Goal: Information Seeking & Learning: Learn about a topic

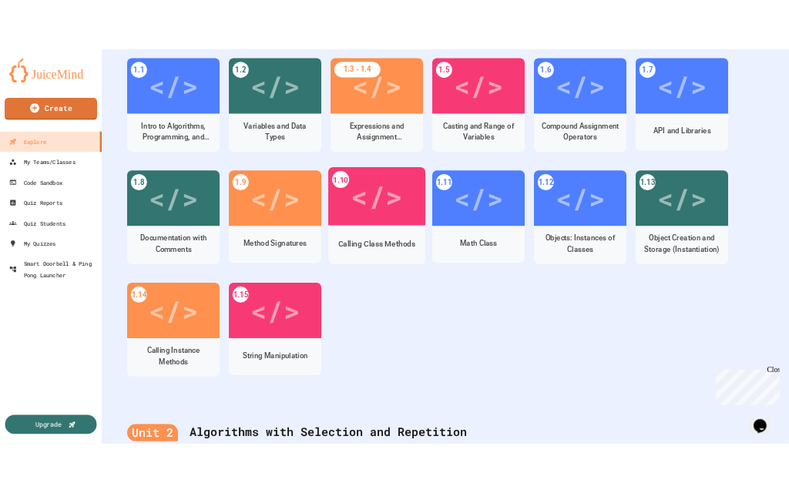
scroll to position [287, 0]
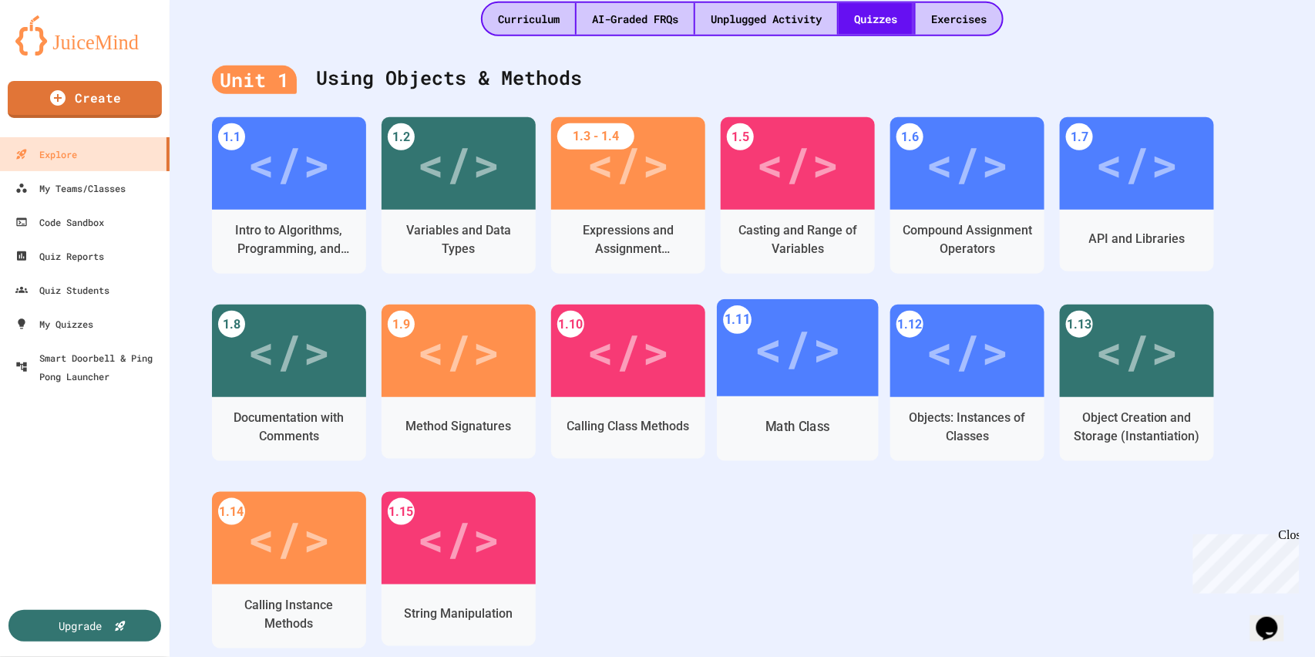
click at [805, 361] on div "</>" at bounding box center [797, 347] width 87 height 73
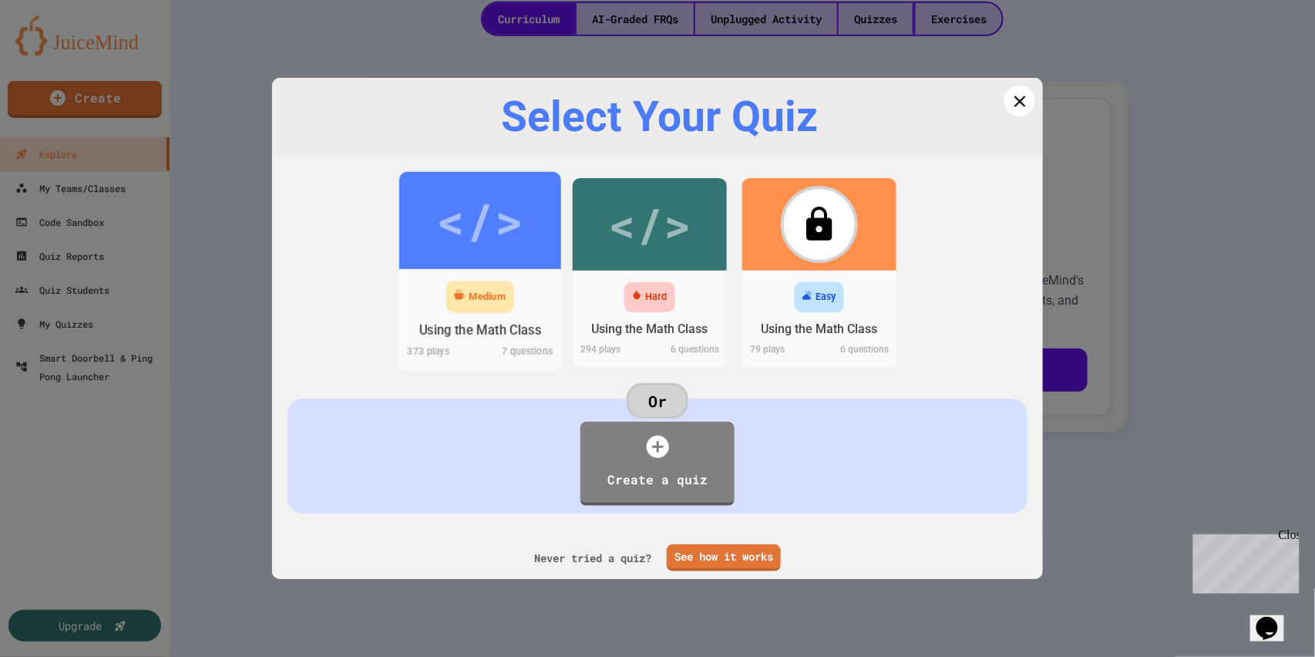
click at [456, 217] on div "</>" at bounding box center [479, 220] width 87 height 73
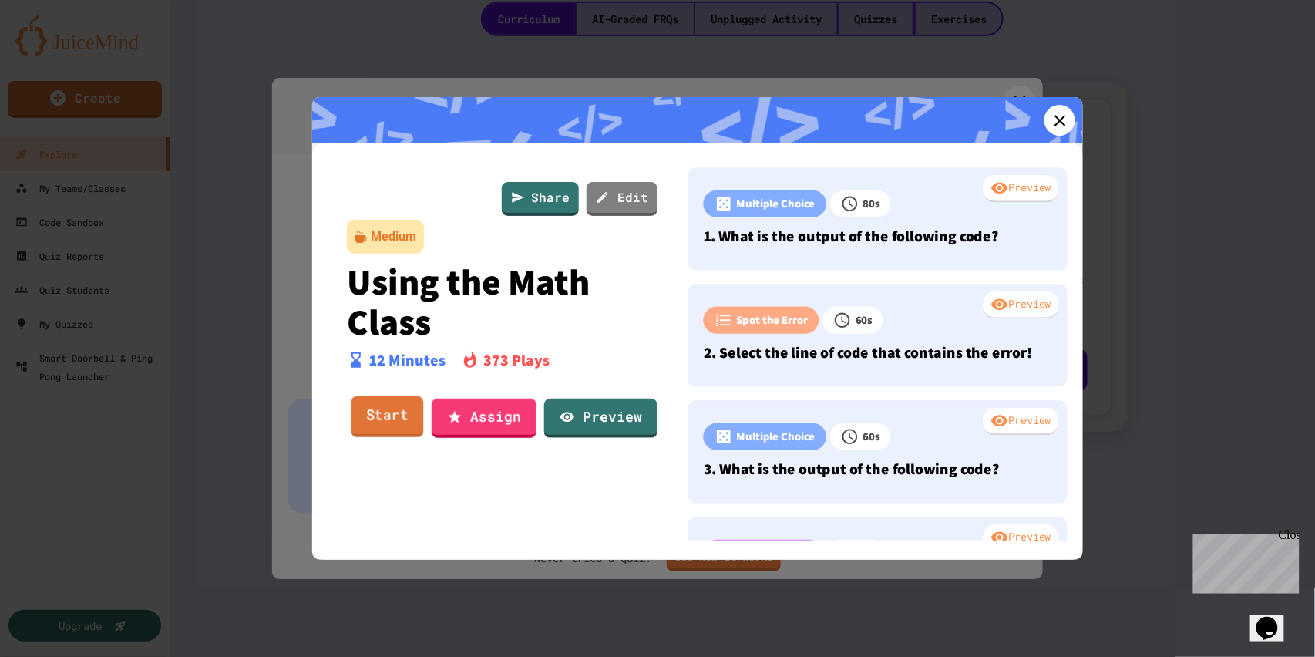
click at [398, 407] on link "Start" at bounding box center [387, 417] width 72 height 42
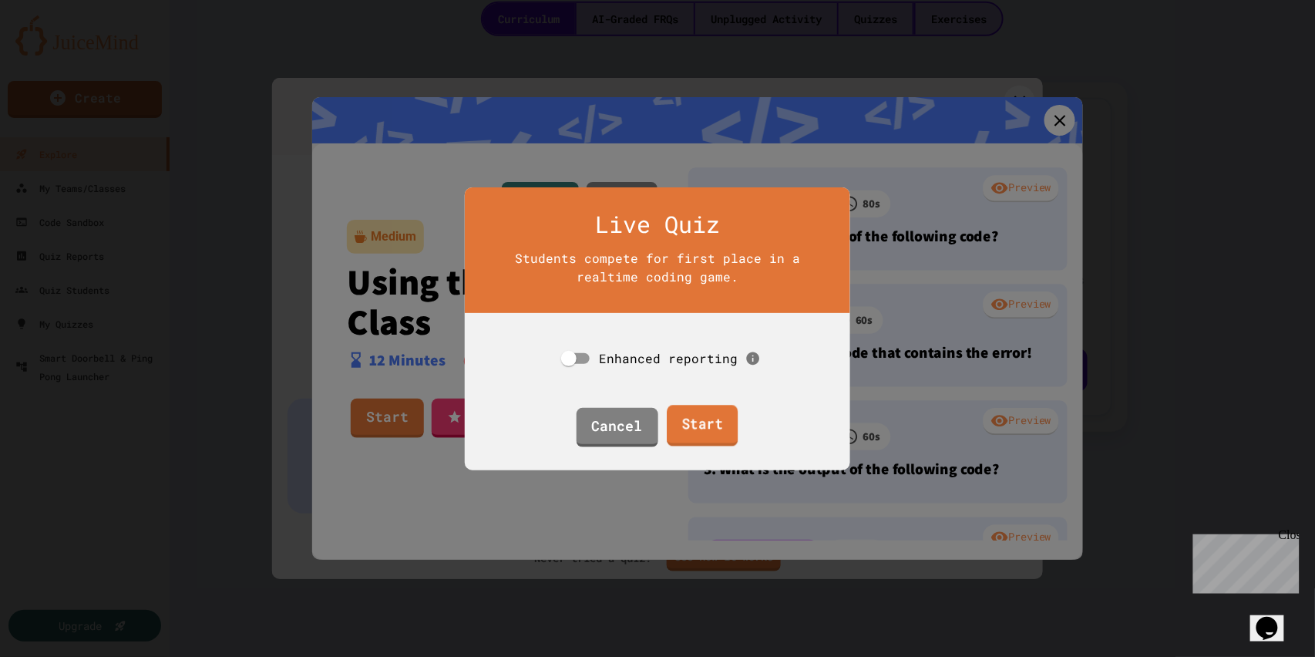
click at [704, 417] on link "Start" at bounding box center [702, 426] width 71 height 42
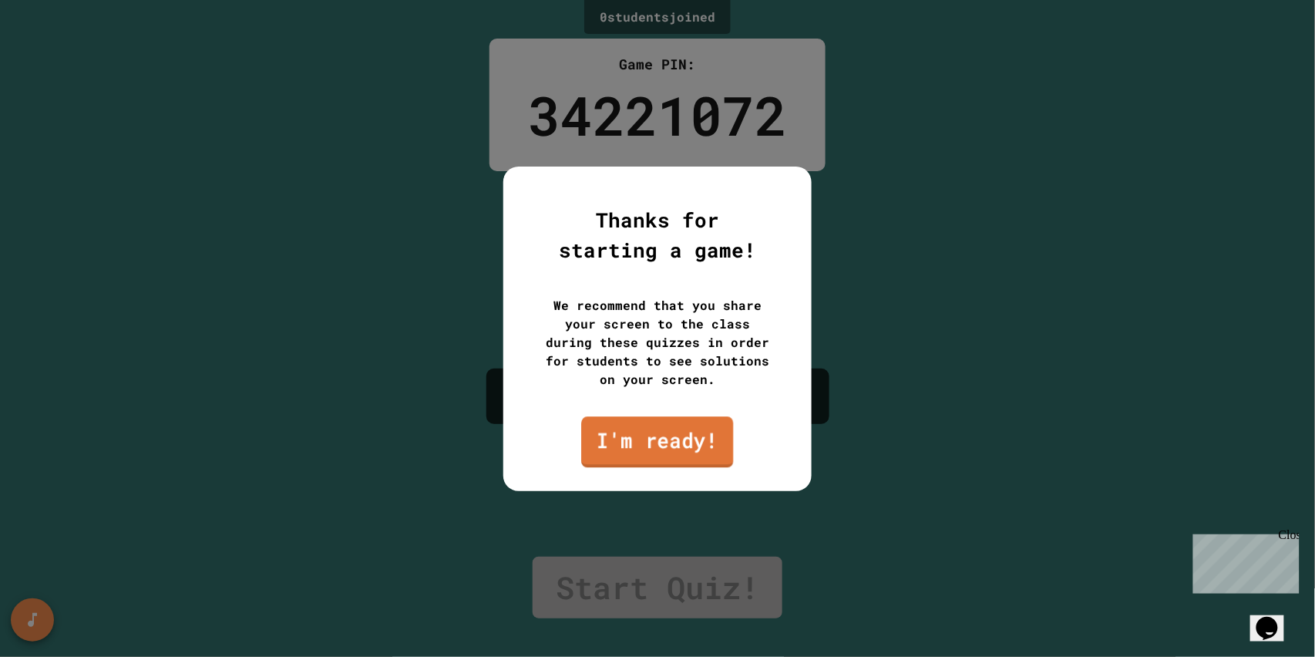
click at [637, 435] on link "I'm ready!" at bounding box center [657, 441] width 152 height 51
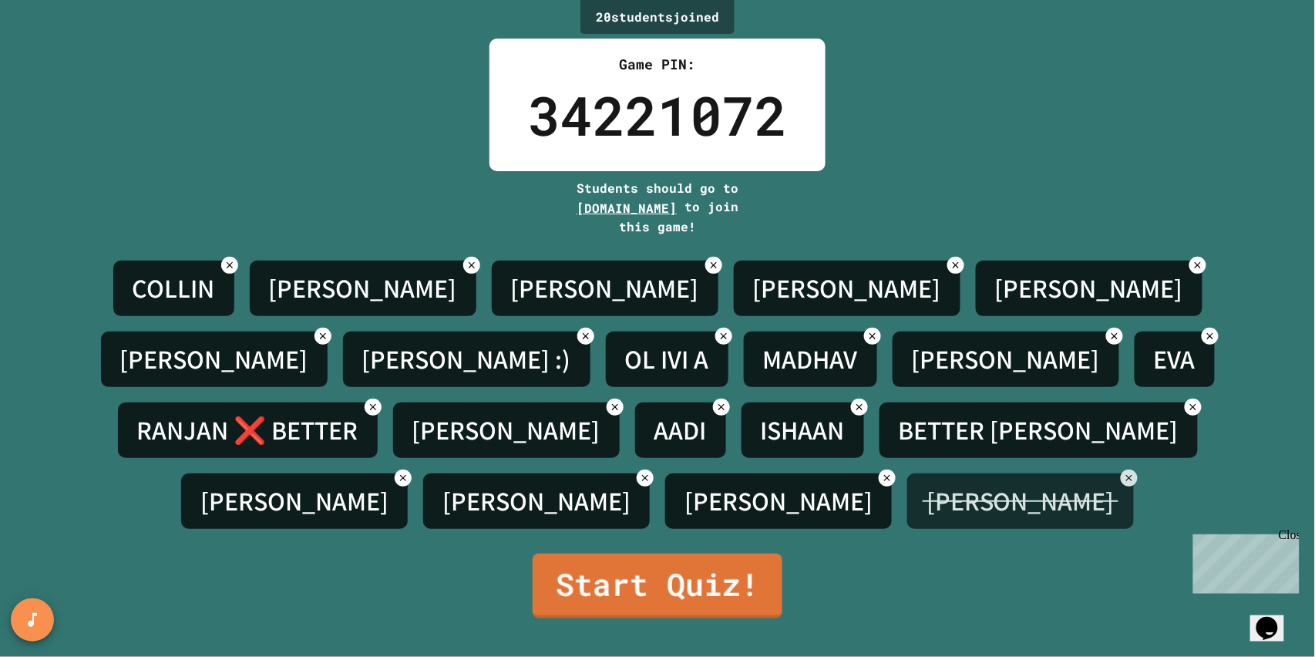
click at [1121, 469] on div at bounding box center [1129, 477] width 17 height 17
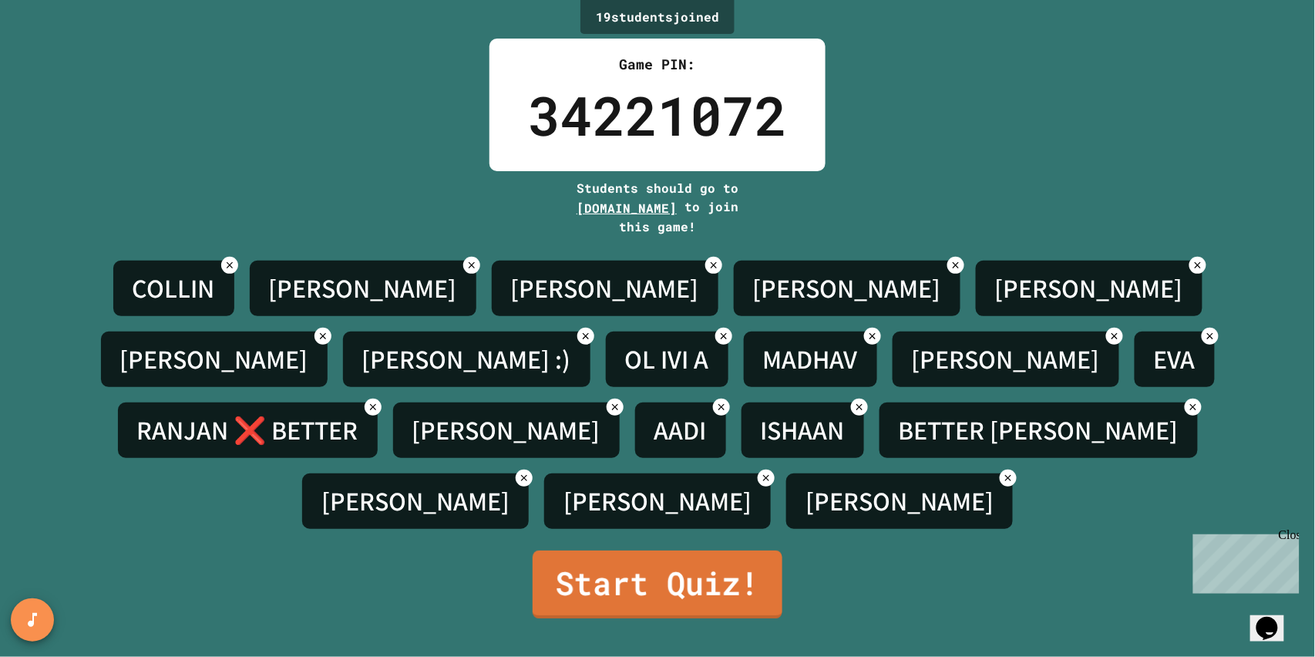
click at [697, 569] on link "Start Quiz!" at bounding box center [658, 584] width 250 height 68
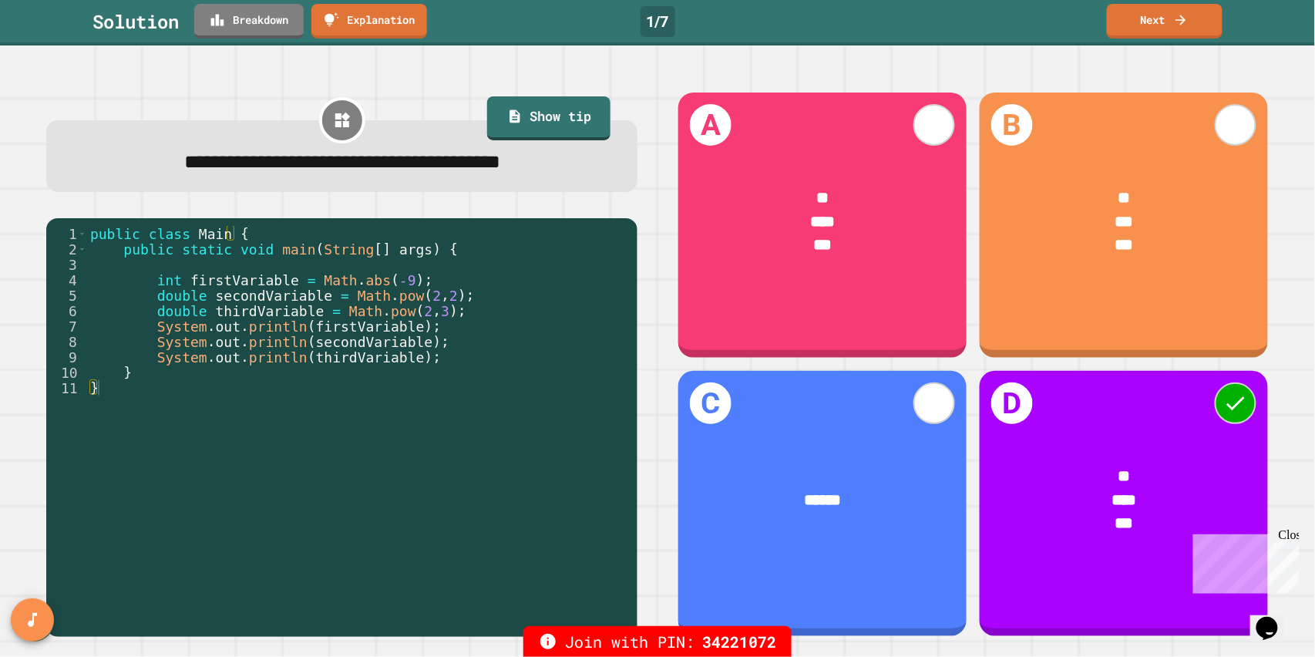
click at [257, 19] on link "Breakdown" at bounding box center [248, 21] width 109 height 35
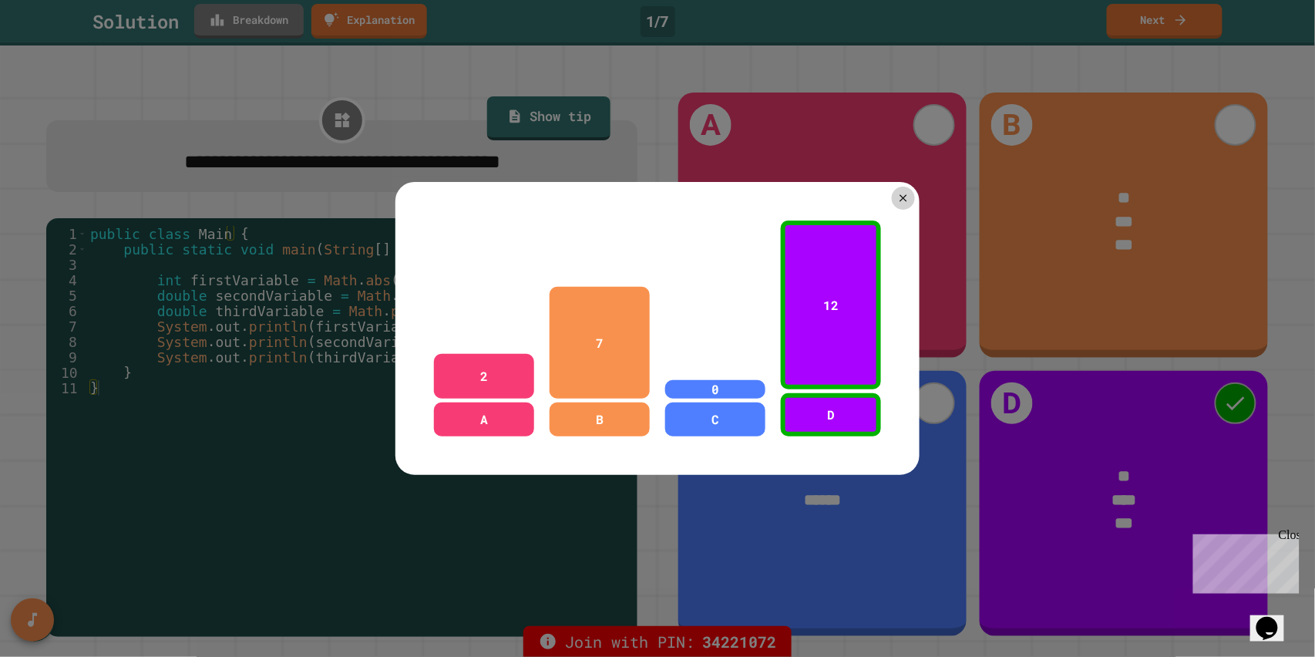
click at [897, 194] on icon at bounding box center [903, 198] width 12 height 12
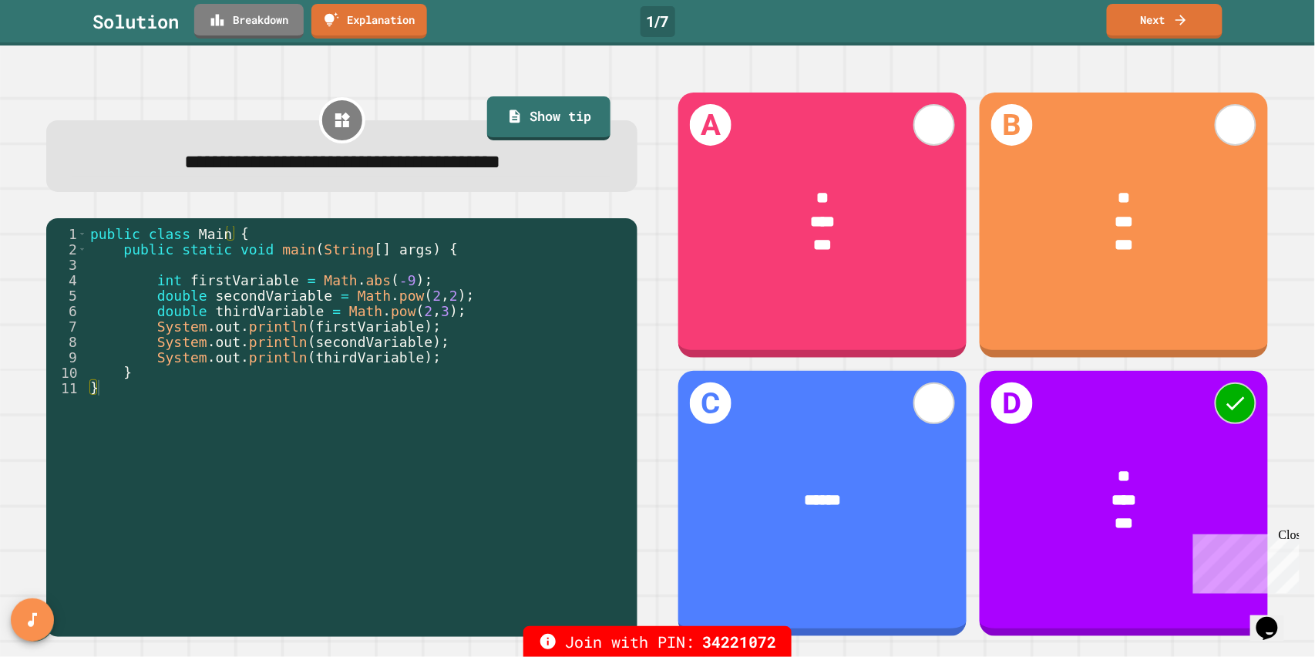
click at [1141, 25] on link "Next" at bounding box center [1165, 21] width 116 height 35
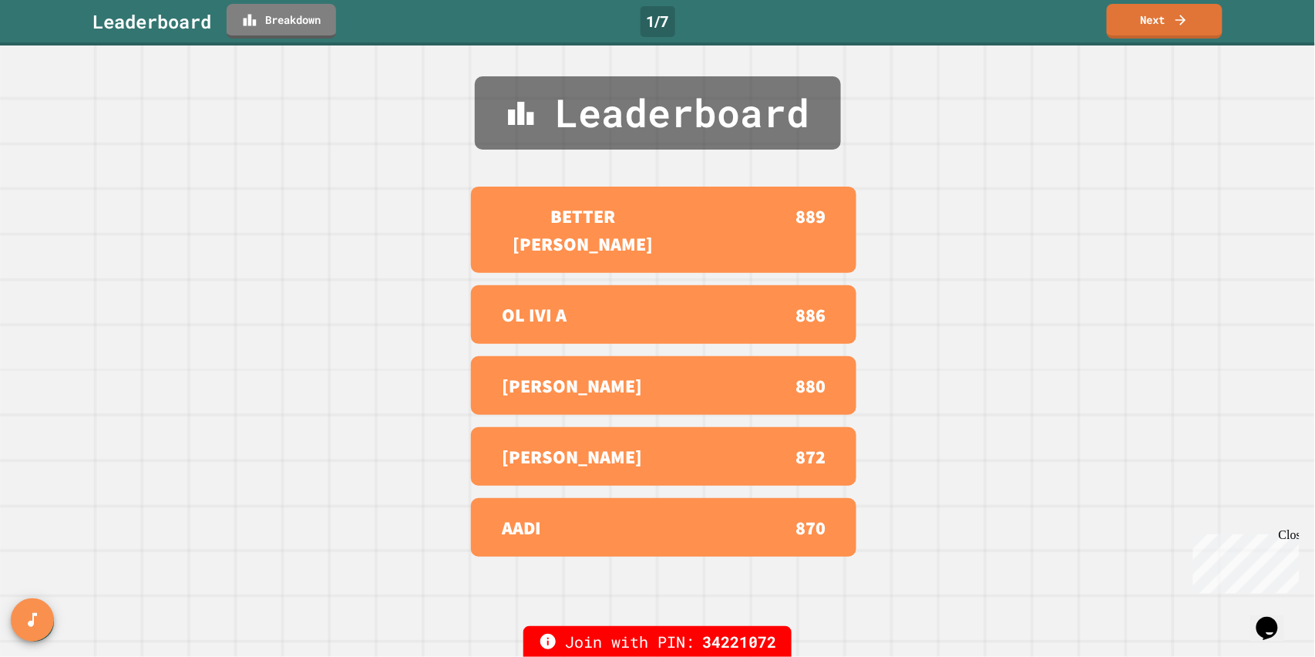
click at [1167, 25] on link "Next" at bounding box center [1165, 21] width 116 height 35
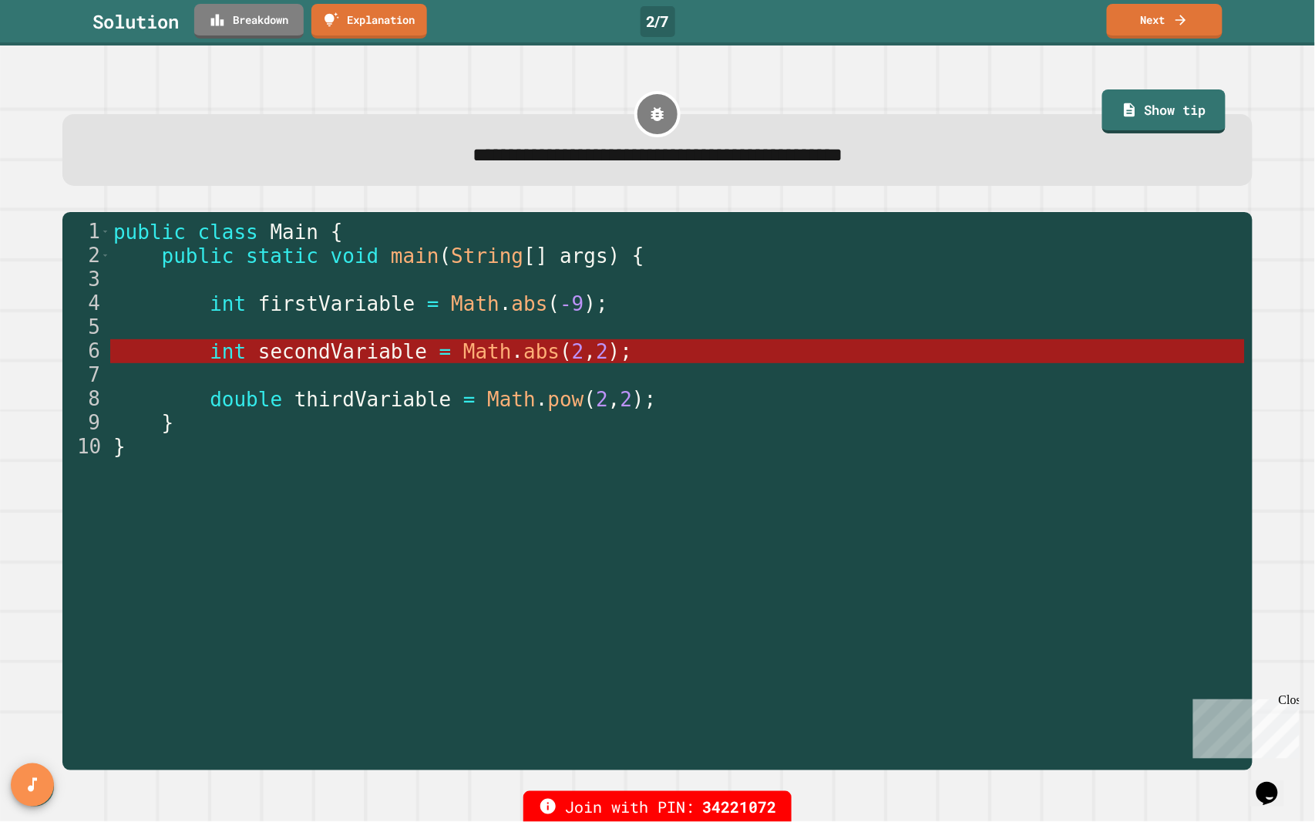
click at [1169, 25] on link "Next" at bounding box center [1165, 21] width 116 height 35
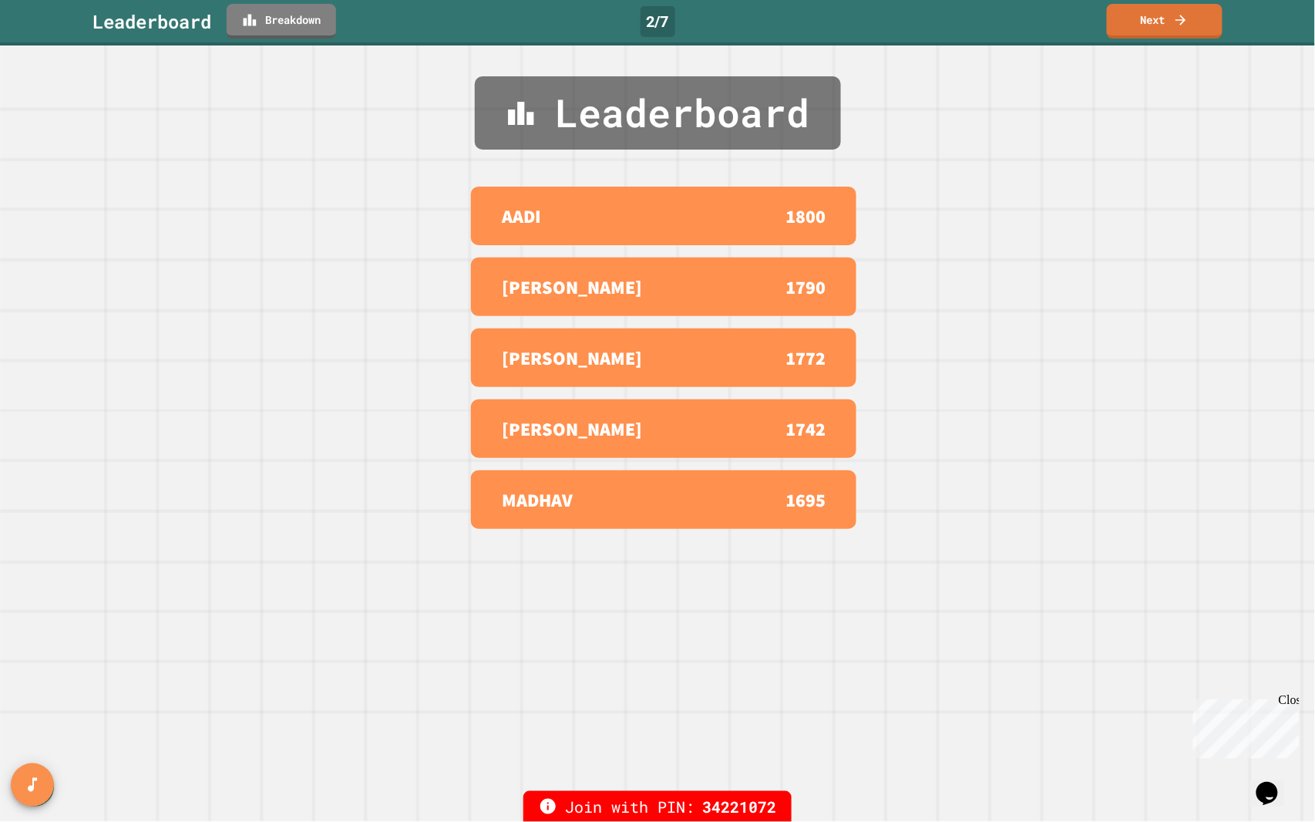
click at [1170, 22] on link "Next" at bounding box center [1165, 21] width 116 height 35
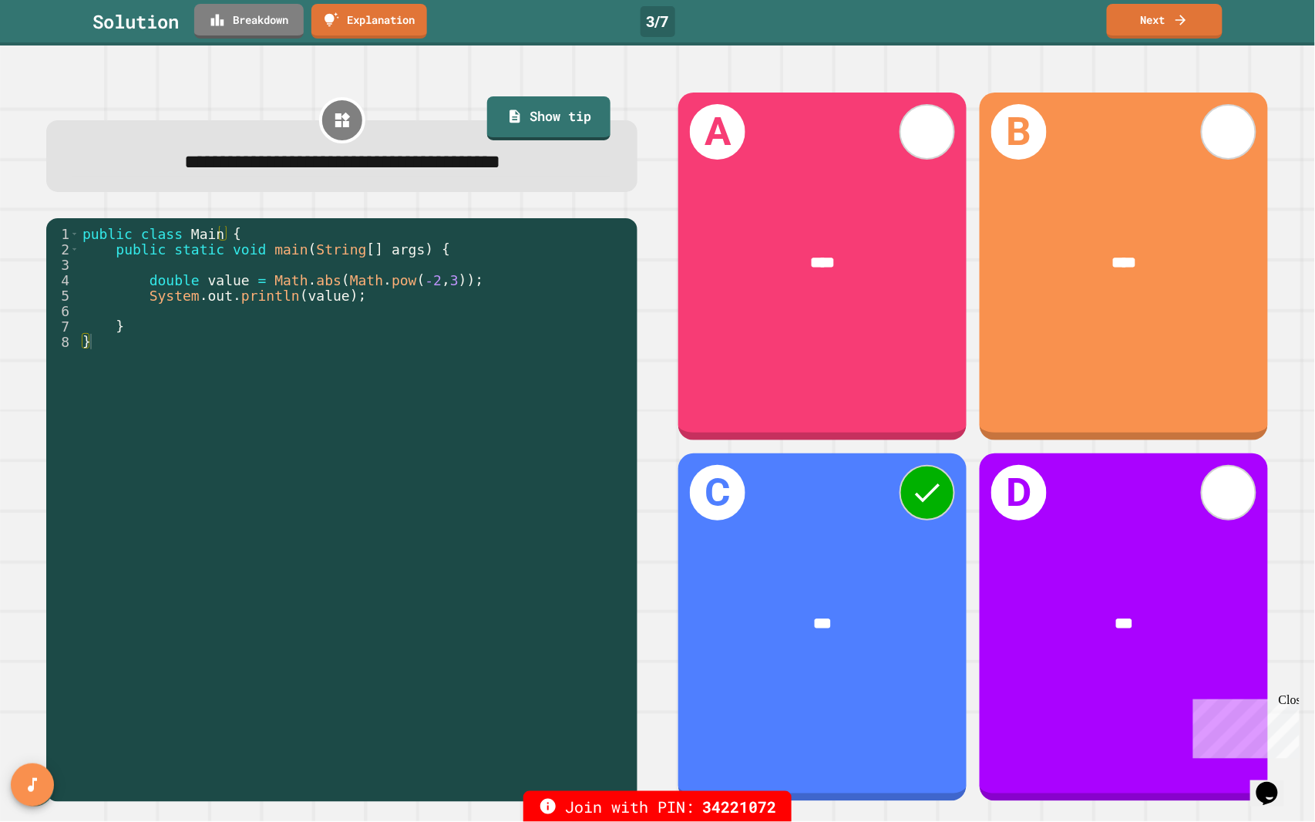
click at [1164, 22] on link "Next" at bounding box center [1165, 21] width 116 height 35
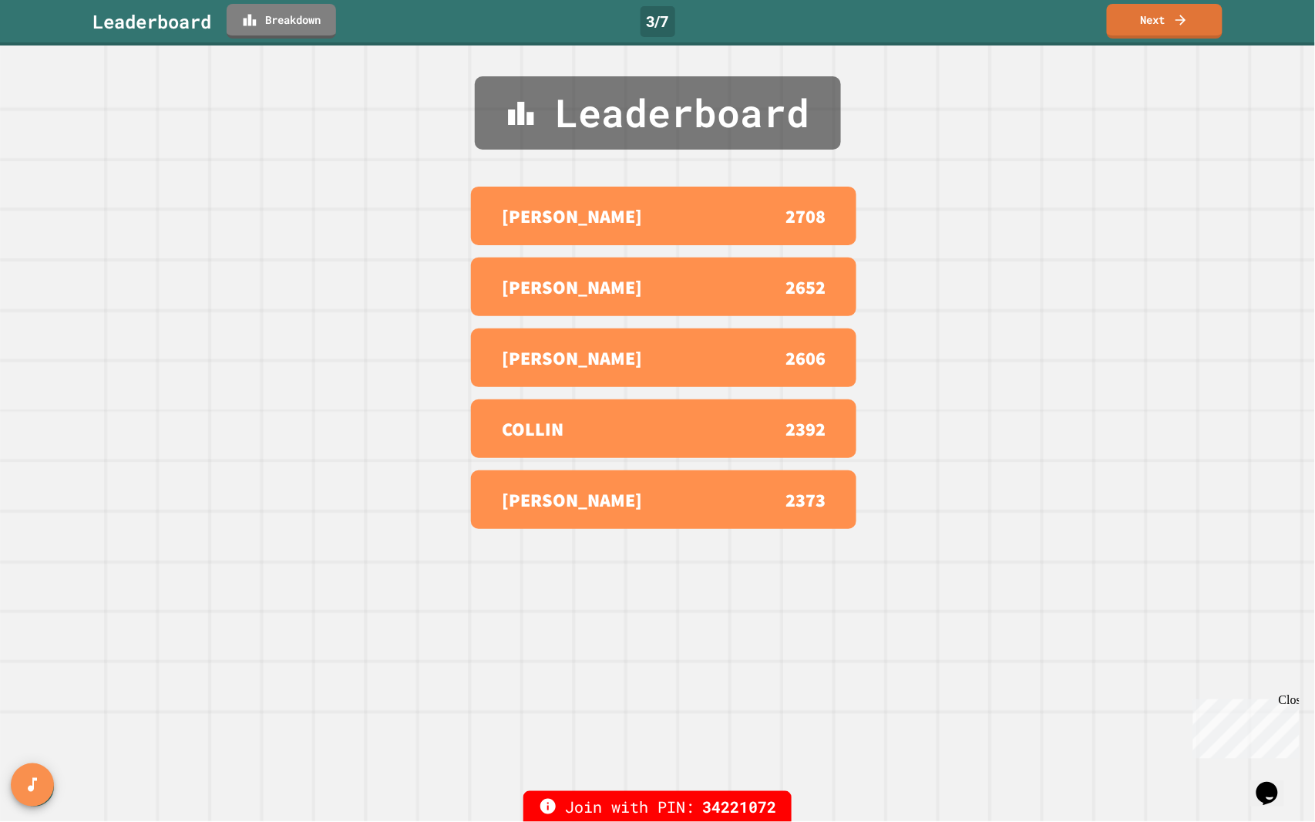
click at [1176, 25] on icon at bounding box center [1180, 19] width 15 height 15
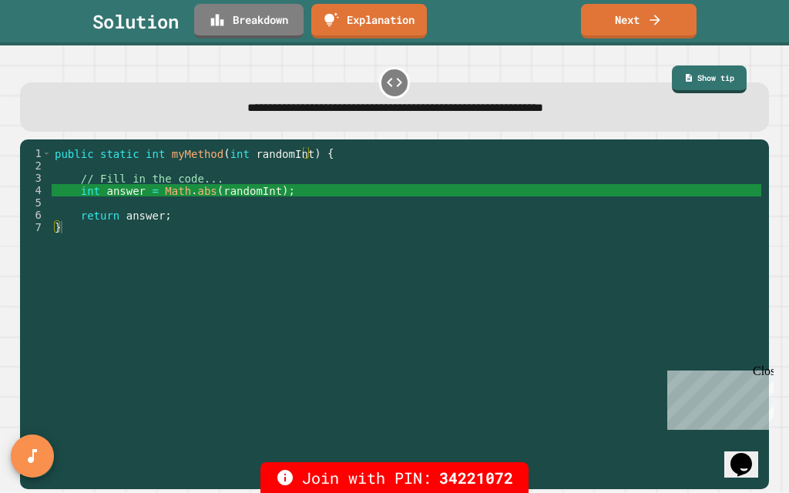
click at [661, 23] on icon at bounding box center [654, 19] width 15 height 15
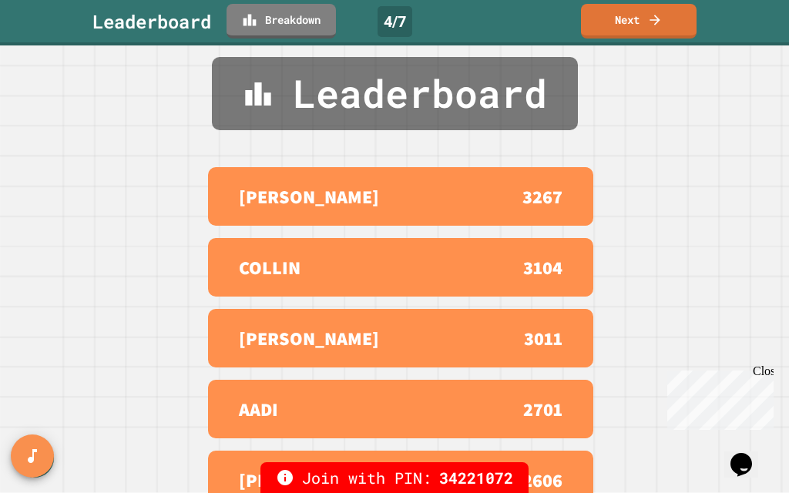
scroll to position [51, 0]
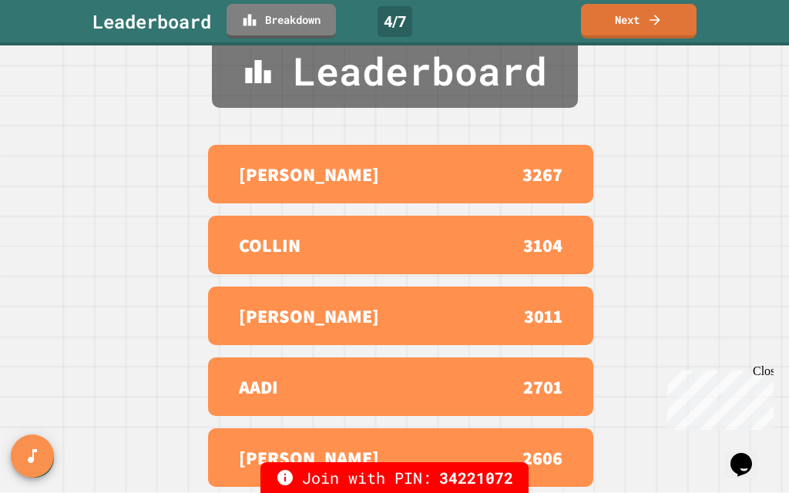
click at [674, 22] on link "Next" at bounding box center [639, 21] width 116 height 35
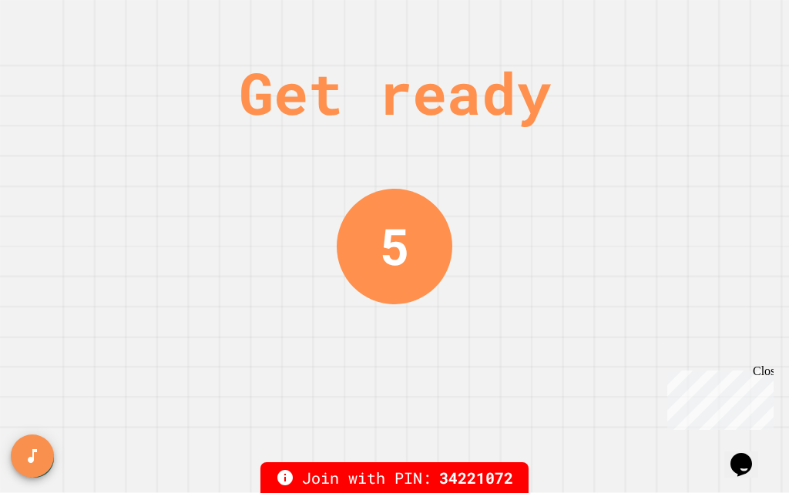
scroll to position [0, 0]
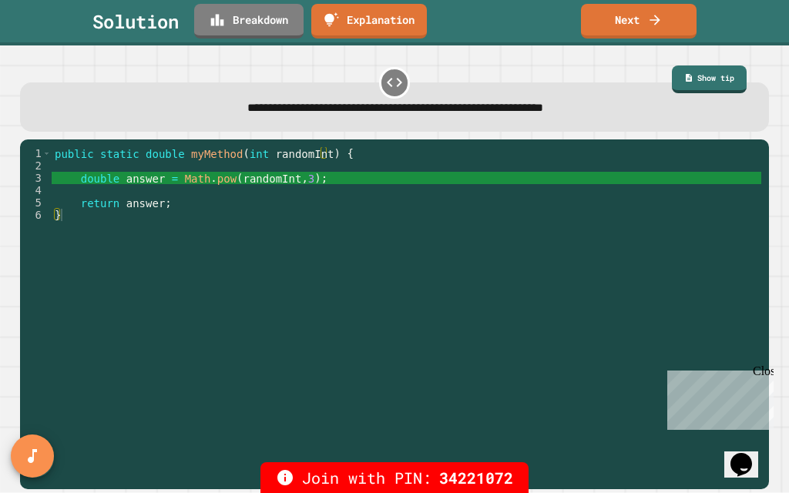
click at [641, 25] on link "Next" at bounding box center [639, 21] width 116 height 35
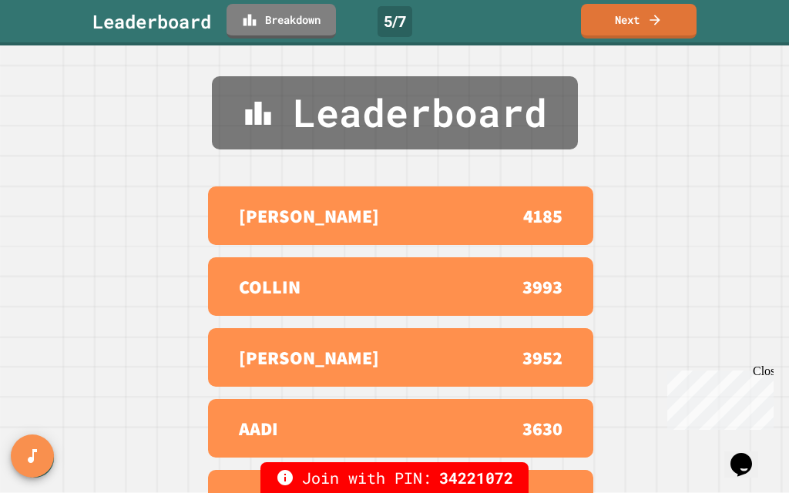
click at [669, 22] on link "Next" at bounding box center [639, 21] width 116 height 35
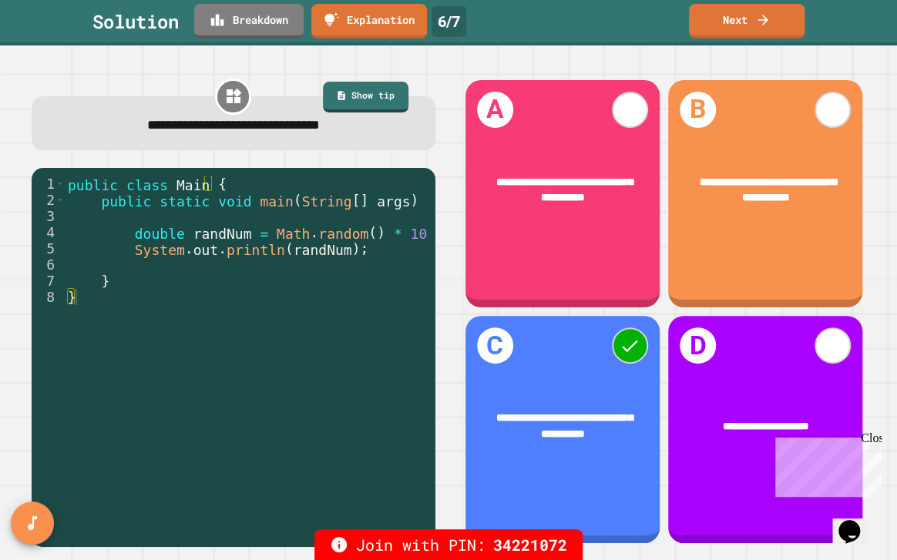
click at [724, 27] on link "Next" at bounding box center [747, 21] width 116 height 35
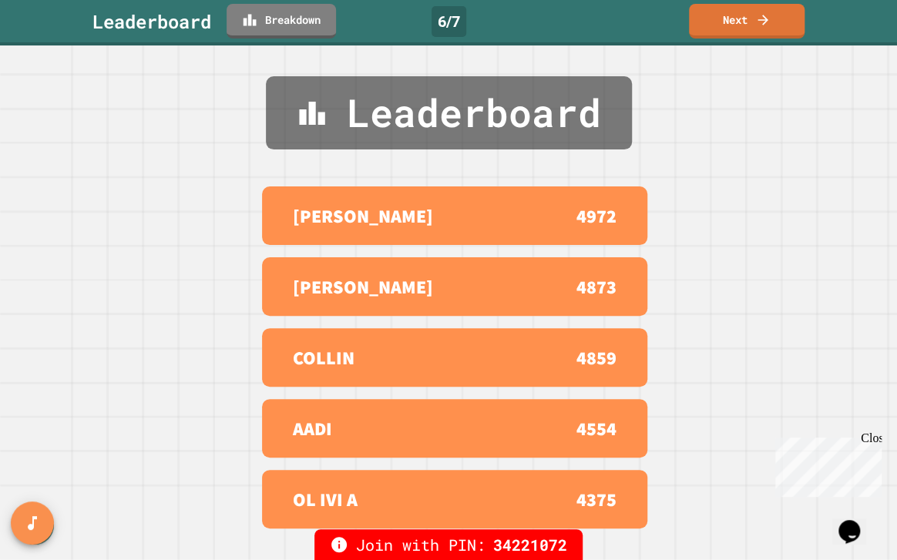
click at [718, 20] on link "Next" at bounding box center [747, 21] width 116 height 35
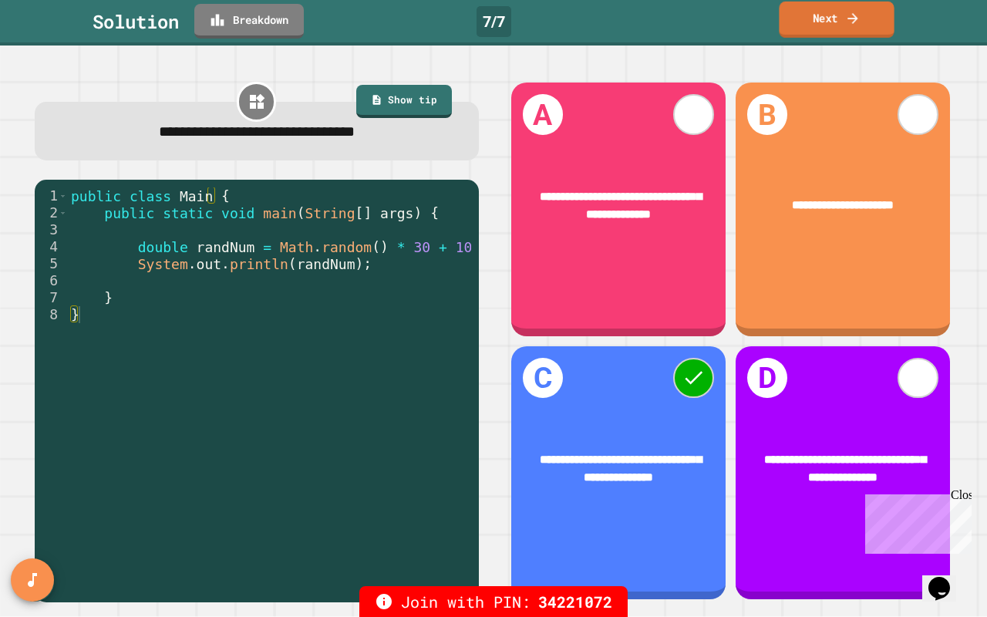
click at [830, 22] on link "Next" at bounding box center [835, 20] width 115 height 36
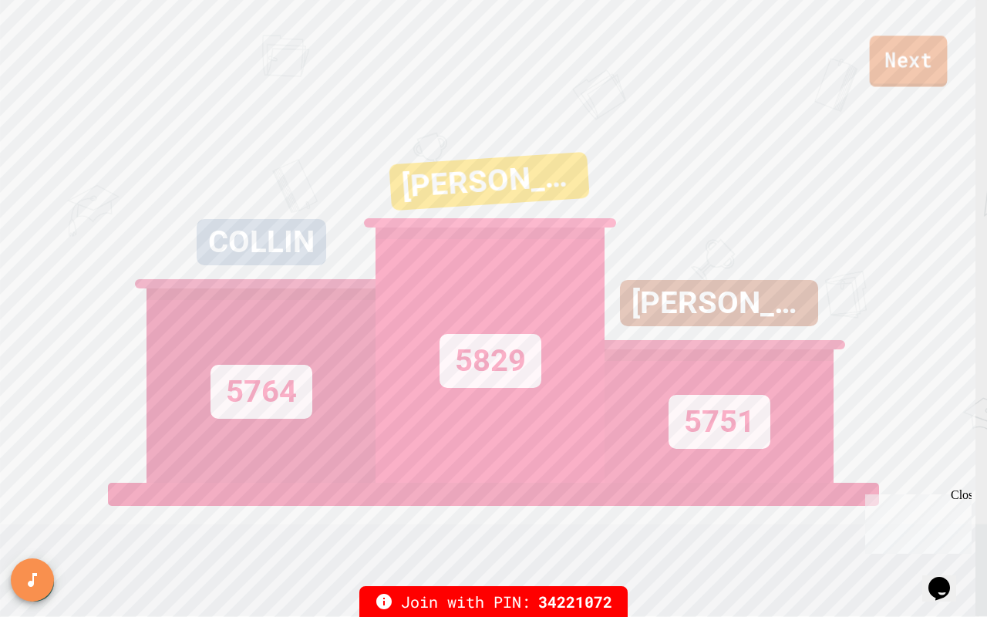
click at [906, 62] on link "Next" at bounding box center [908, 60] width 78 height 51
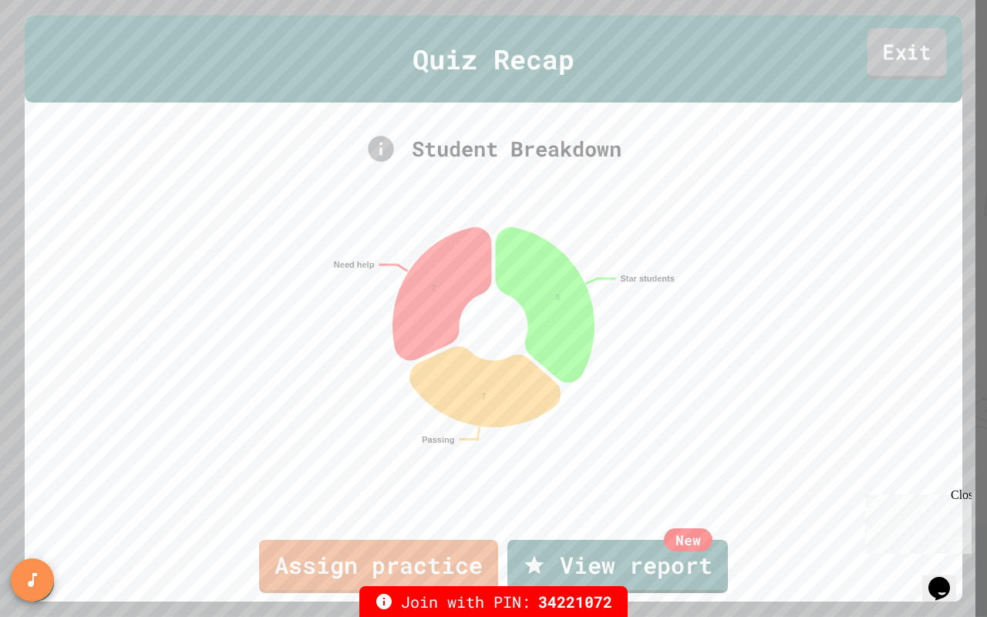
click at [916, 53] on link "Exit" at bounding box center [906, 53] width 79 height 51
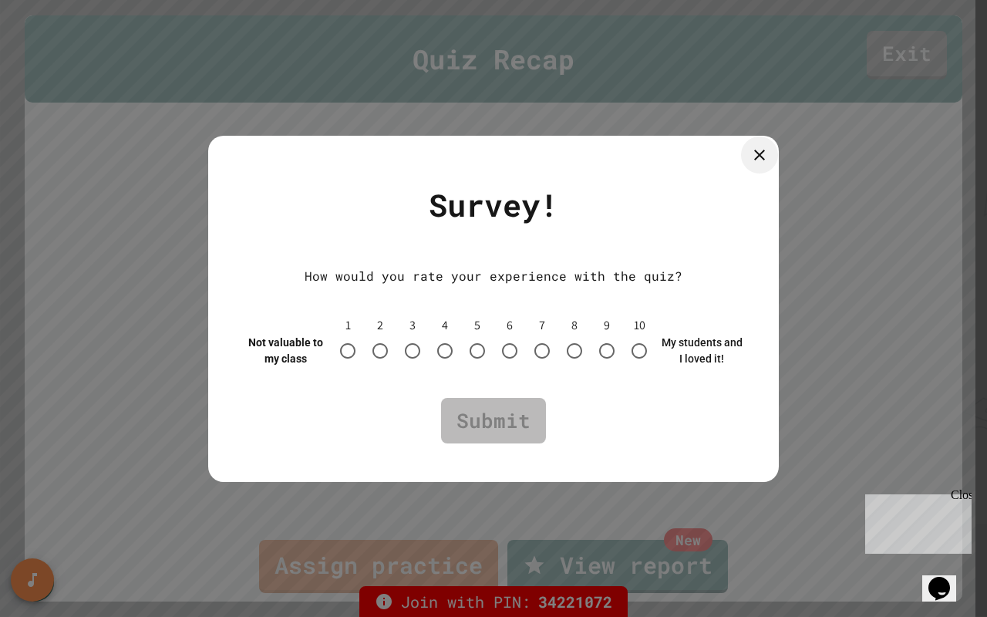
click at [762, 160] on icon at bounding box center [759, 155] width 18 height 18
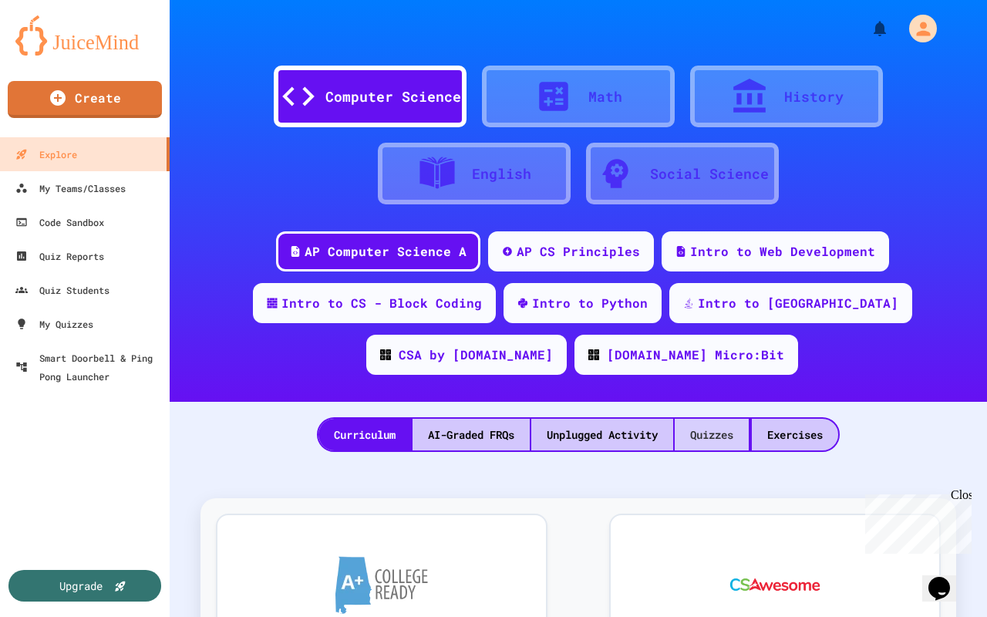
drag, startPoint x: 729, startPoint y: 443, endPoint x: 725, endPoint y: 436, distance: 7.9
click at [728, 437] on div "Quizzes" at bounding box center [711, 435] width 74 height 32
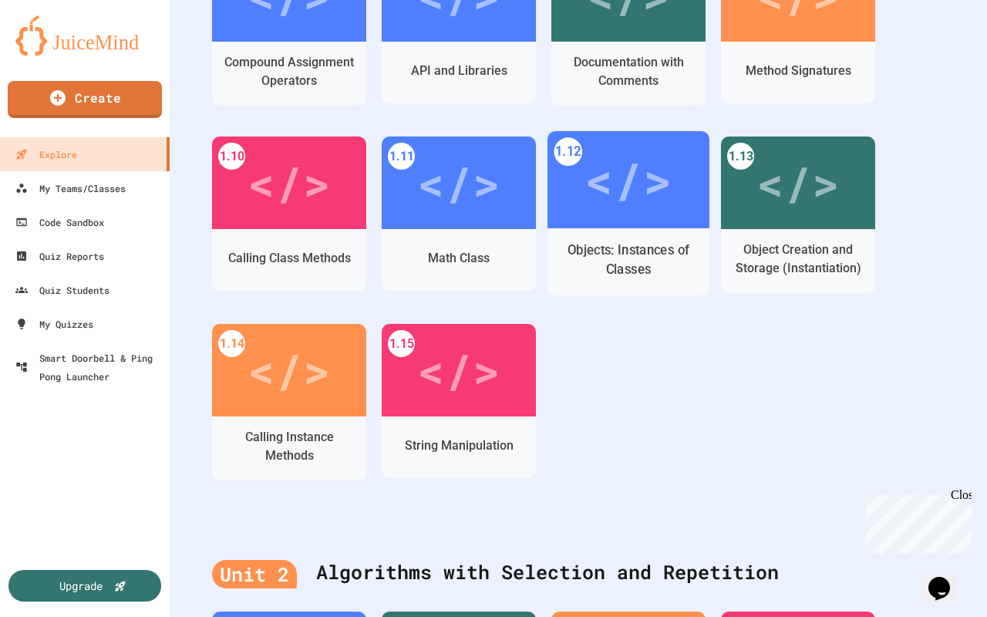
scroll to position [694, 0]
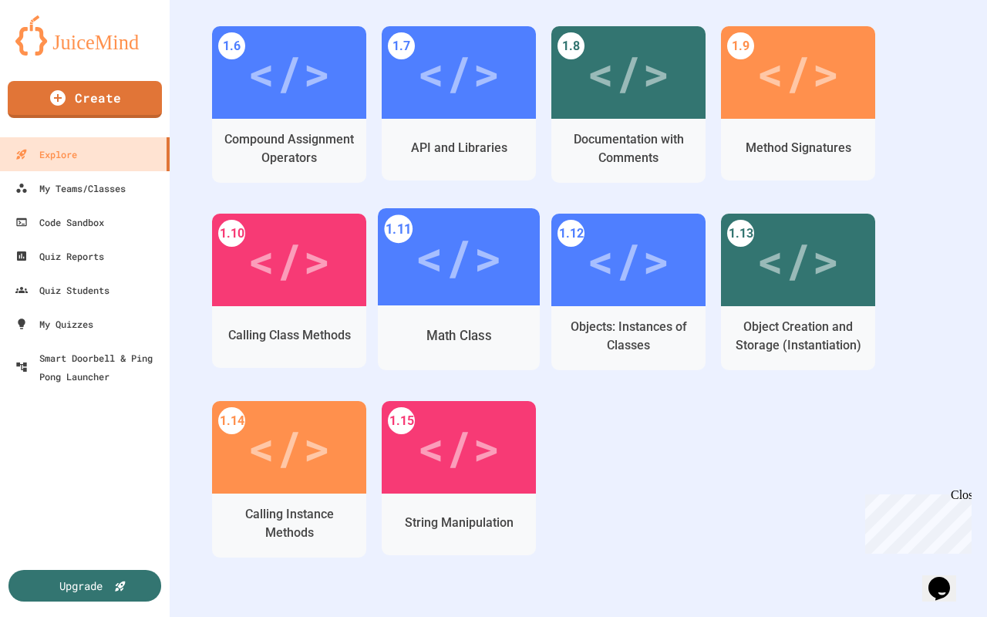
click at [413, 262] on div "</>" at bounding box center [459, 256] width 162 height 97
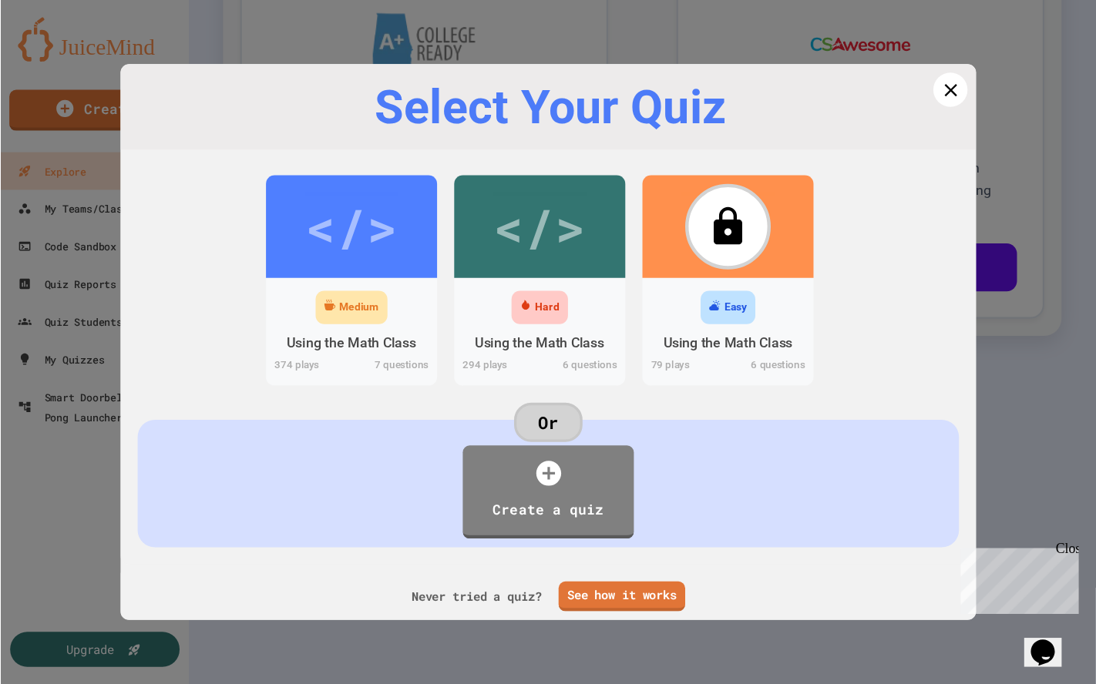
scroll to position [556, 0]
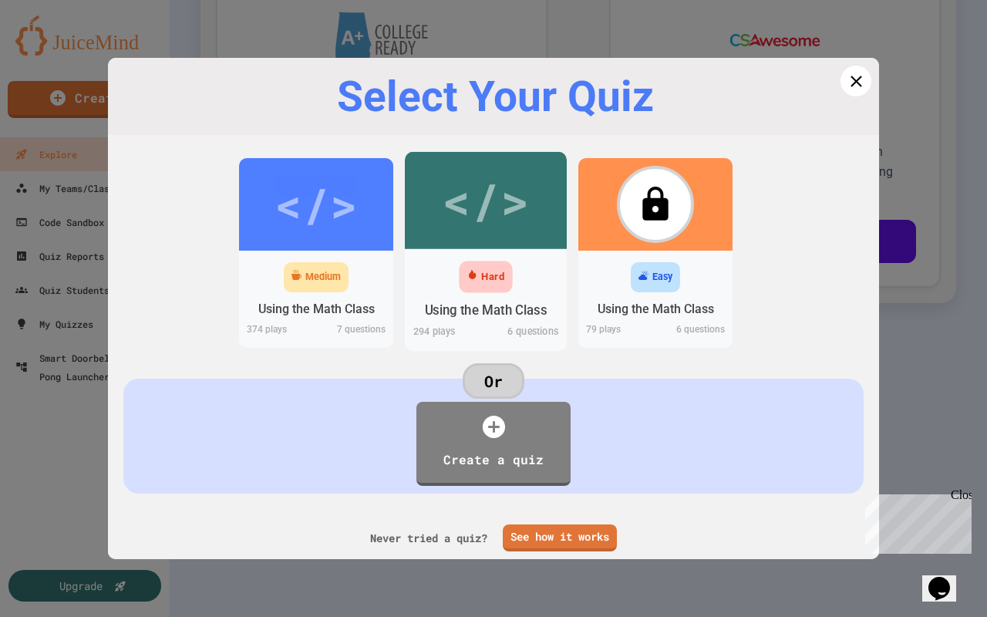
click at [483, 217] on div "</>" at bounding box center [485, 200] width 87 height 73
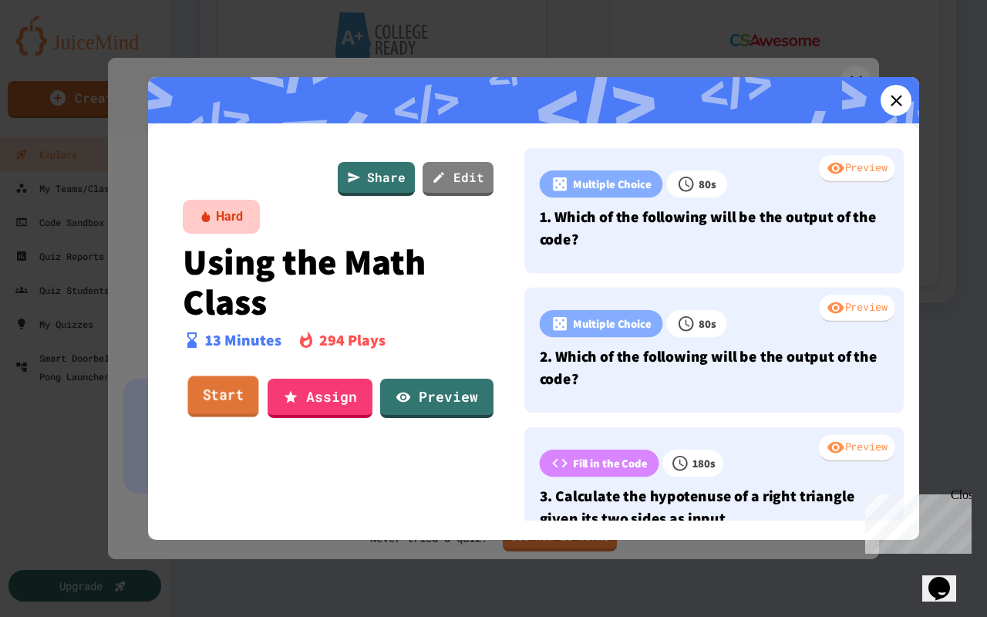
click at [214, 387] on link "Start" at bounding box center [222, 397] width 71 height 42
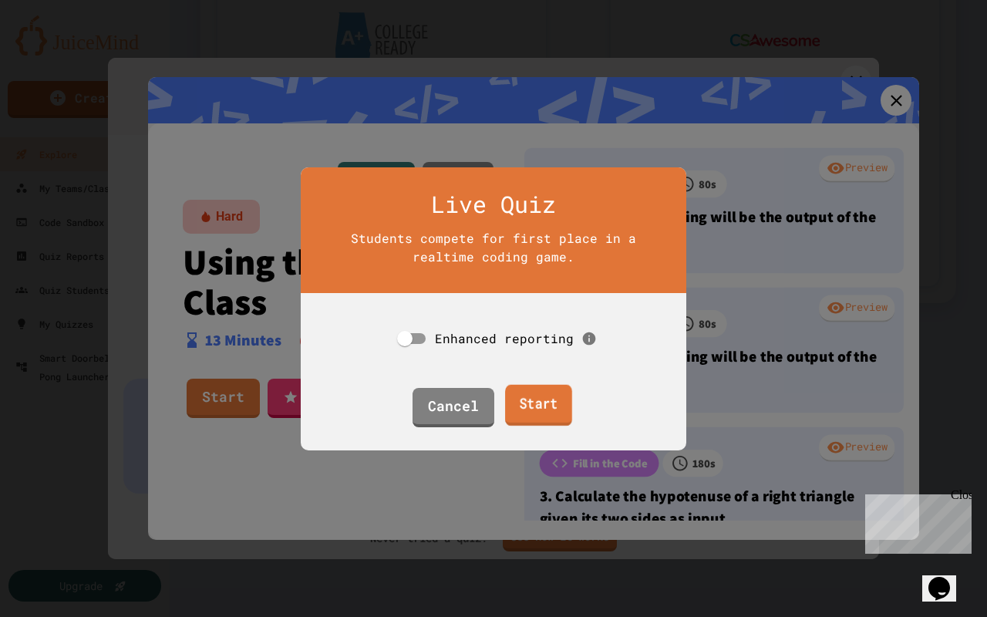
click at [539, 404] on link "Start" at bounding box center [538, 405] width 67 height 42
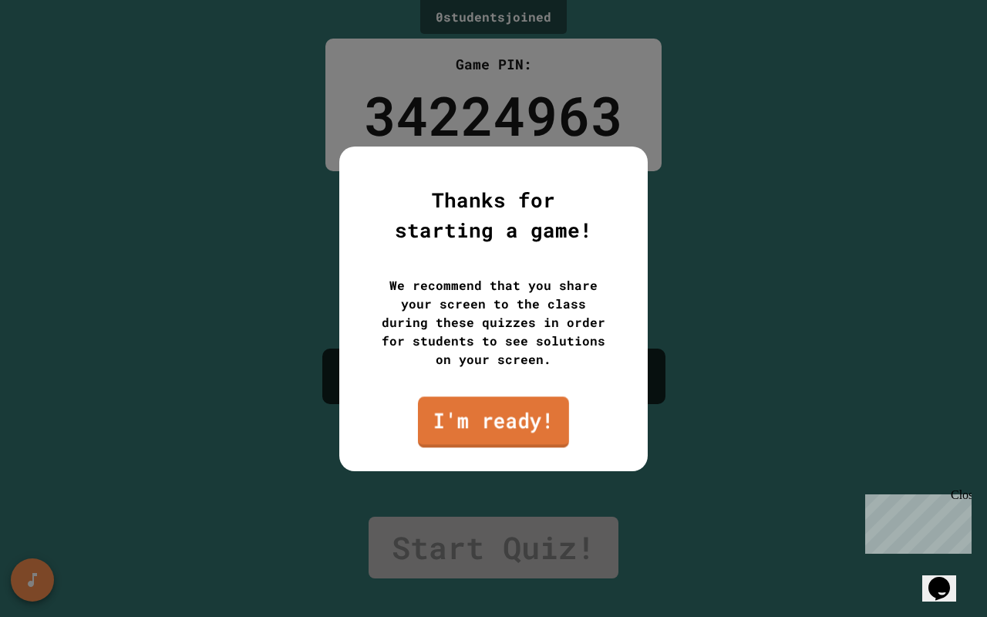
click at [509, 435] on link "I'm ready!" at bounding box center [493, 421] width 151 height 51
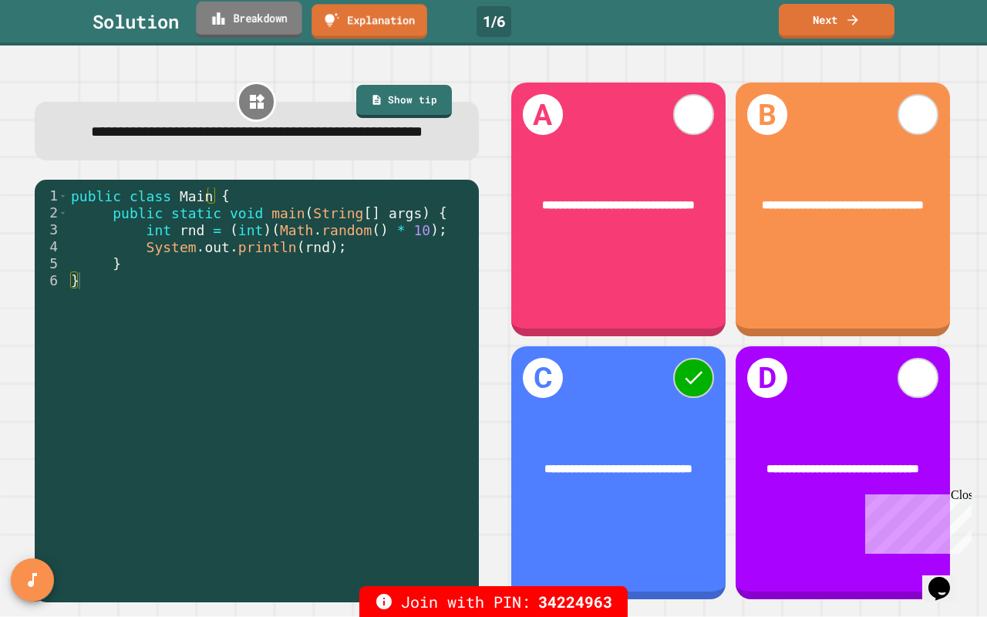
click at [224, 14] on icon at bounding box center [218, 18] width 15 height 16
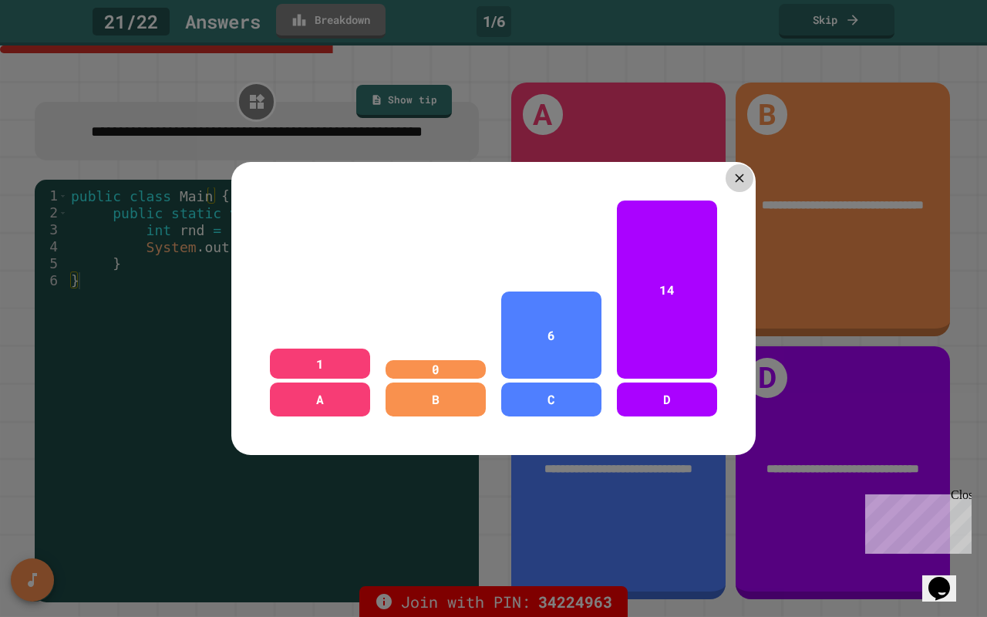
click at [740, 170] on icon at bounding box center [738, 177] width 15 height 15
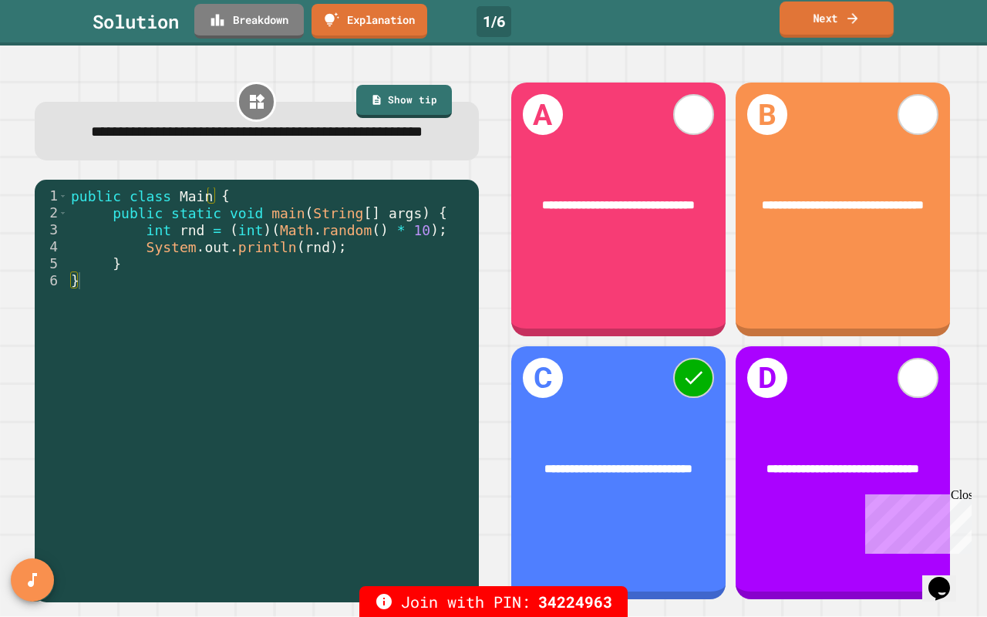
click at [852, 13] on icon at bounding box center [852, 17] width 10 height 11
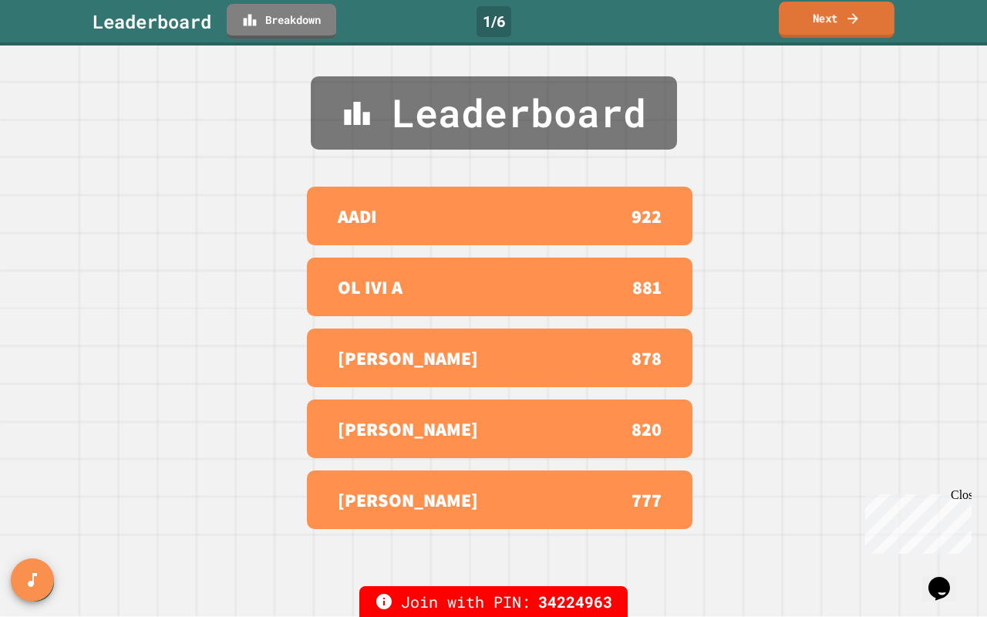
click at [859, 21] on icon at bounding box center [852, 18] width 15 height 16
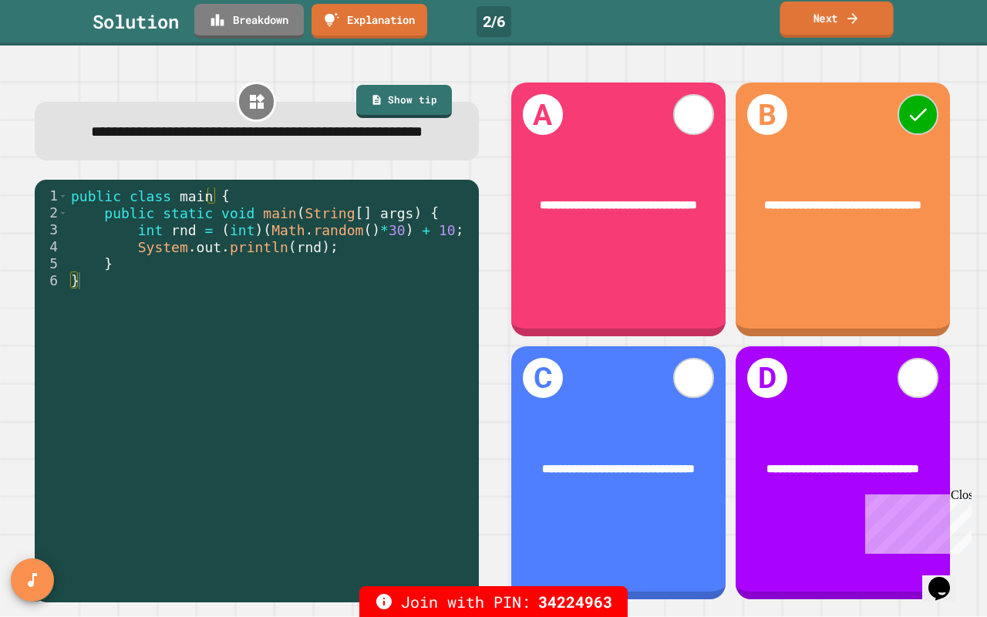
click at [838, 22] on link "Next" at bounding box center [835, 20] width 113 height 36
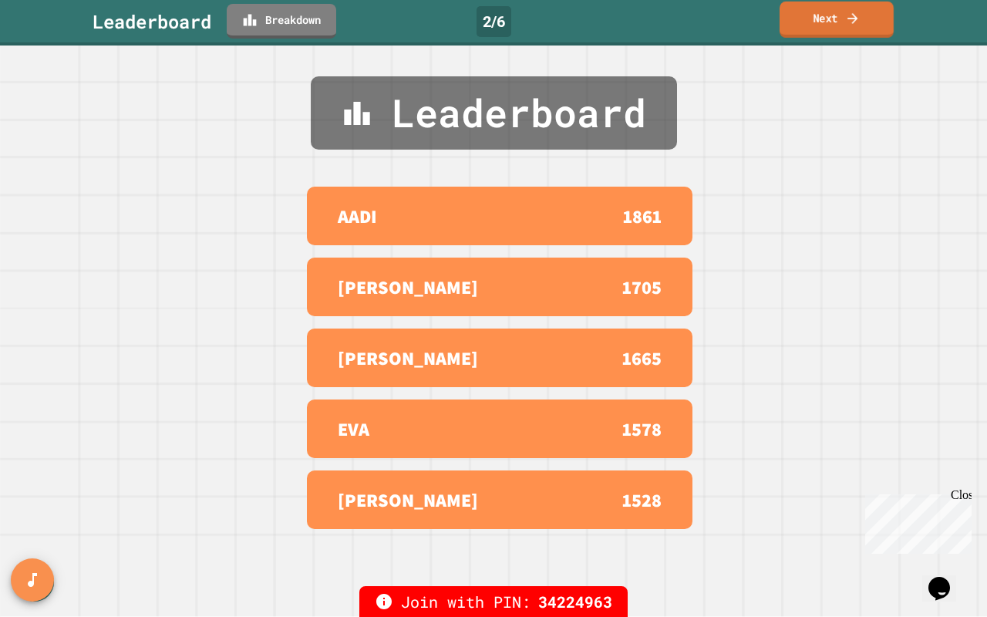
click at [815, 5] on link "Next" at bounding box center [836, 20] width 114 height 36
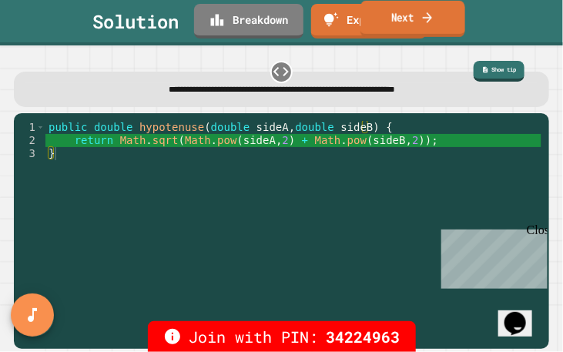
click at [416, 15] on link "Next" at bounding box center [413, 19] width 105 height 36
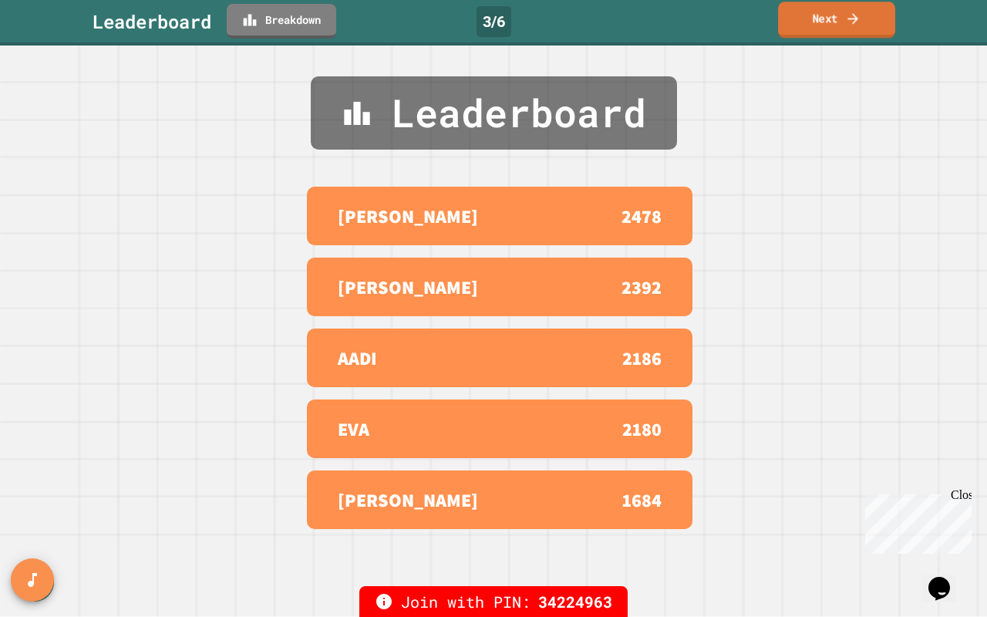
click at [844, 23] on link "Next" at bounding box center [836, 20] width 117 height 36
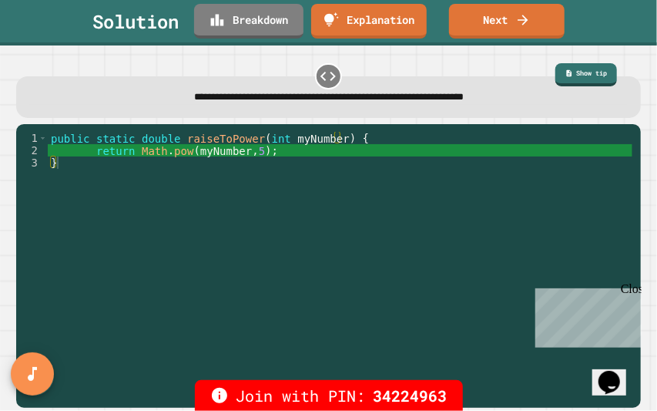
type textarea "**********"
drag, startPoint x: 134, startPoint y: 151, endPoint x: 265, endPoint y: 152, distance: 131.0
click at [258, 151] on div "public static double raiseToPower ( int myNumber ) { return Math . pow ( myNumb…" at bounding box center [340, 261] width 585 height 259
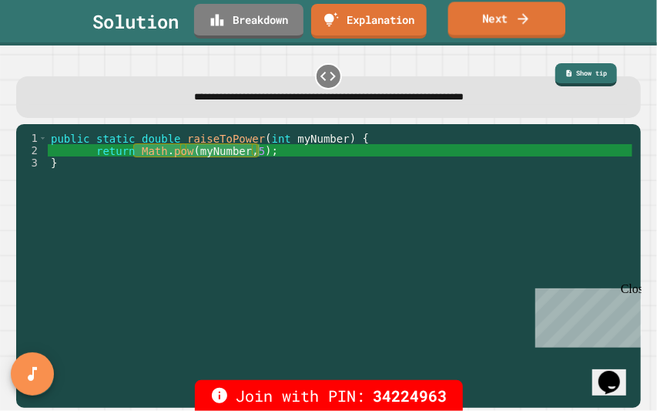
click at [476, 23] on link "Next" at bounding box center [507, 20] width 117 height 36
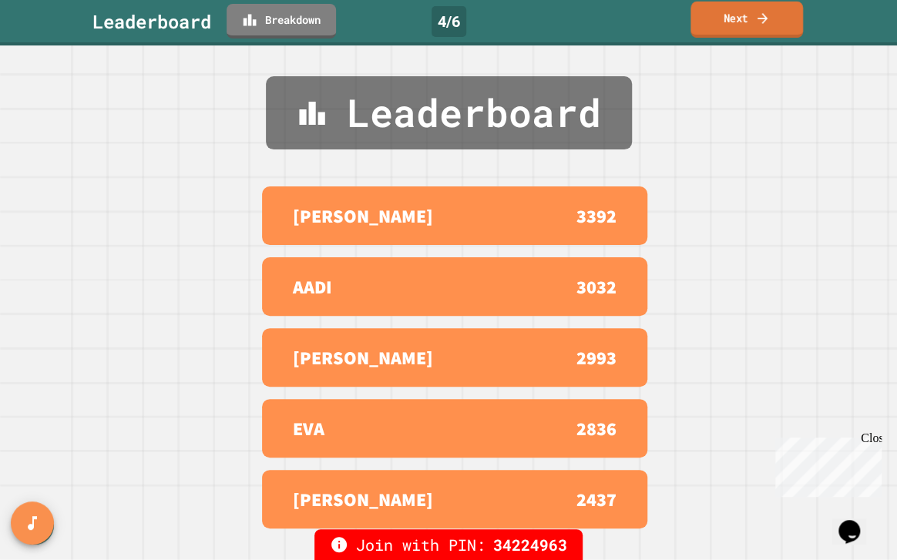
click at [726, 19] on link "Next" at bounding box center [747, 20] width 113 height 36
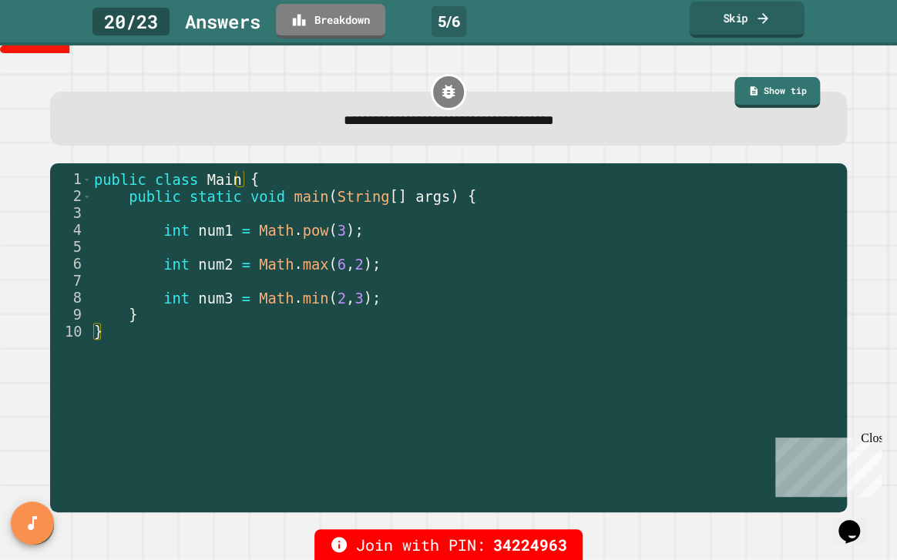
click at [768, 18] on icon at bounding box center [763, 17] width 10 height 11
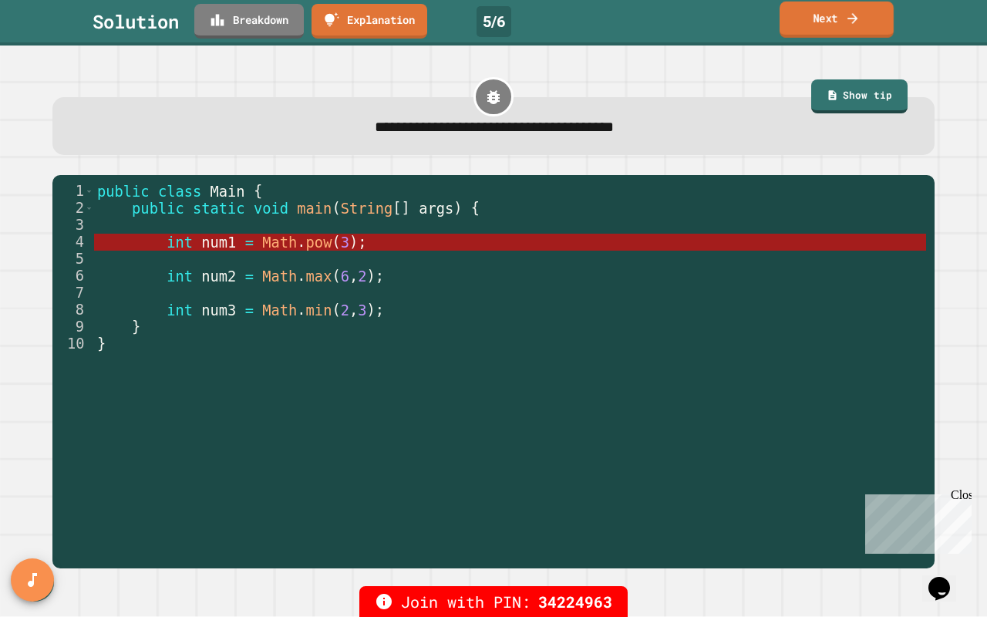
click at [842, 24] on link "Next" at bounding box center [836, 20] width 114 height 36
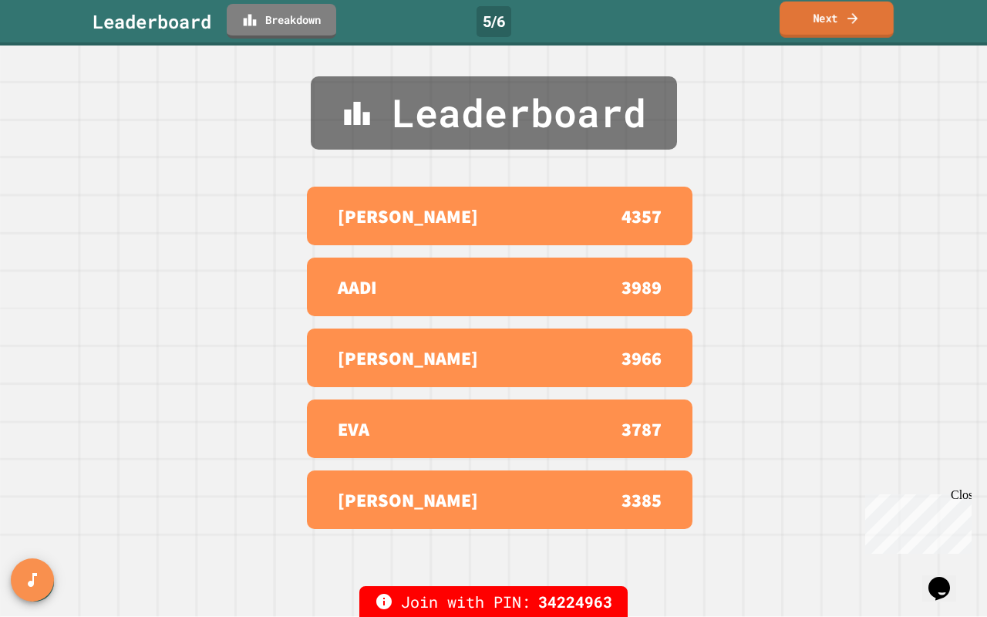
click at [858, 11] on link "Next" at bounding box center [836, 20] width 114 height 36
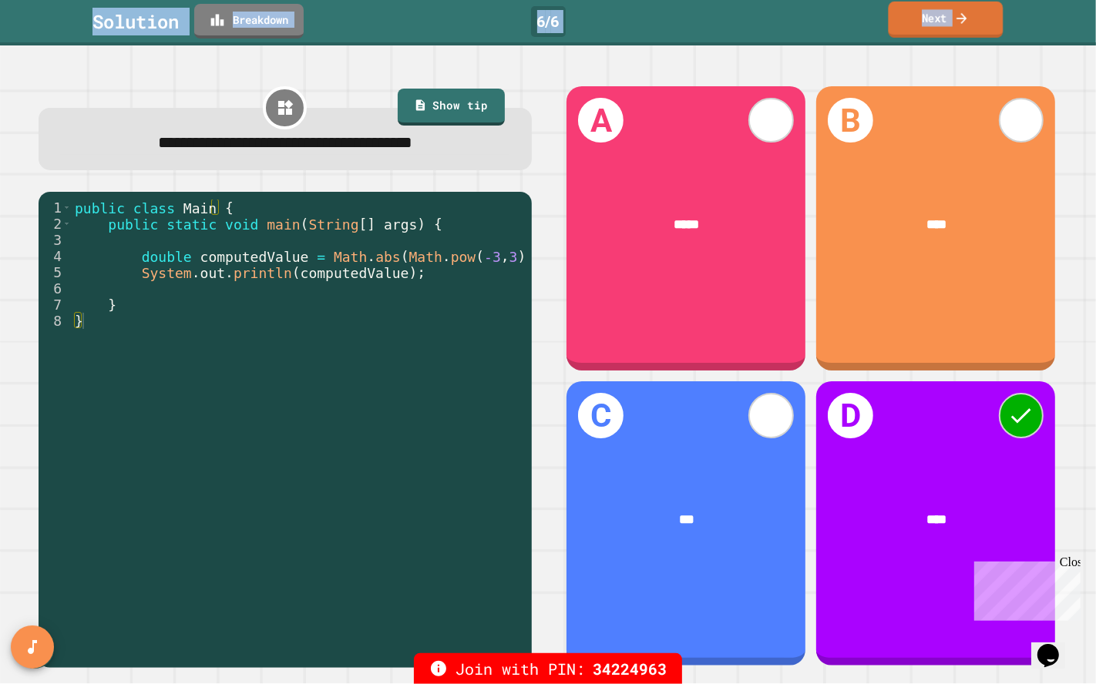
click at [966, 25] on icon at bounding box center [961, 18] width 15 height 16
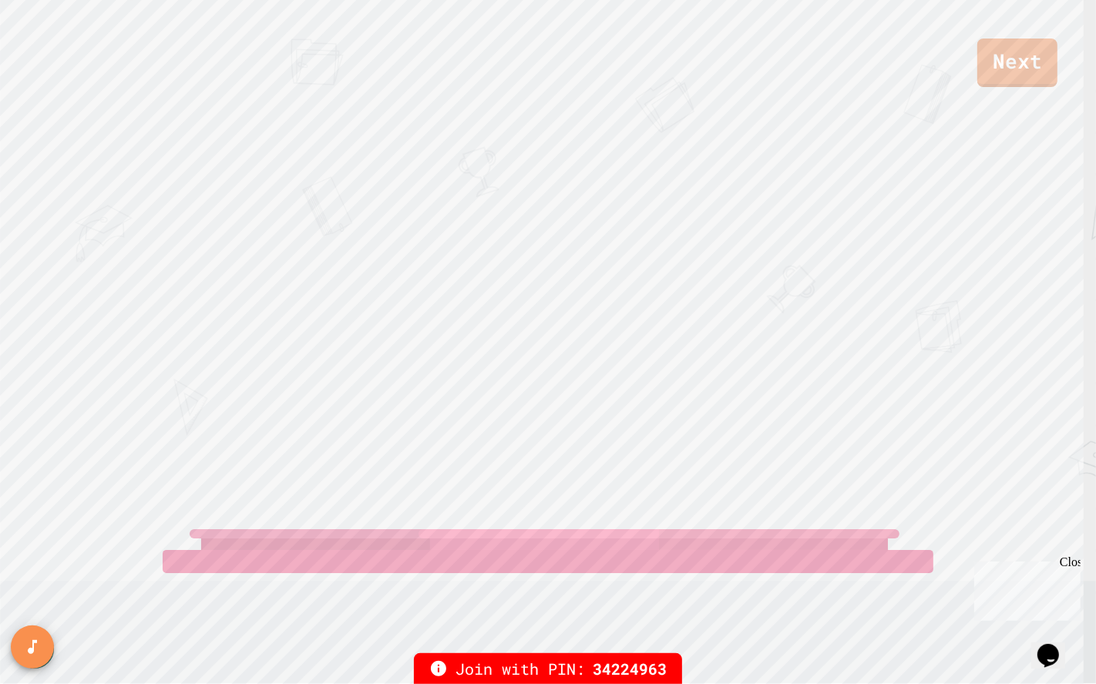
click at [831, 260] on div "Next [PERSON_NAME] View leaderboard" at bounding box center [548, 342] width 1096 height 684
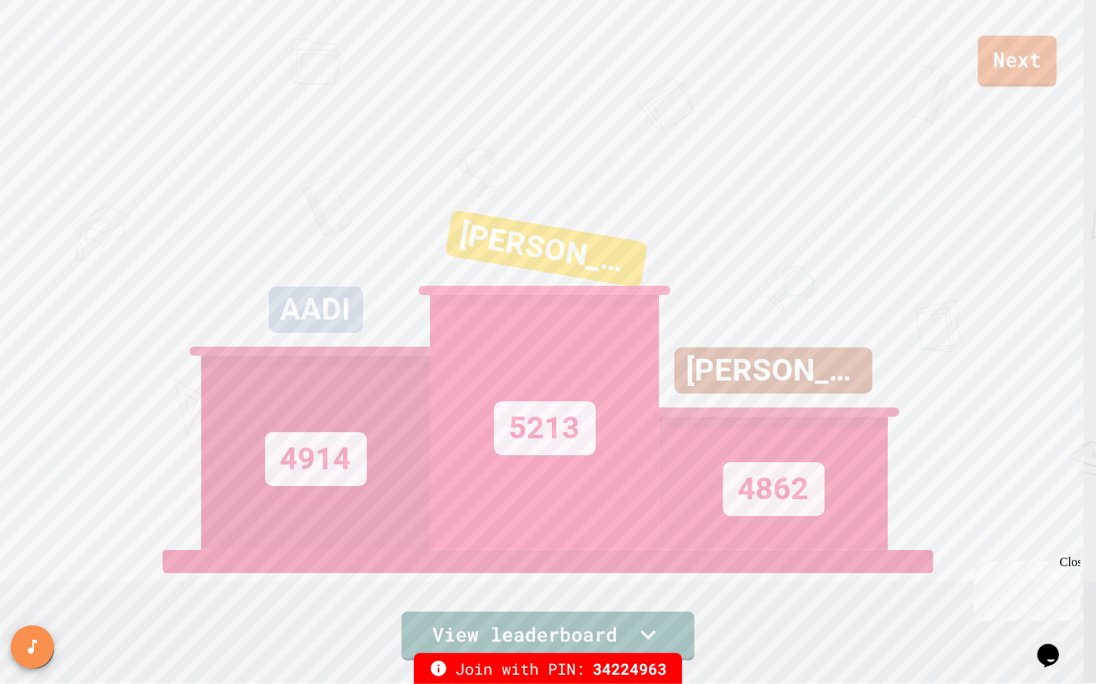
click at [1051, 60] on link "Next" at bounding box center [1017, 60] width 79 height 51
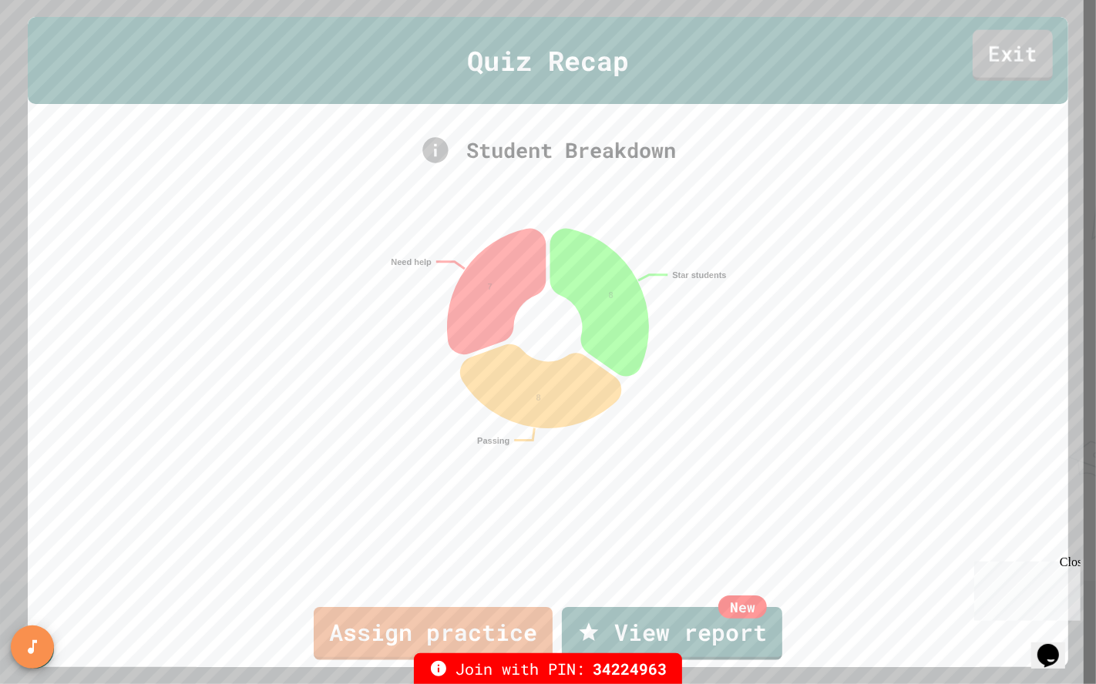
click at [982, 55] on link "Exit" at bounding box center [1013, 55] width 80 height 51
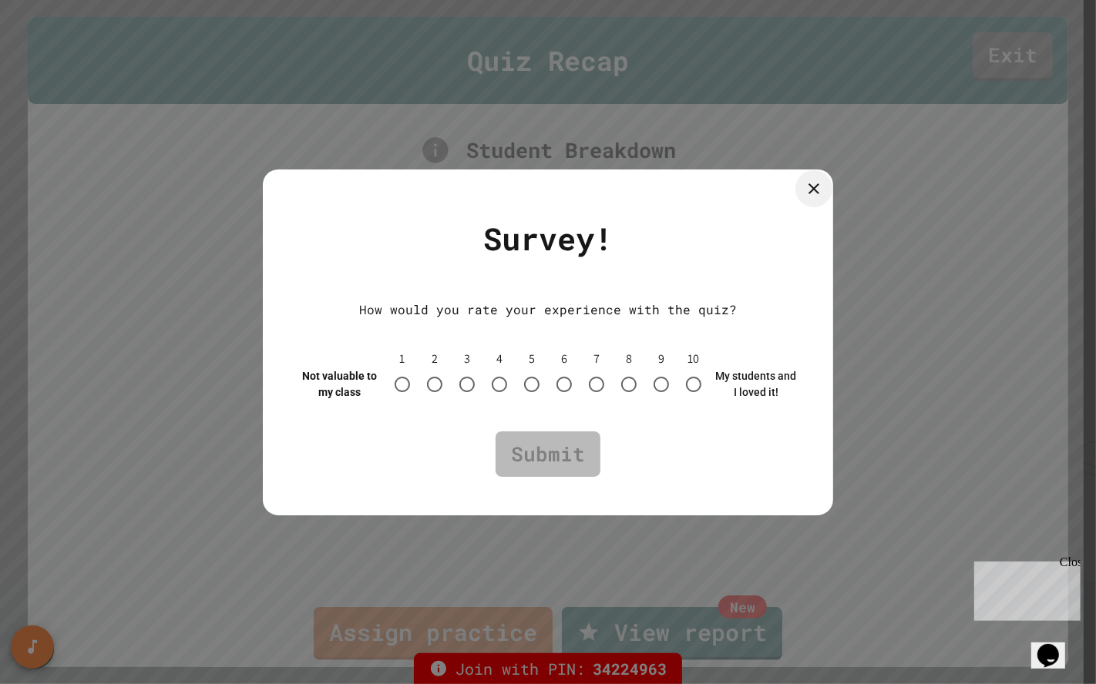
click at [808, 187] on icon at bounding box center [814, 189] width 18 height 18
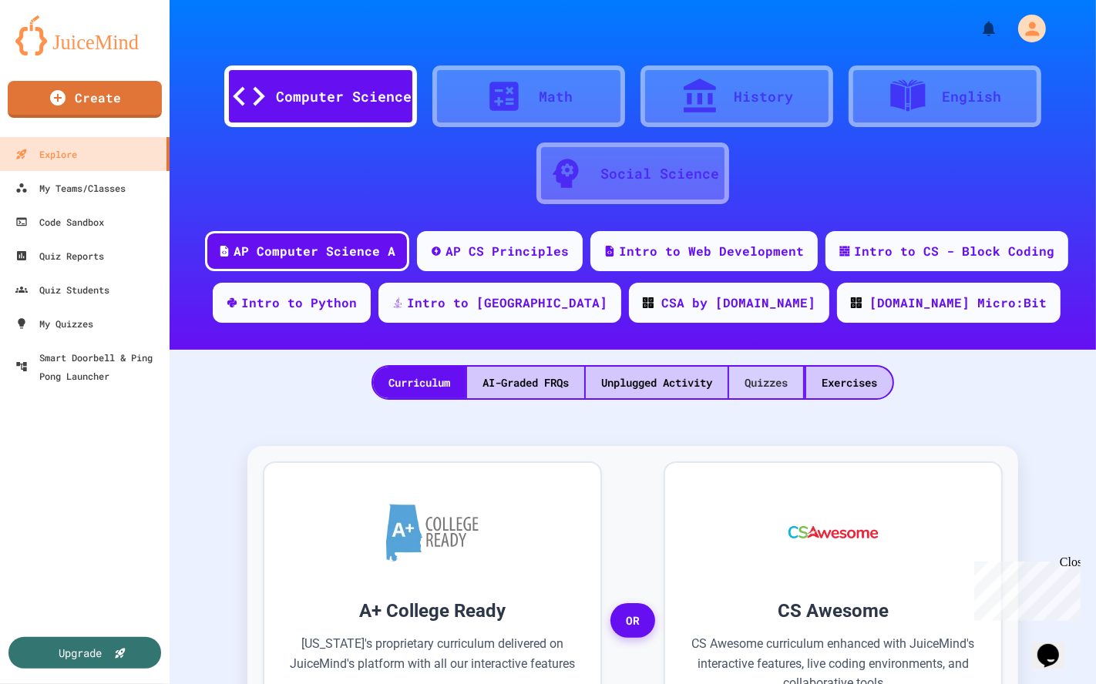
click at [751, 383] on div "Quizzes" at bounding box center [766, 383] width 74 height 32
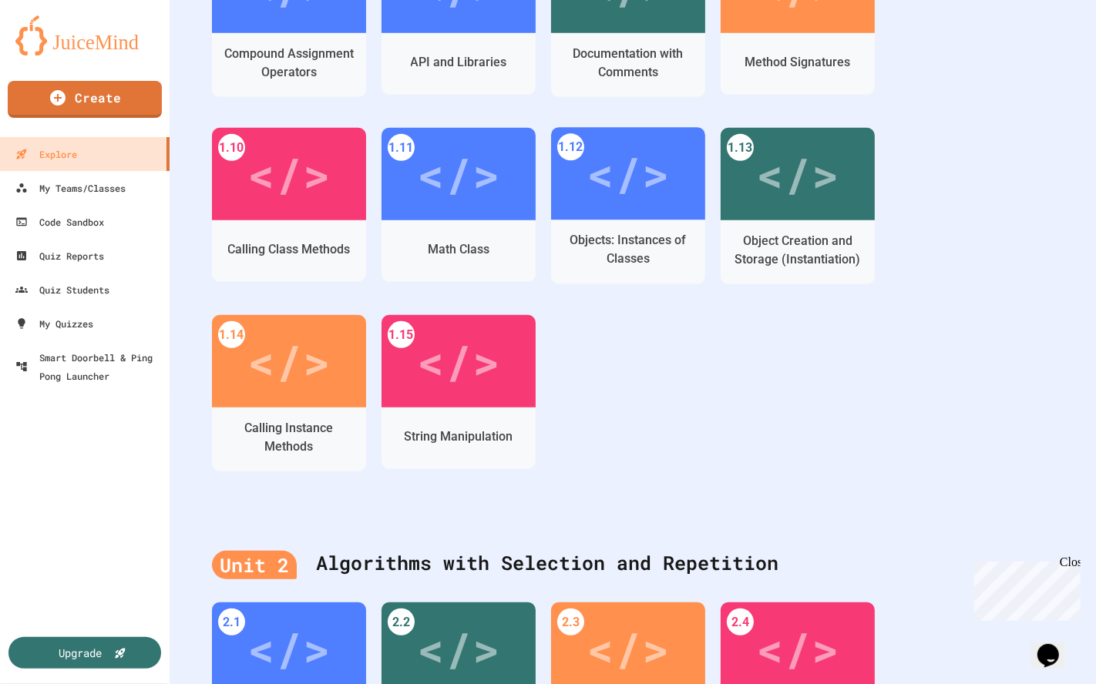
scroll to position [684, 0]
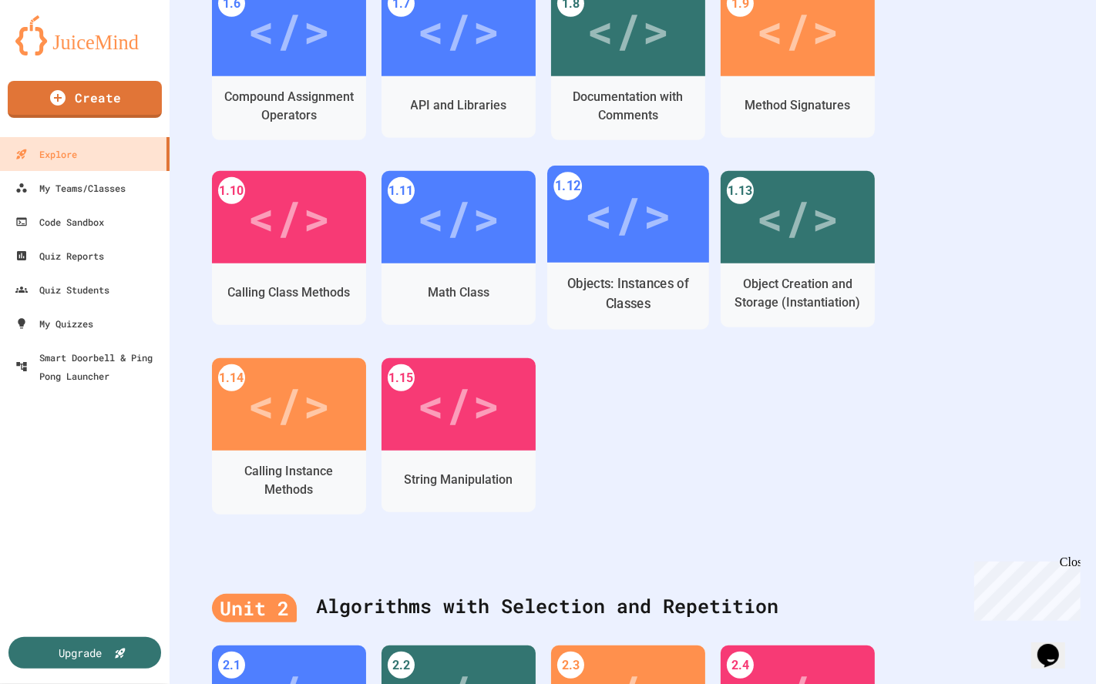
click at [664, 257] on div "</>" at bounding box center [628, 214] width 162 height 97
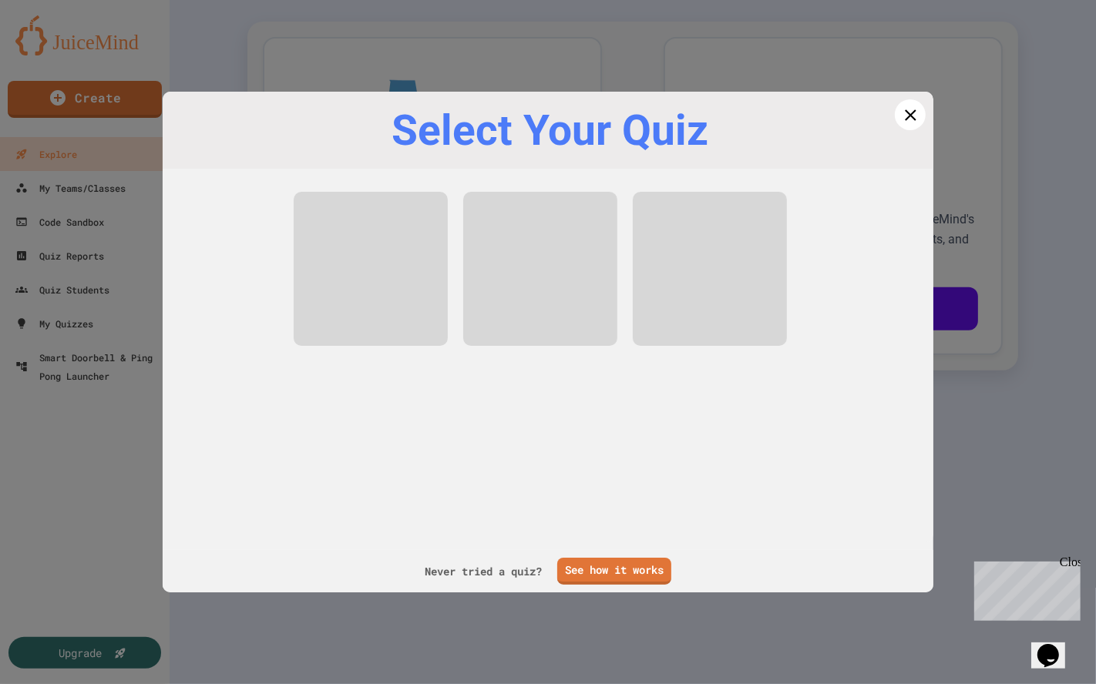
scroll to position [435, 0]
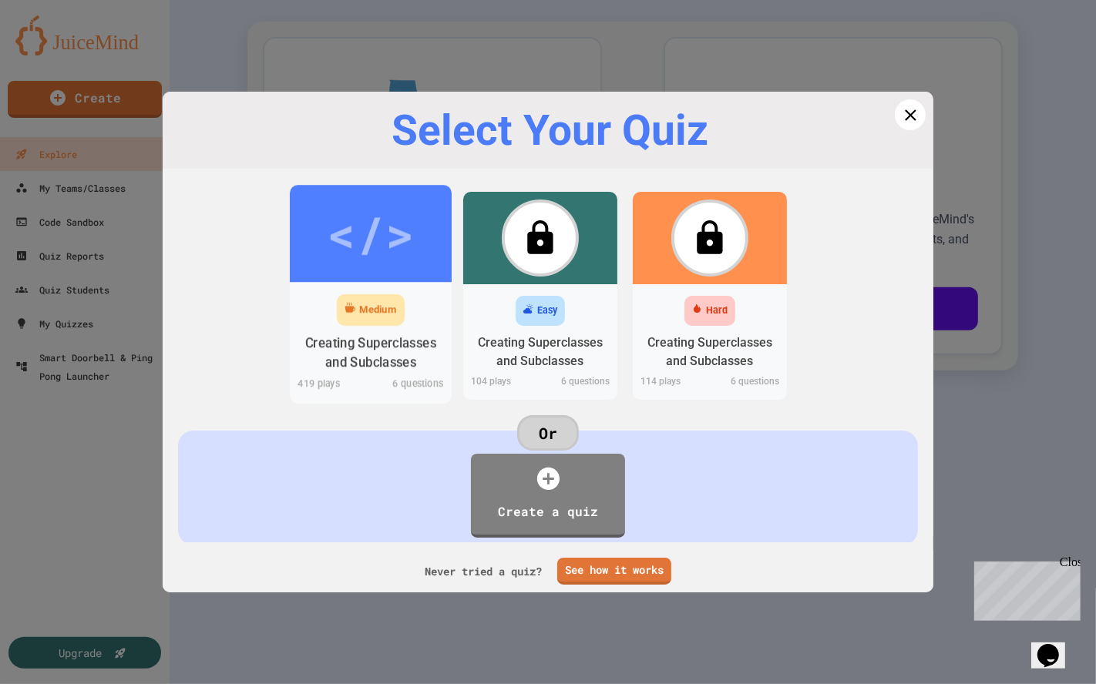
click at [381, 232] on div "</>" at bounding box center [370, 233] width 87 height 73
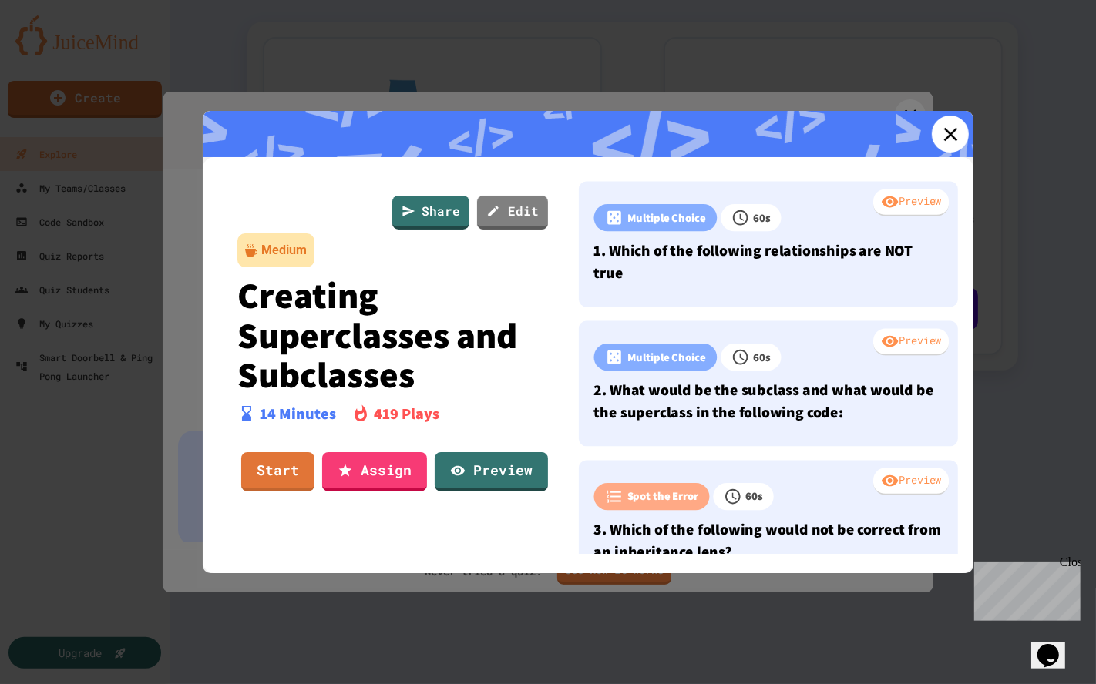
click at [939, 141] on icon at bounding box center [950, 134] width 23 height 23
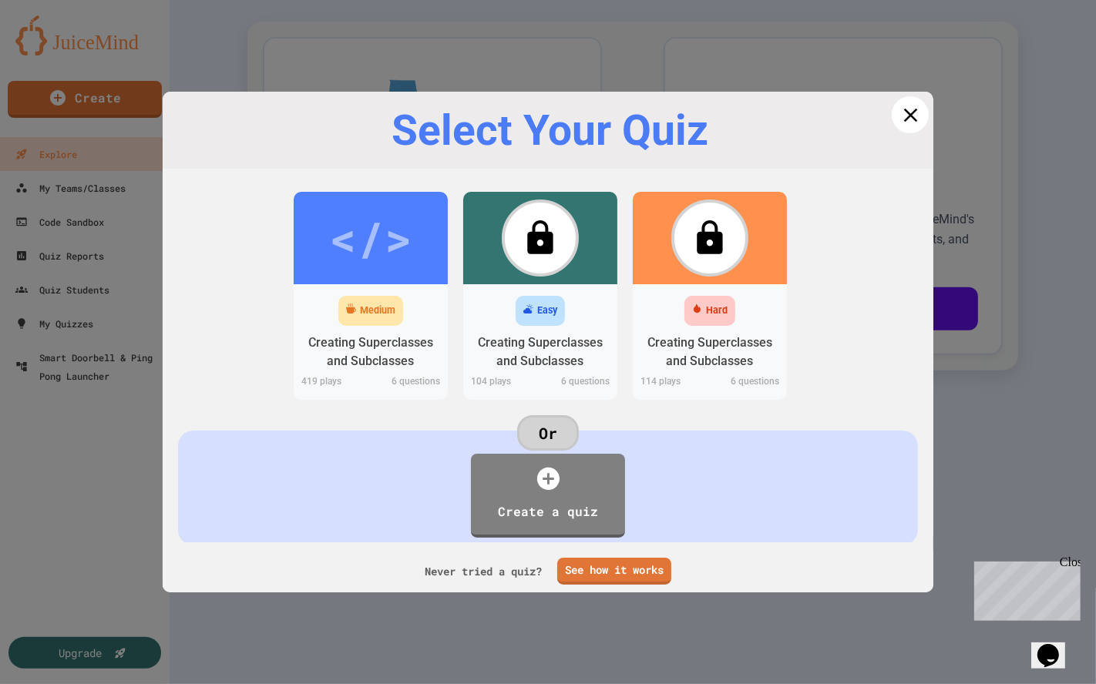
click at [903, 114] on icon at bounding box center [910, 115] width 14 height 14
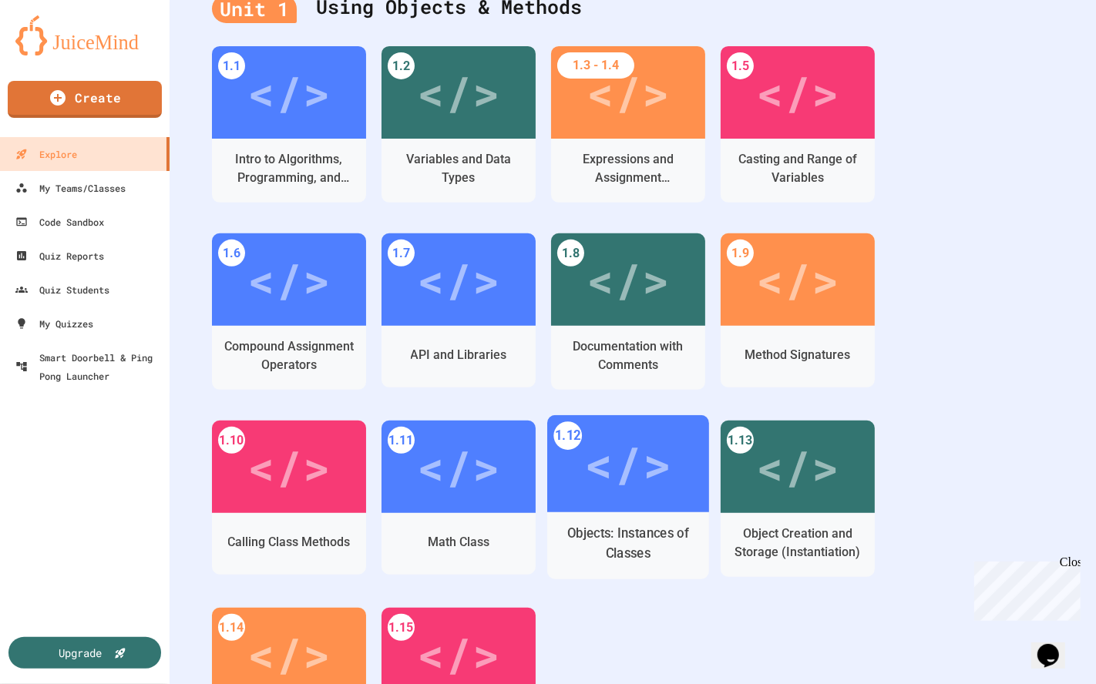
scroll to position [520, 0]
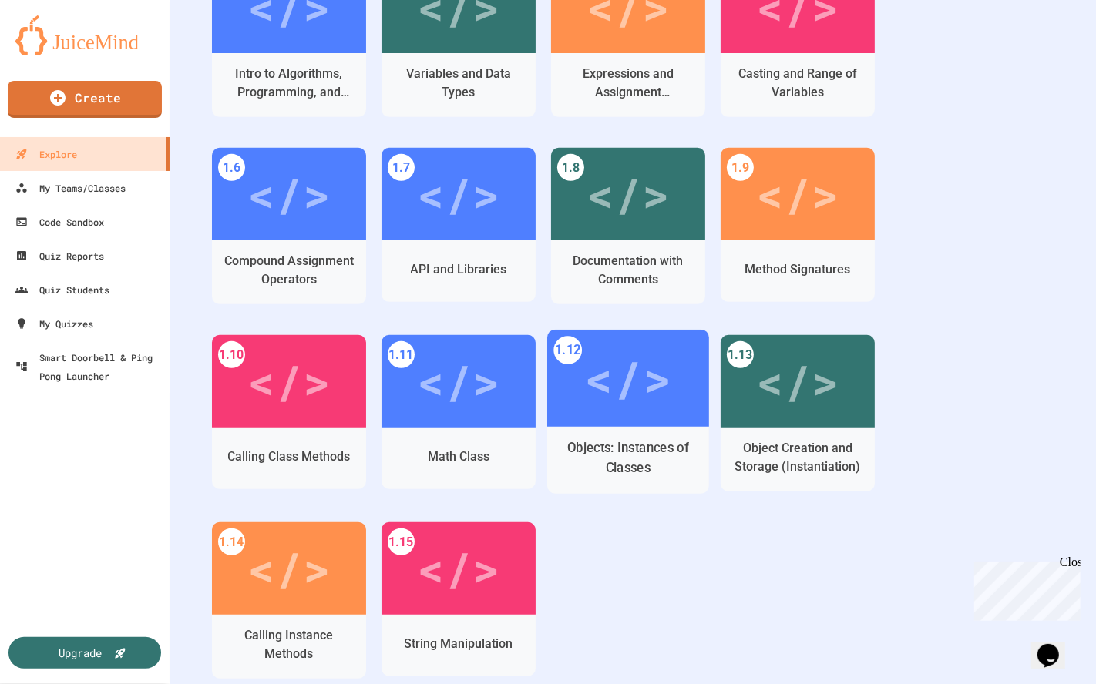
click at [630, 449] on div "Objects: Instances of Classes" at bounding box center [629, 458] width 138 height 39
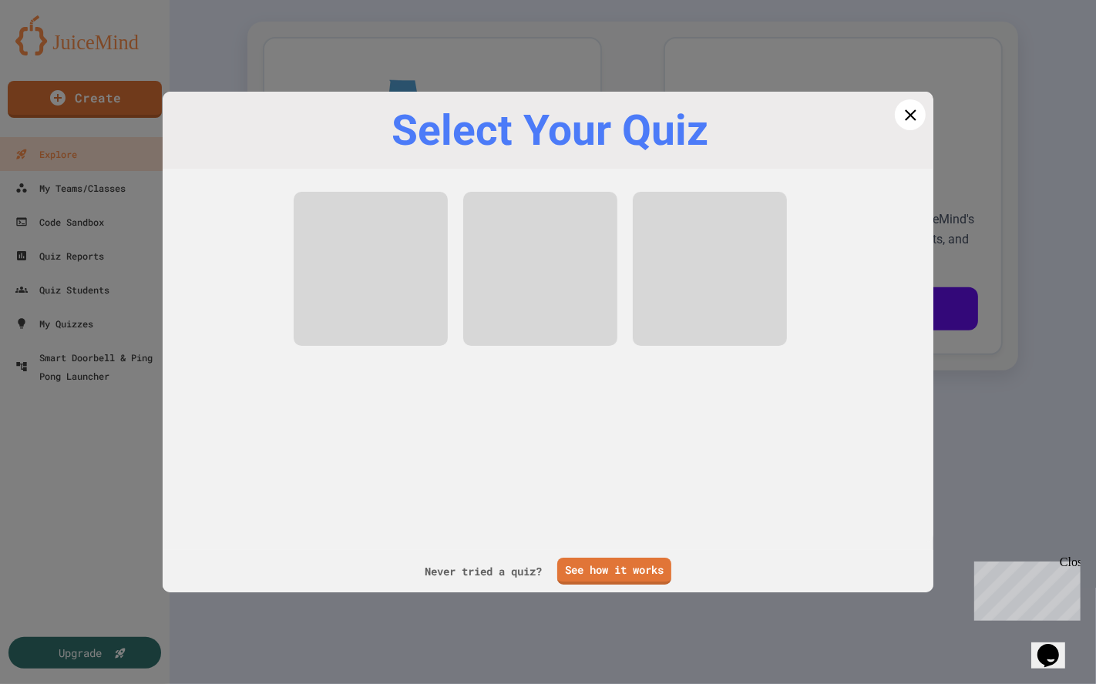
scroll to position [435, 0]
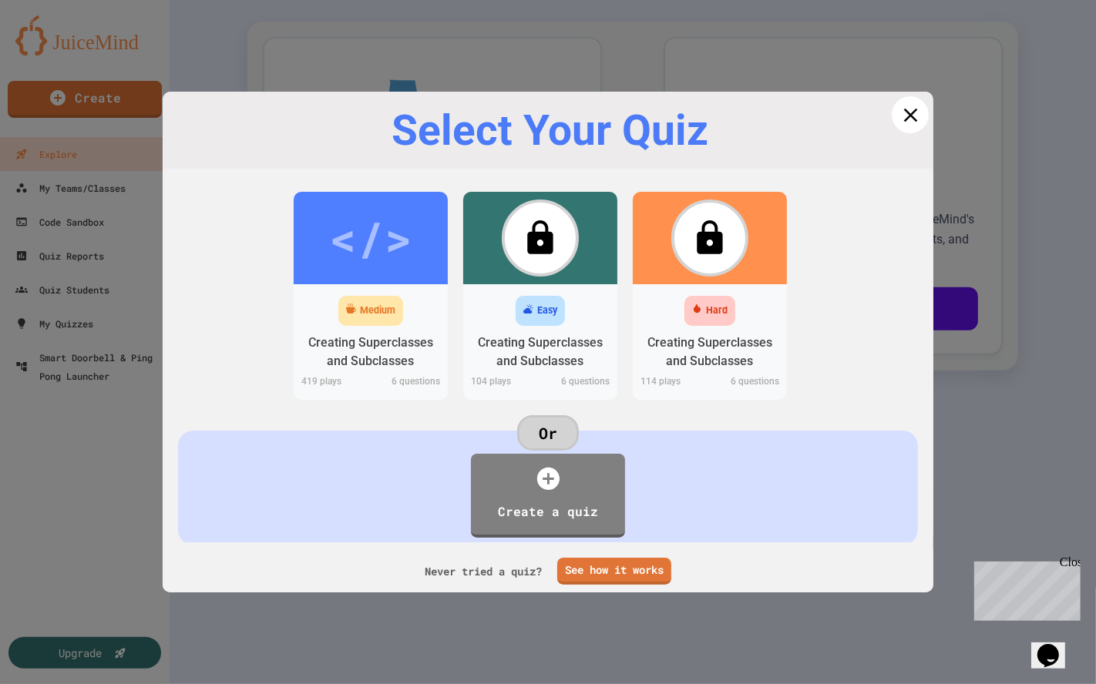
click at [903, 113] on icon at bounding box center [910, 114] width 23 height 23
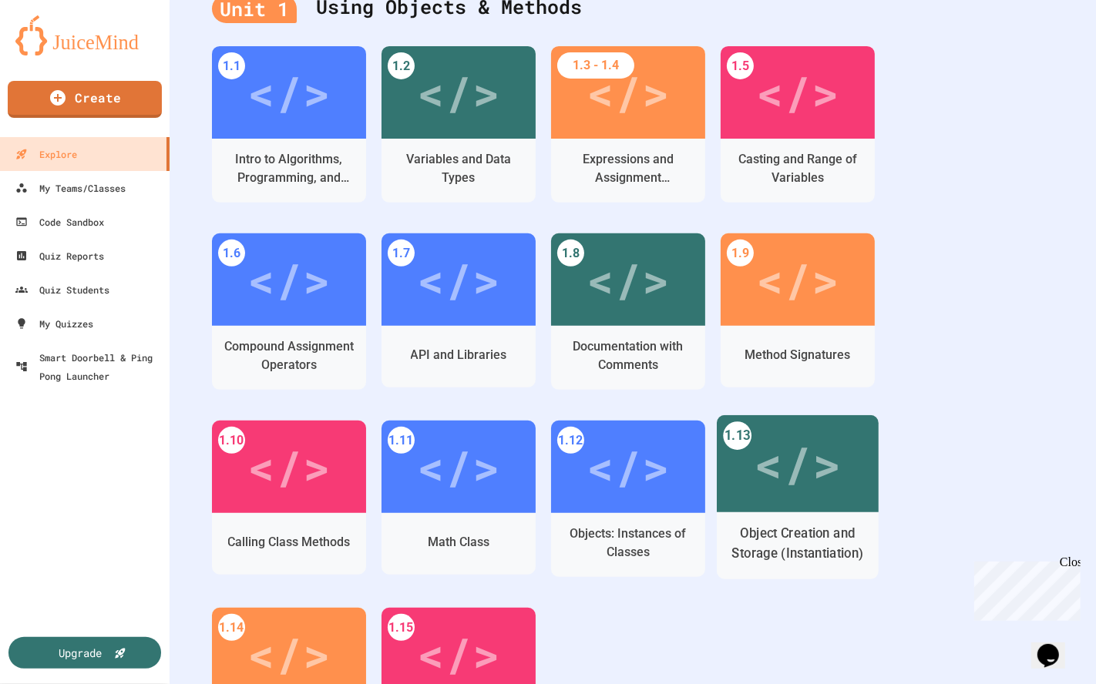
click at [790, 464] on div "</>" at bounding box center [797, 464] width 87 height 73
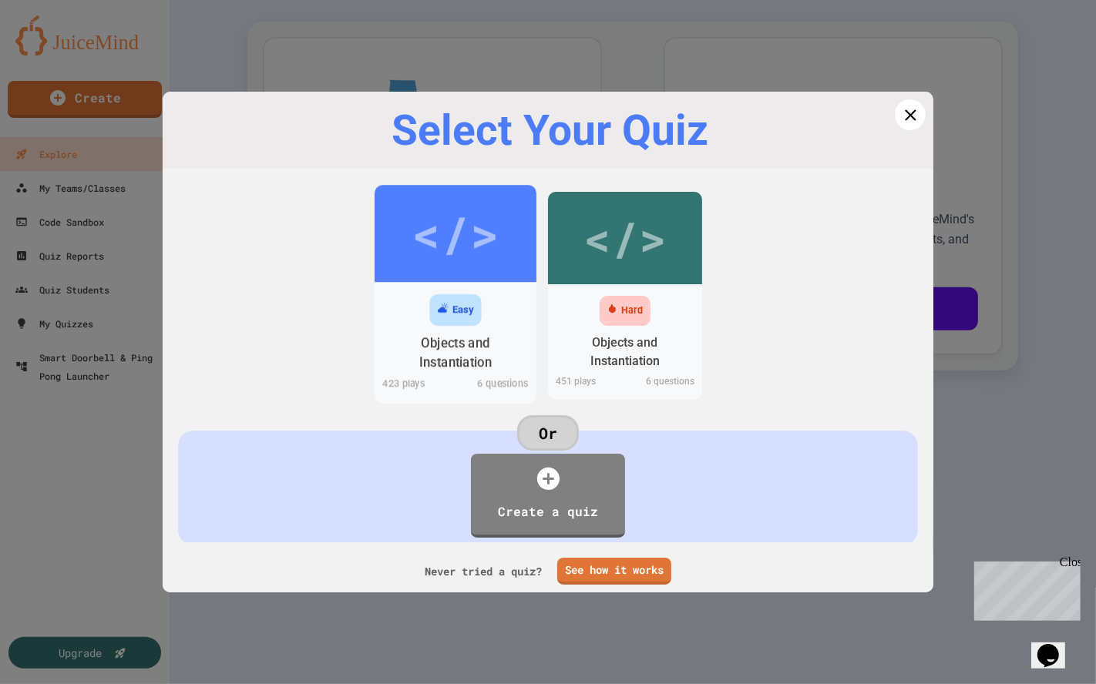
click at [452, 251] on div "</>" at bounding box center [455, 233] width 87 height 73
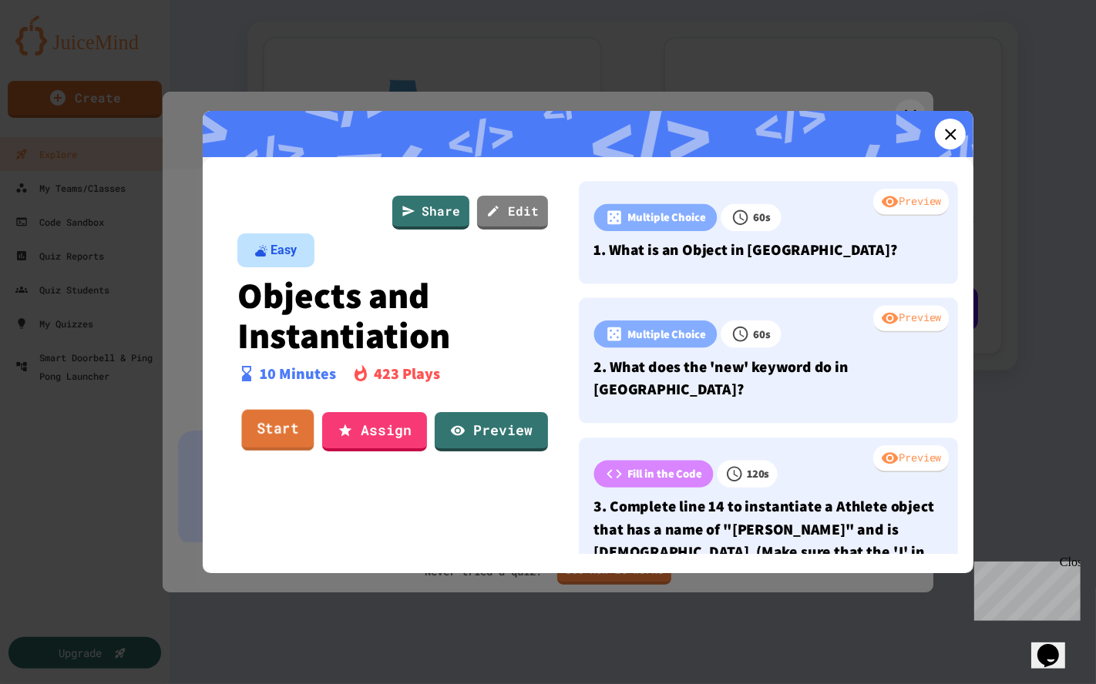
click at [283, 436] on link "Start" at bounding box center [277, 431] width 72 height 42
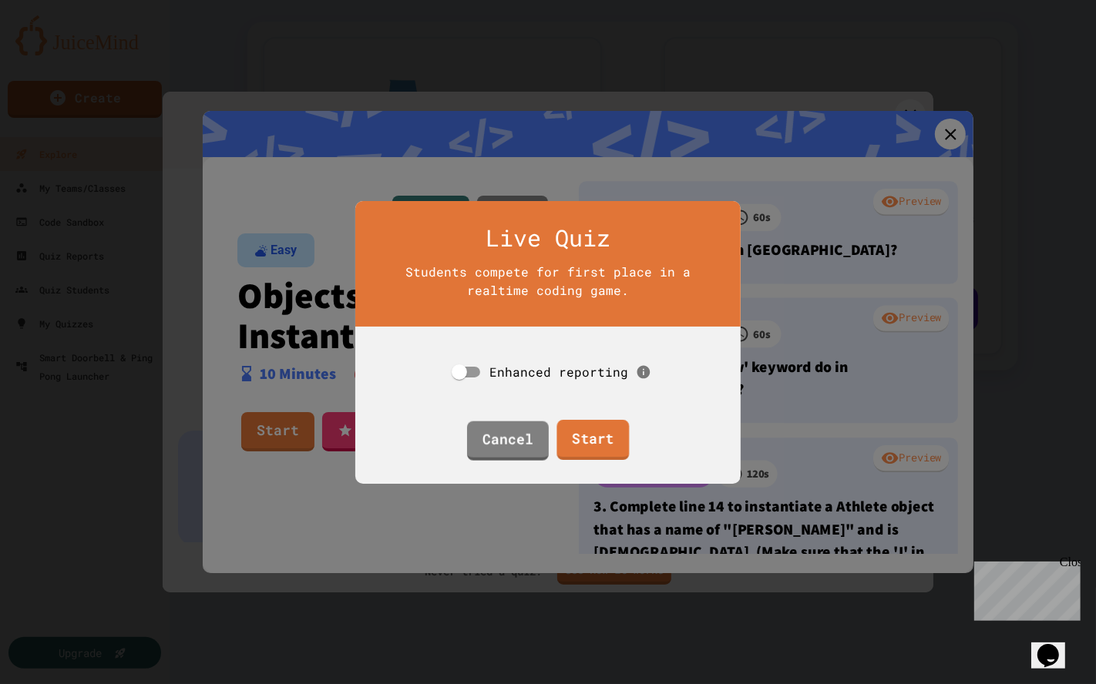
click at [590, 433] on link "Start" at bounding box center [592, 440] width 72 height 40
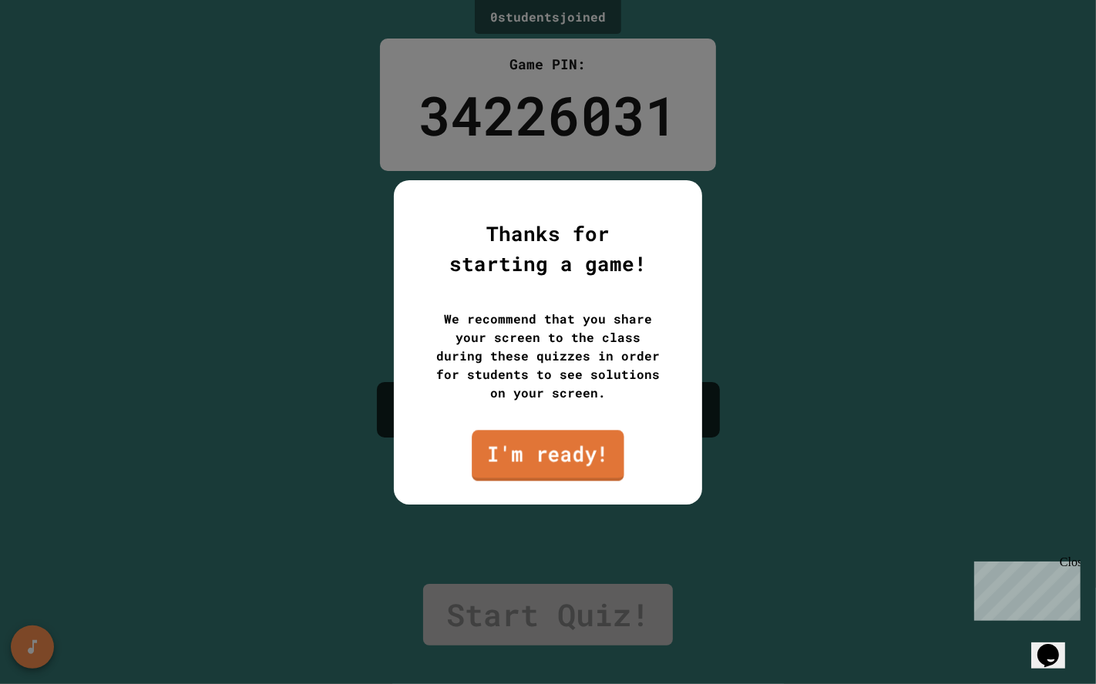
click at [542, 447] on link "I'm ready!" at bounding box center [548, 455] width 152 height 51
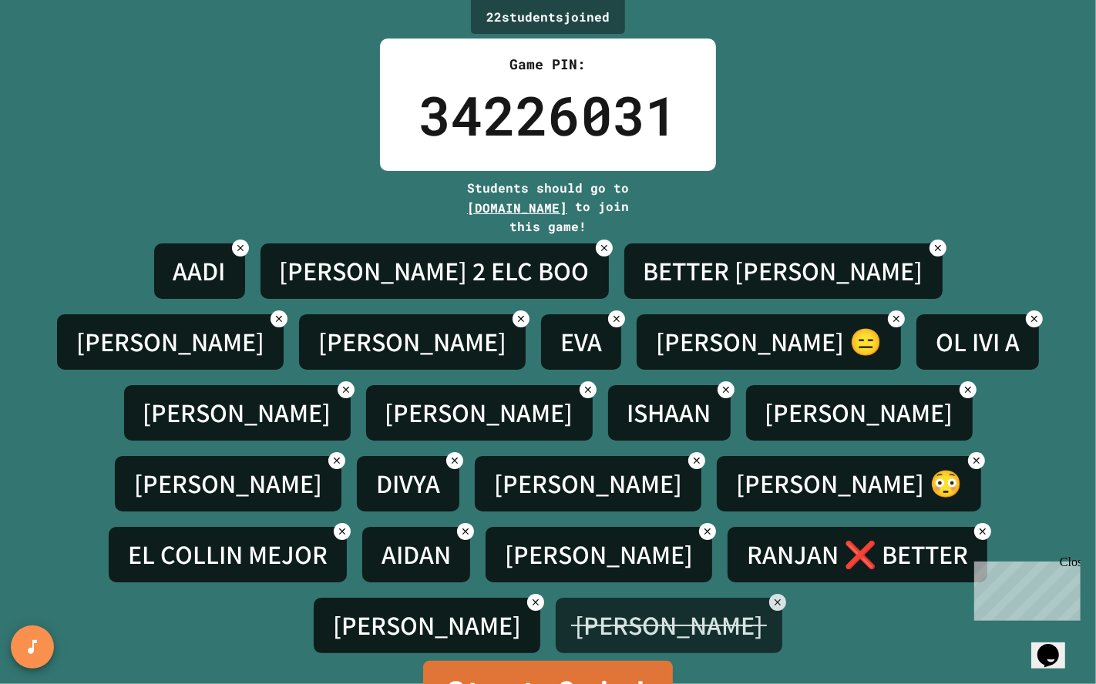
click at [783, 597] on icon at bounding box center [777, 602] width 11 height 11
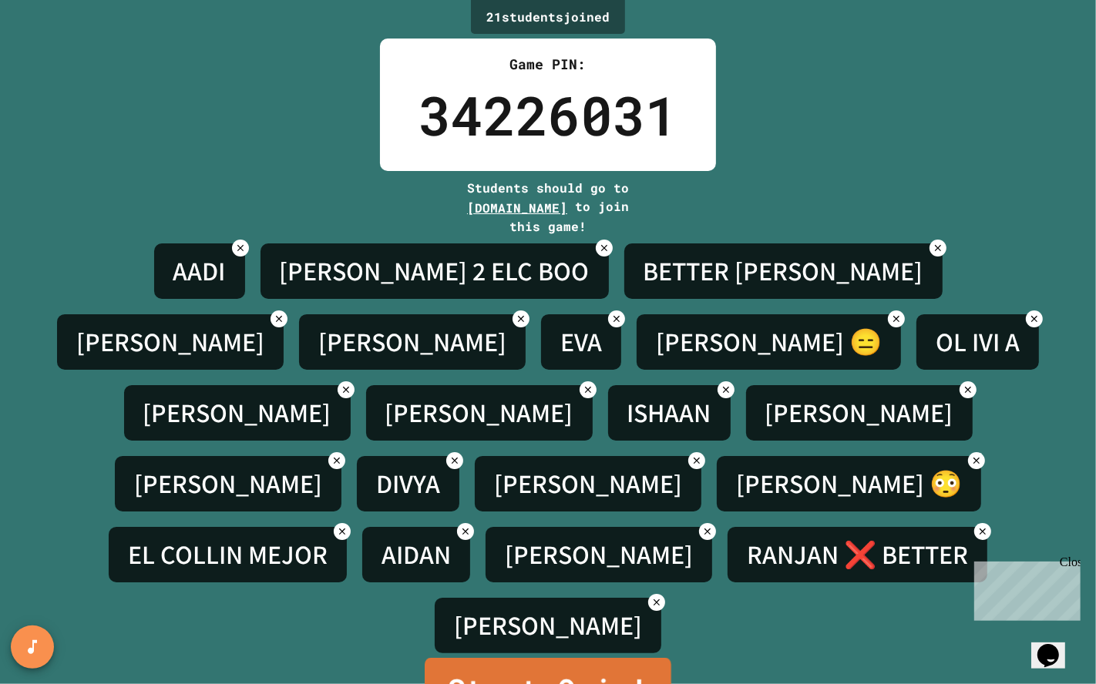
click at [542, 656] on link "Start Quiz!" at bounding box center [548, 692] width 247 height 68
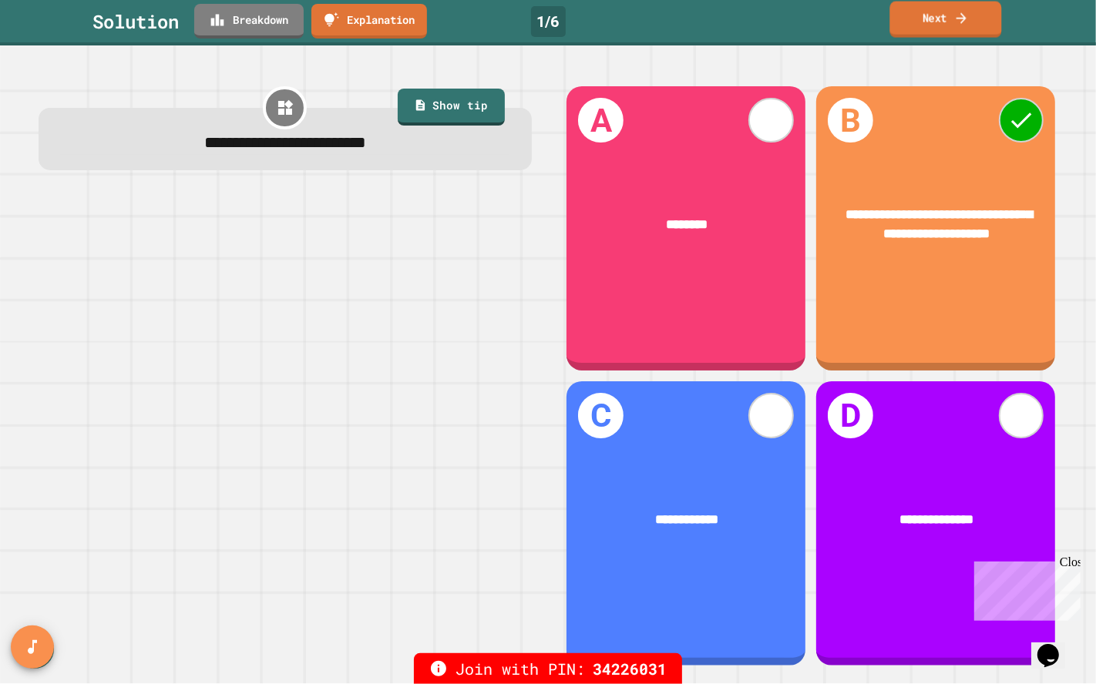
click at [950, 29] on link "Next" at bounding box center [945, 20] width 112 height 36
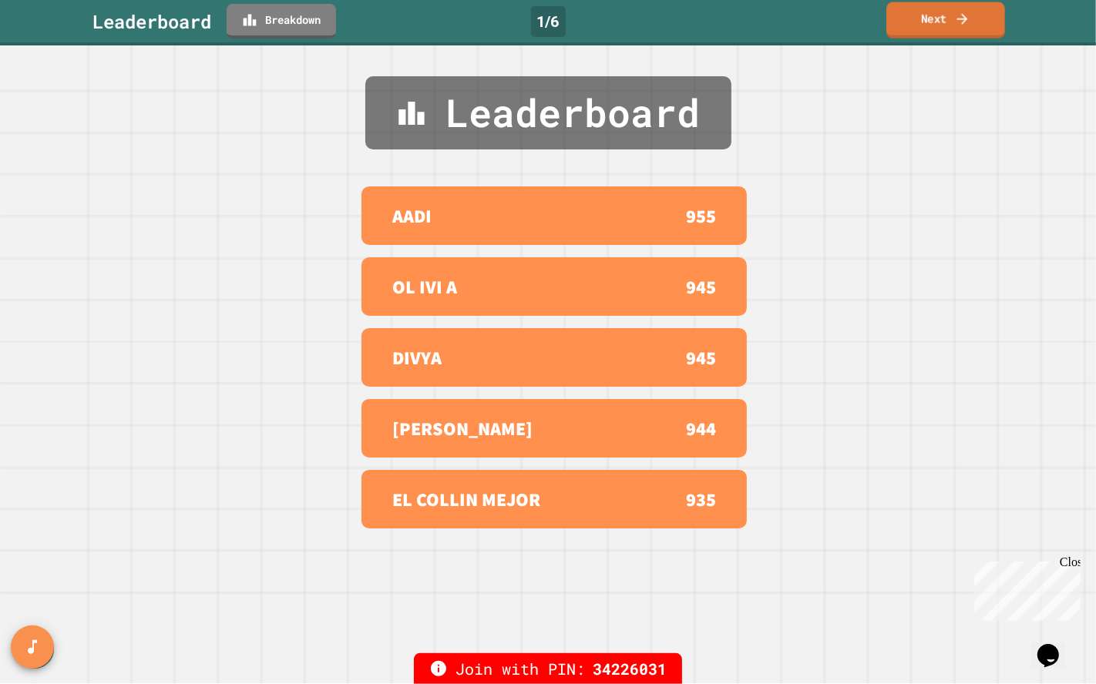
click at [930, 28] on link "Next" at bounding box center [945, 20] width 119 height 36
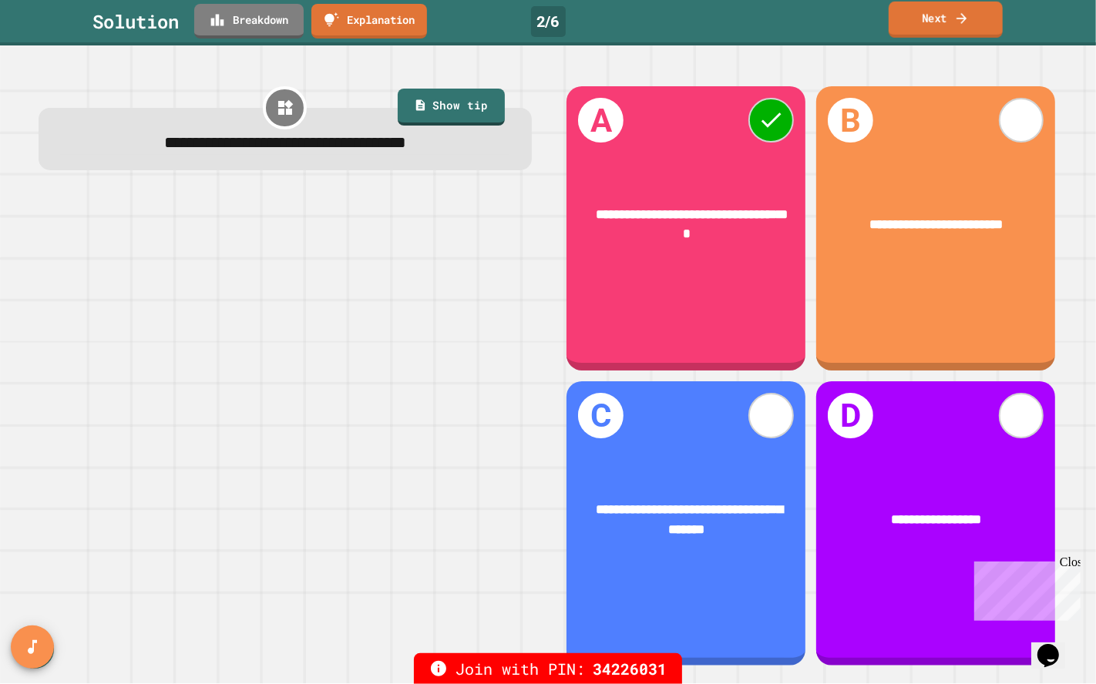
click at [934, 14] on link "Next" at bounding box center [946, 20] width 114 height 36
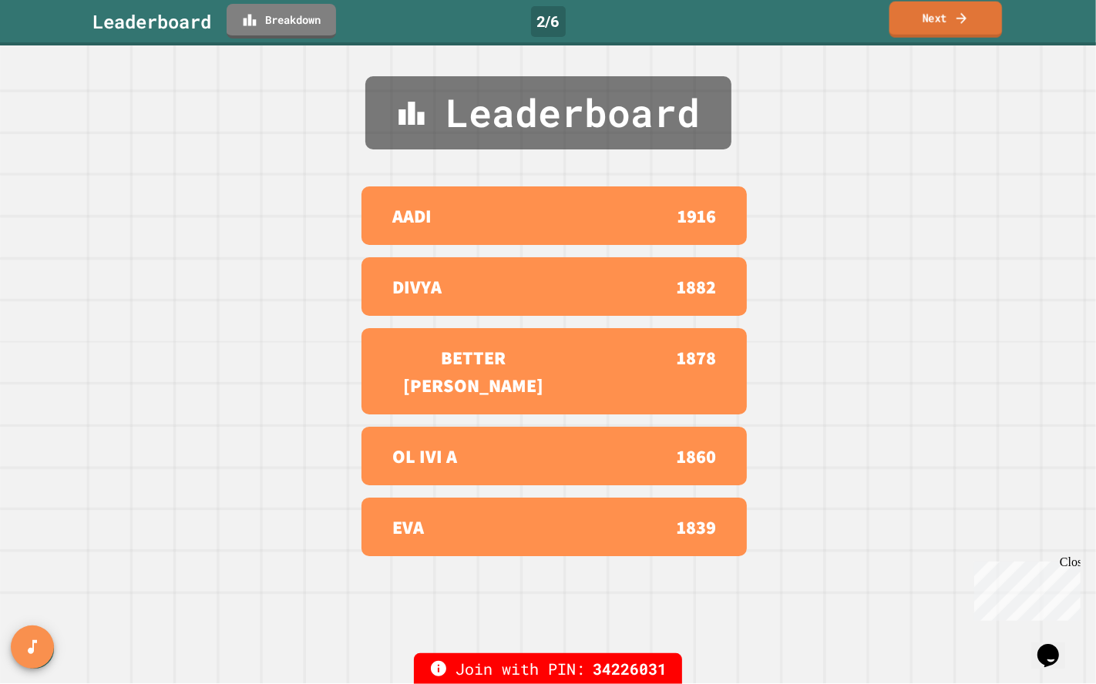
click at [933, 22] on link "Next" at bounding box center [945, 20] width 113 height 36
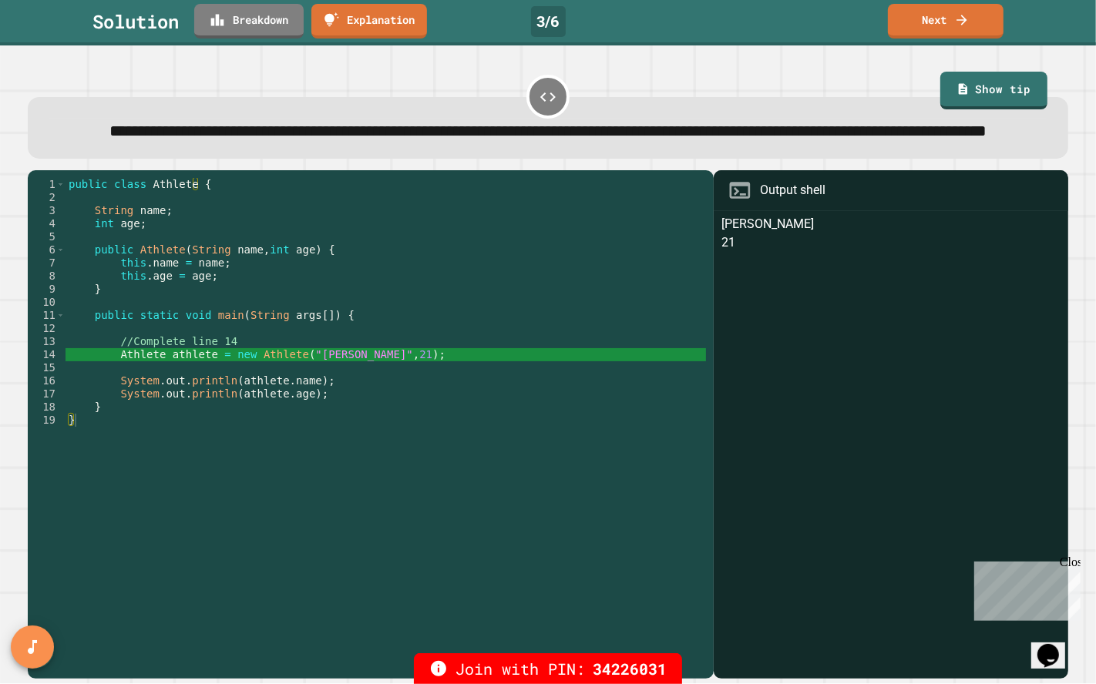
type textarea "**********"
drag, startPoint x: 294, startPoint y: 381, endPoint x: 330, endPoint y: 386, distance: 35.9
click at [330, 386] on div "public class Athlete { String name ; int age ; public Athlete ( String name , i…" at bounding box center [386, 407] width 641 height 459
drag, startPoint x: 242, startPoint y: 382, endPoint x: 253, endPoint y: 387, distance: 11.7
click at [253, 387] on div "public class Athlete { String name ; int age ; public Athlete ( String name , i…" at bounding box center [386, 407] width 641 height 459
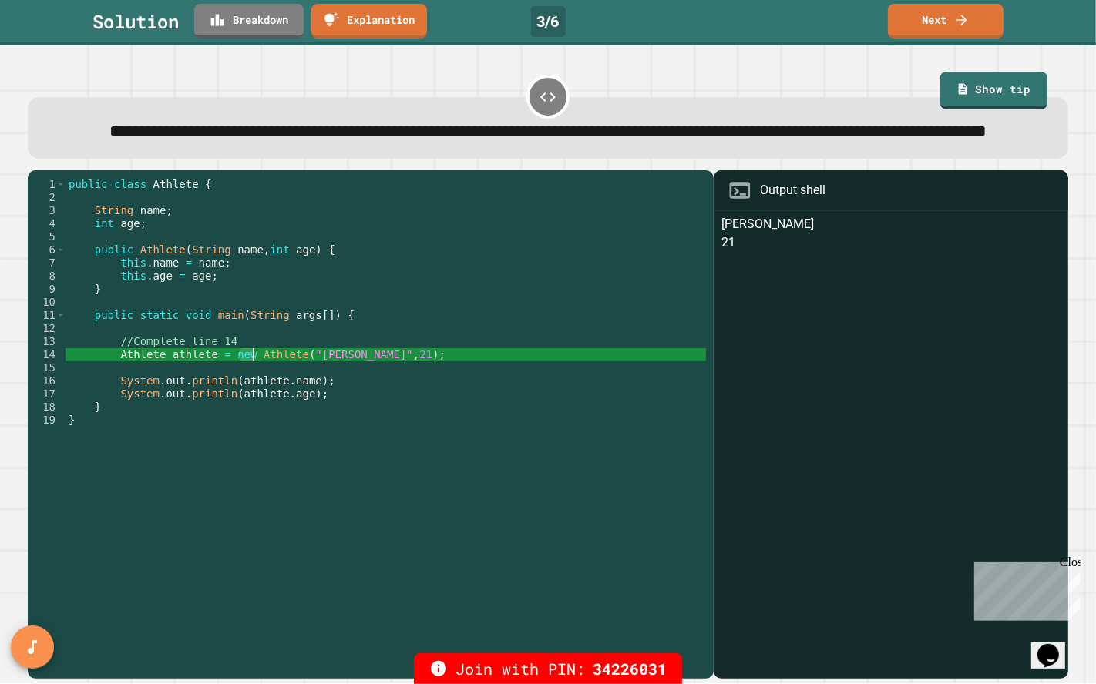
click at [250, 384] on div "public class Athlete { String name ; int age ; public Athlete ( String name , i…" at bounding box center [386, 394] width 641 height 432
click at [930, 19] on link "Next" at bounding box center [945, 20] width 115 height 36
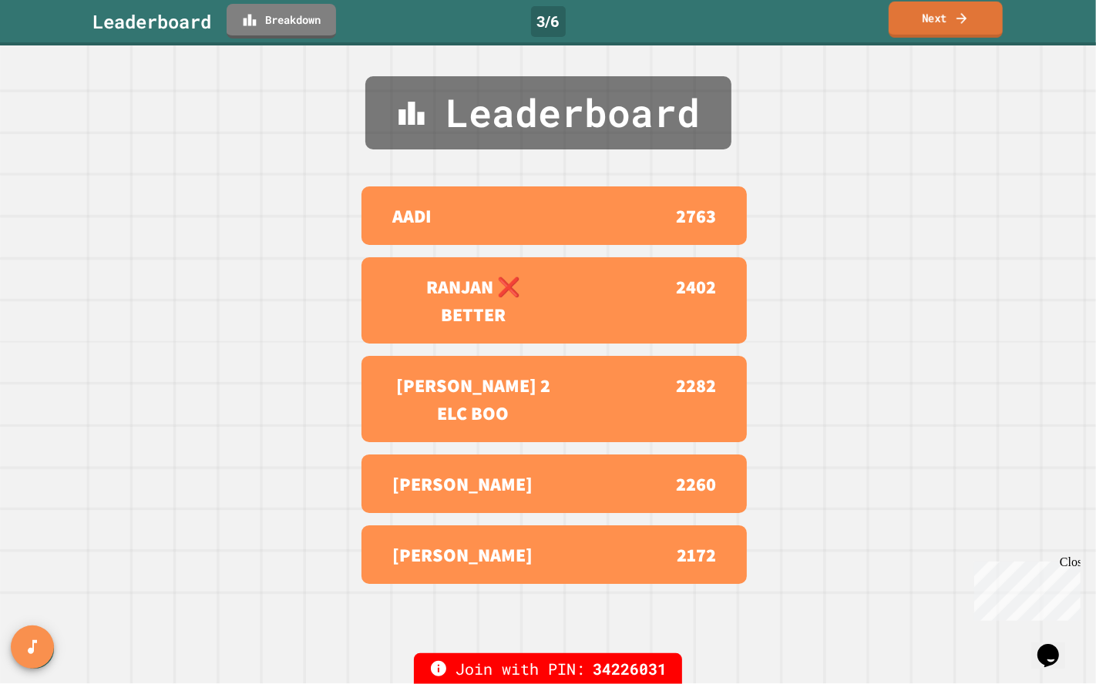
click at [925, 24] on link "Next" at bounding box center [946, 20] width 114 height 36
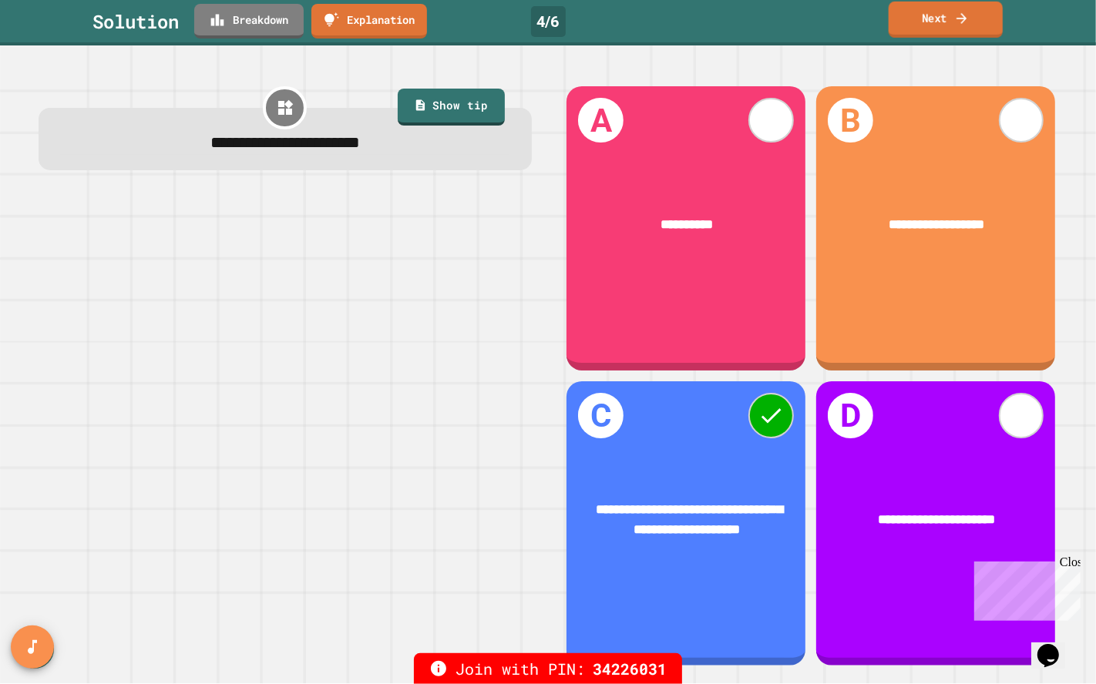
click at [965, 18] on icon at bounding box center [962, 17] width 10 height 11
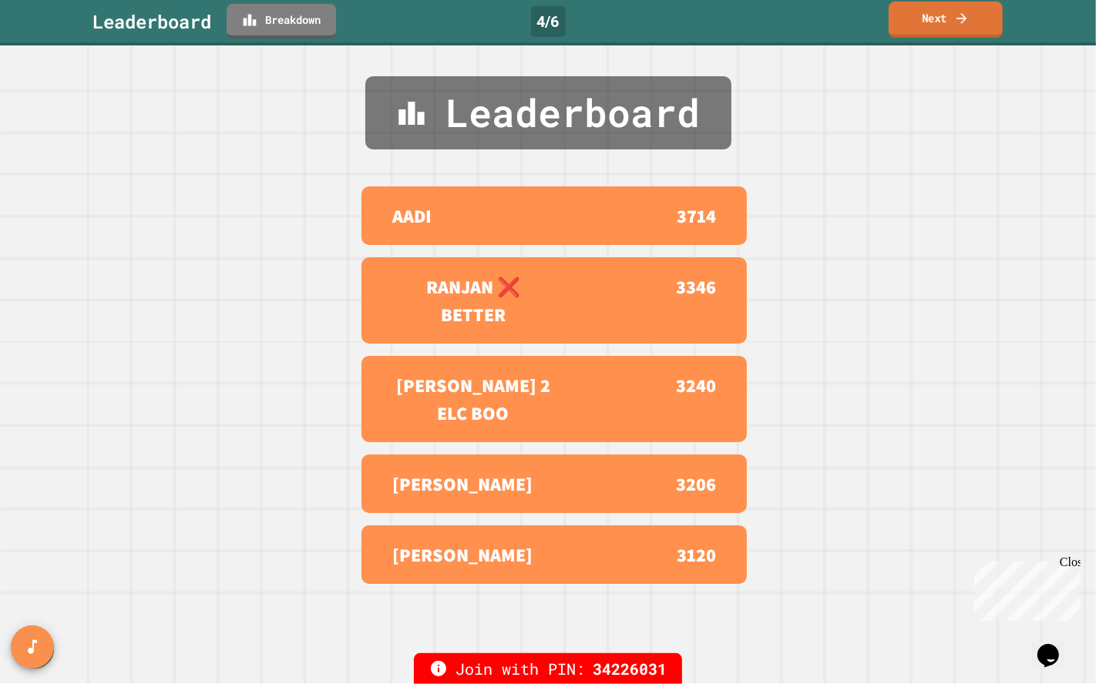
click at [965, 12] on icon at bounding box center [961, 18] width 15 height 16
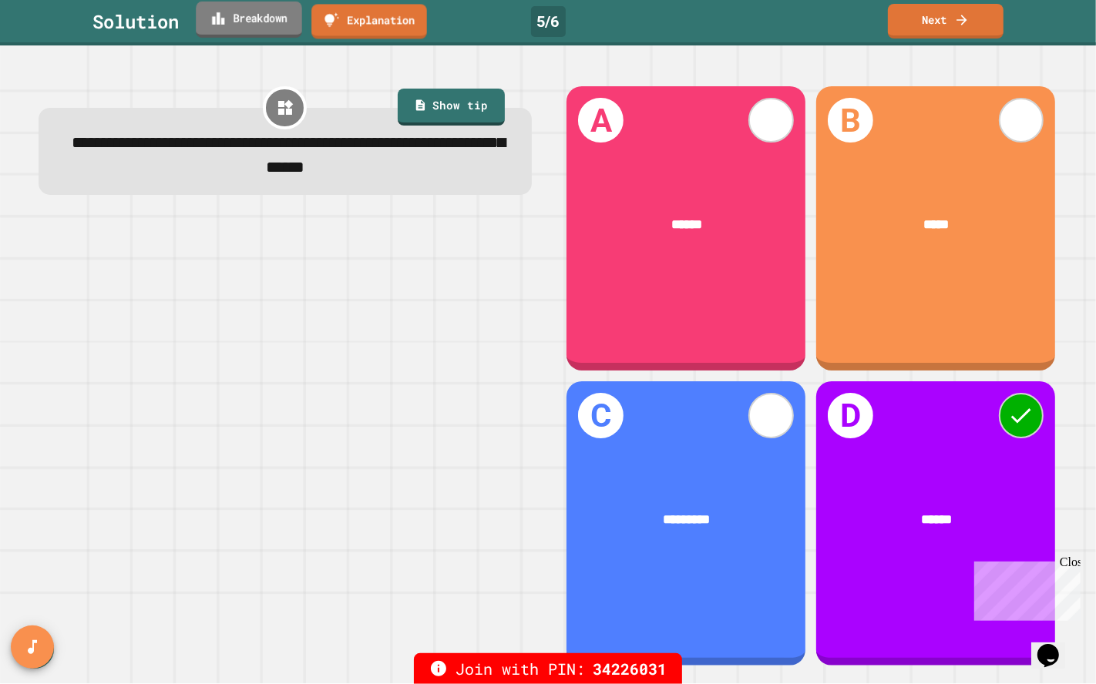
click at [281, 18] on link "Breakdown" at bounding box center [249, 20] width 106 height 36
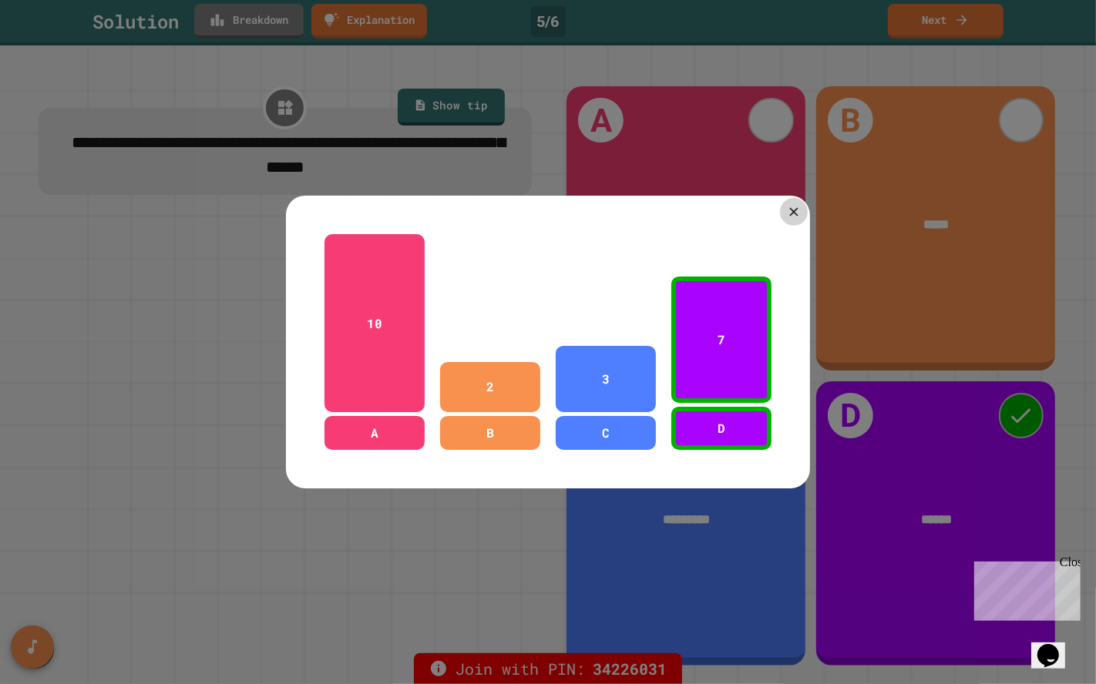
click at [786, 206] on icon at bounding box center [793, 211] width 15 height 15
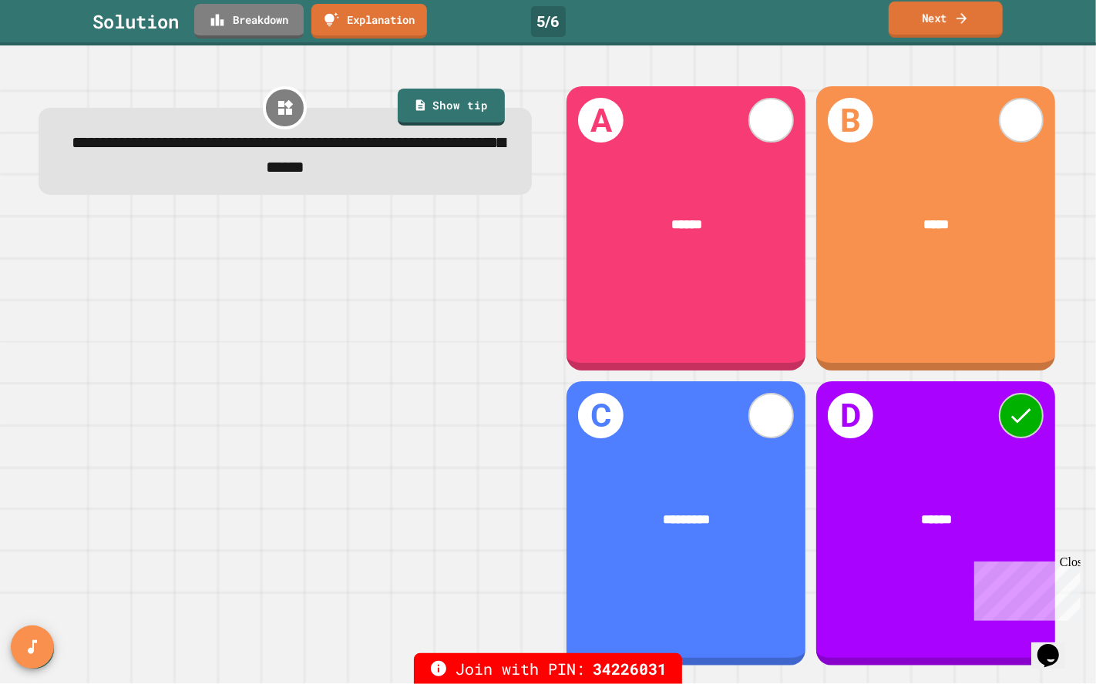
click at [938, 27] on link "Next" at bounding box center [946, 20] width 114 height 36
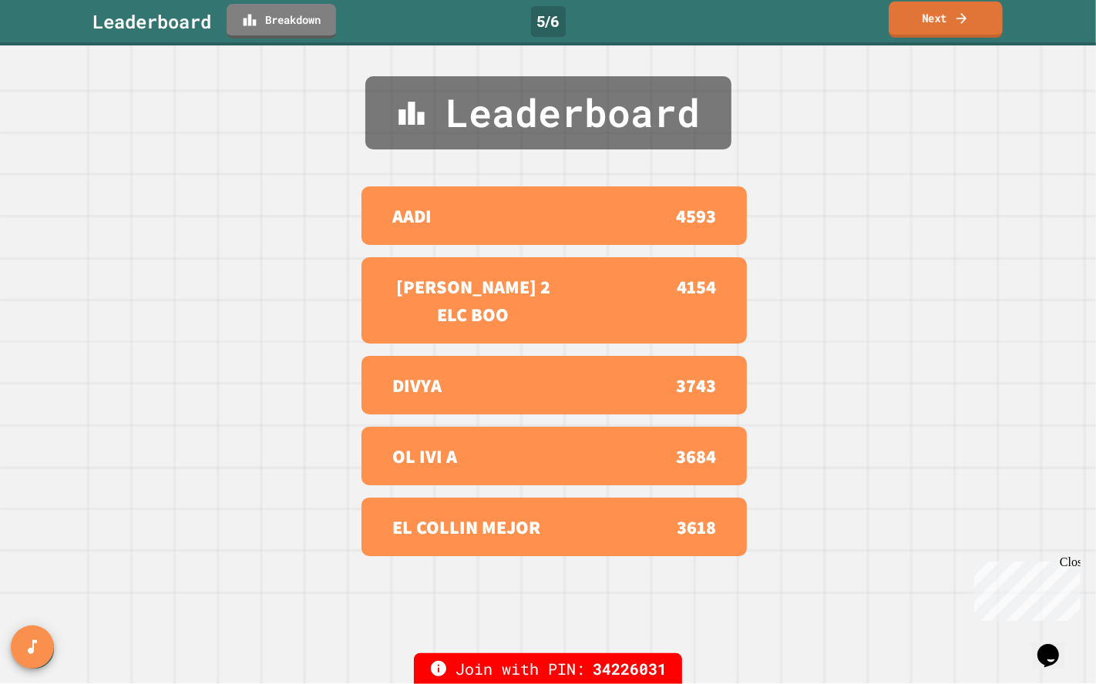
click at [960, 14] on icon at bounding box center [961, 18] width 15 height 16
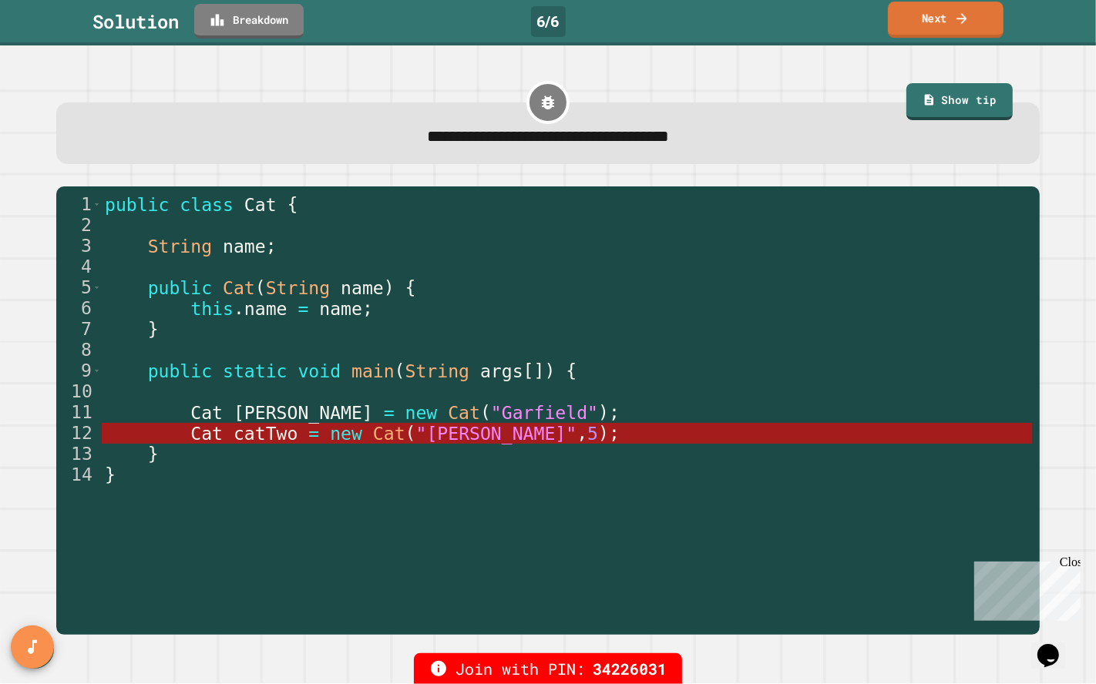
click at [973, 13] on link "Next" at bounding box center [946, 20] width 116 height 36
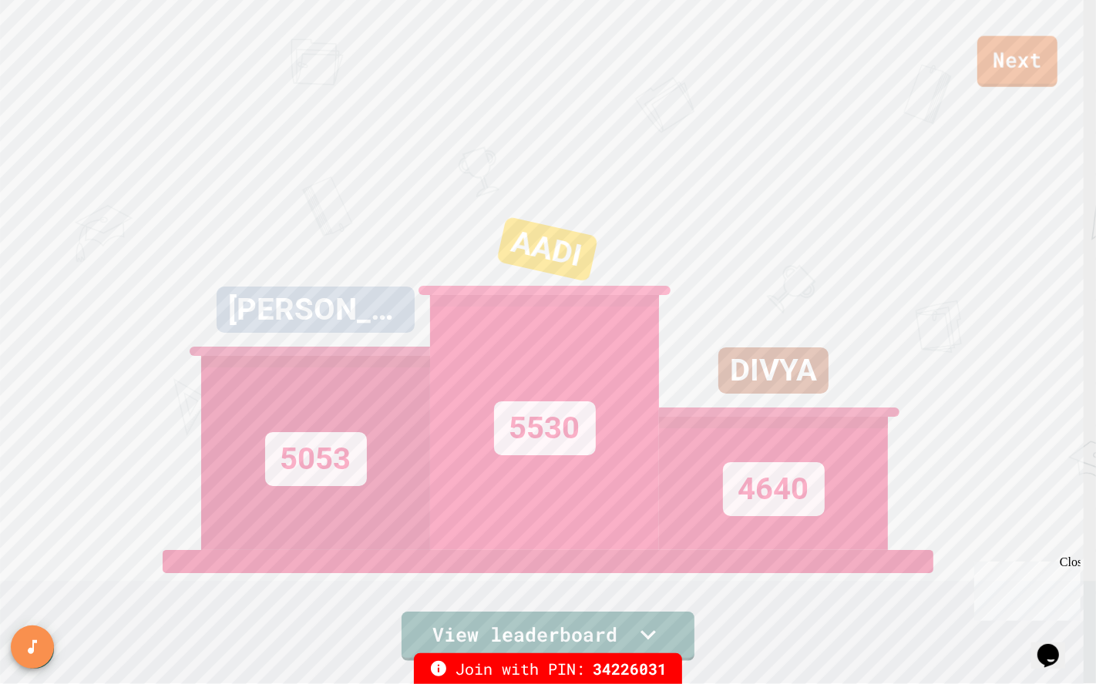
click at [1042, 62] on link "Next" at bounding box center [1017, 61] width 80 height 51
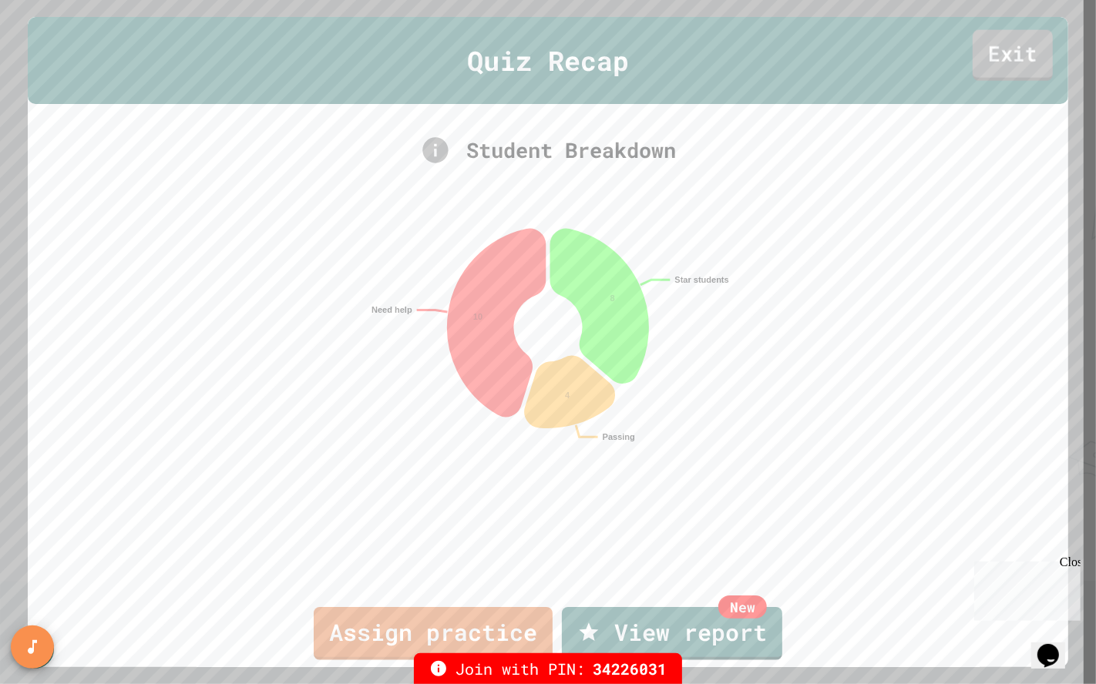
click at [1000, 56] on link "Exit" at bounding box center [1013, 55] width 80 height 51
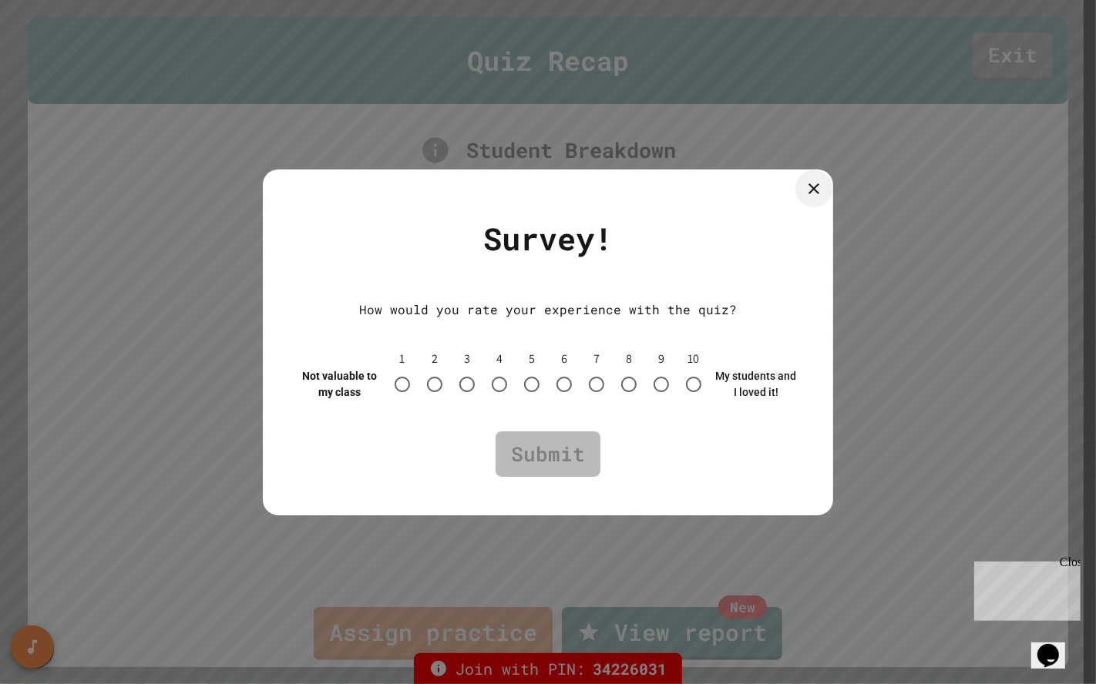
click at [808, 191] on icon at bounding box center [814, 189] width 18 height 18
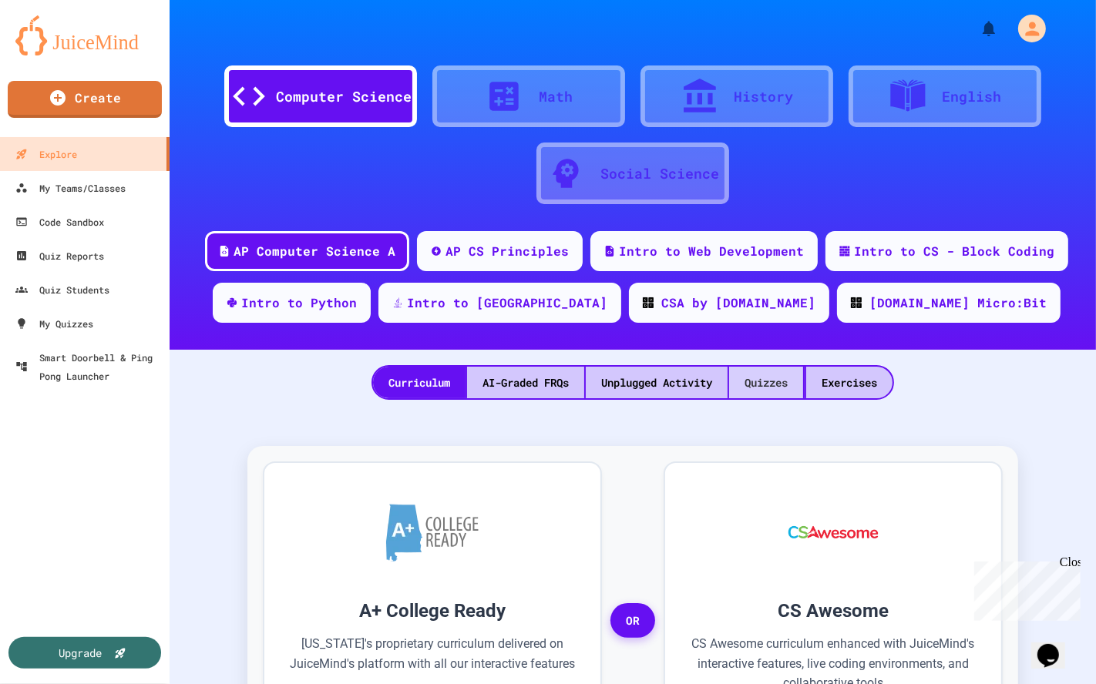
click at [758, 381] on div "Quizzes" at bounding box center [766, 383] width 74 height 32
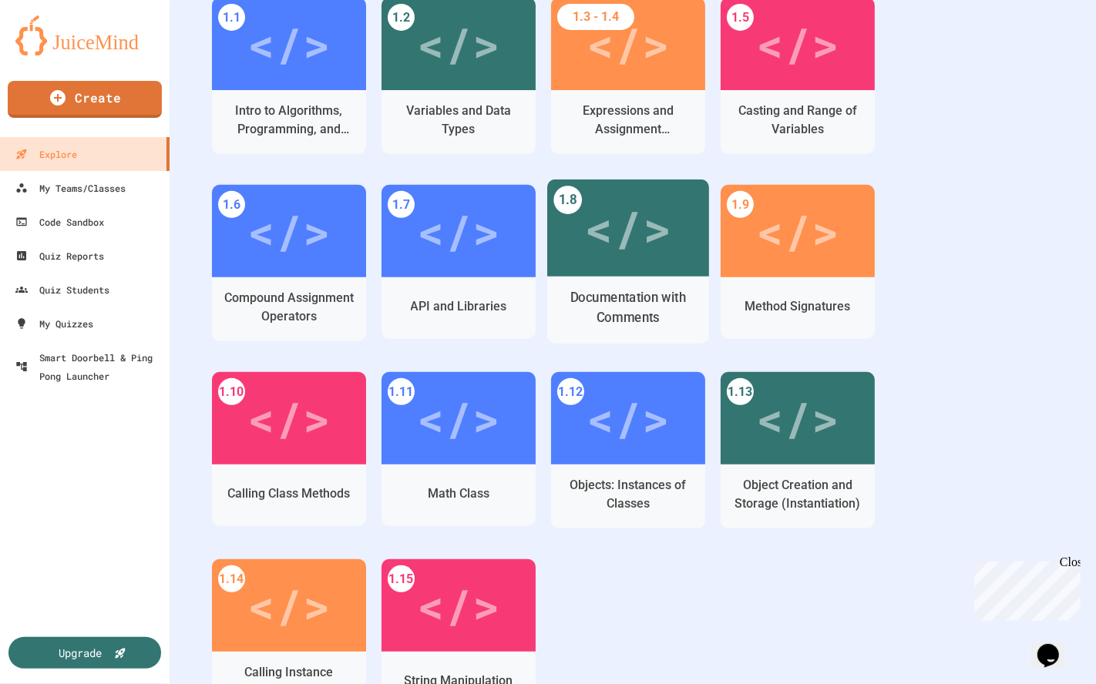
scroll to position [513, 0]
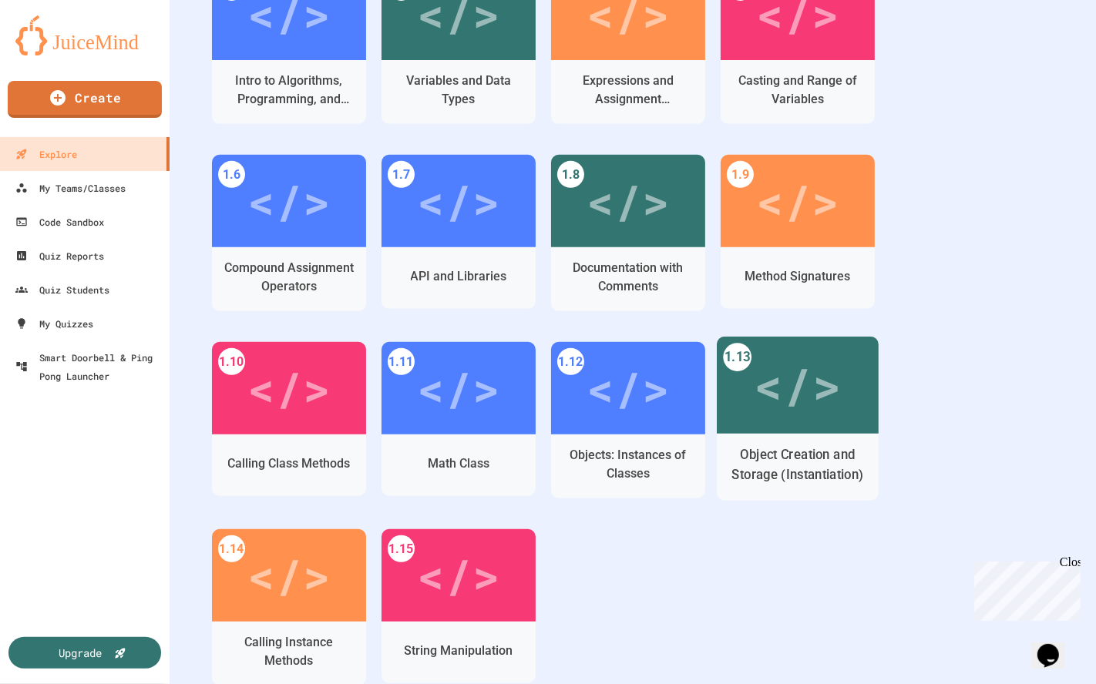
click at [779, 419] on div "</>" at bounding box center [798, 385] width 162 height 97
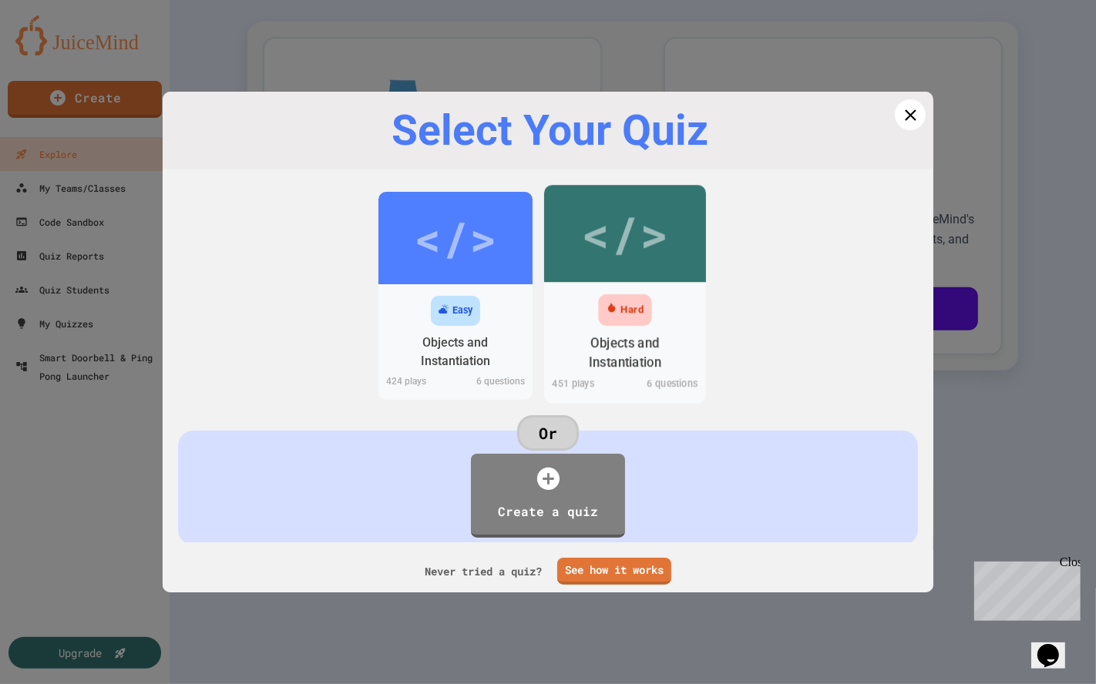
click at [601, 271] on div "</>" at bounding box center [625, 233] width 162 height 97
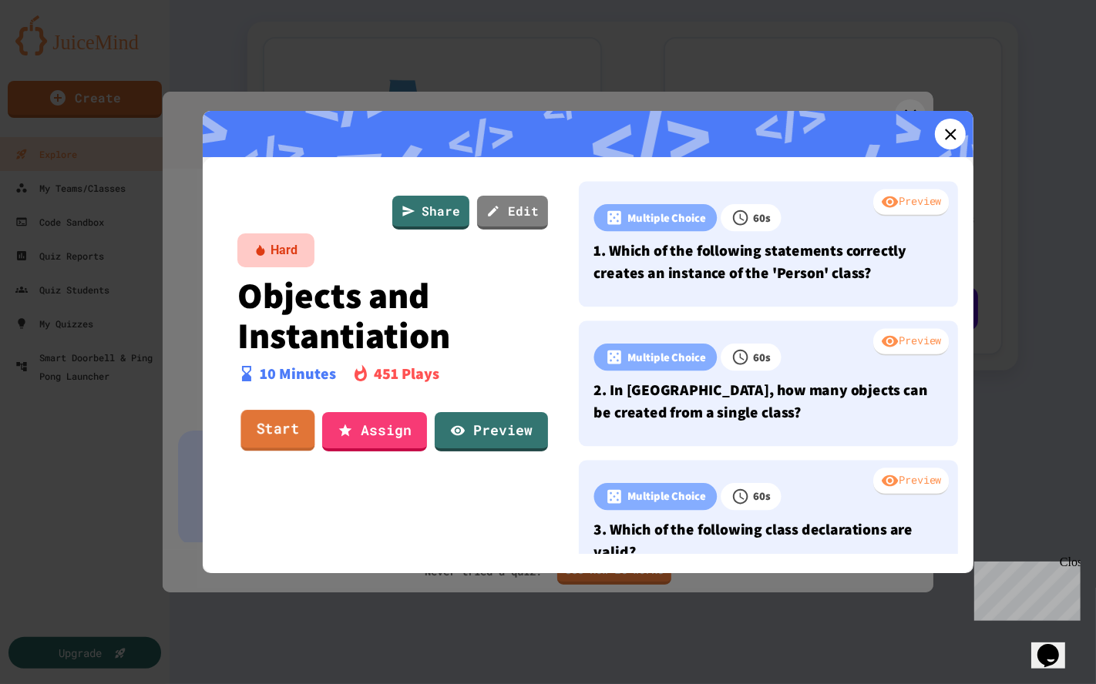
click at [291, 424] on link "Start" at bounding box center [277, 432] width 74 height 42
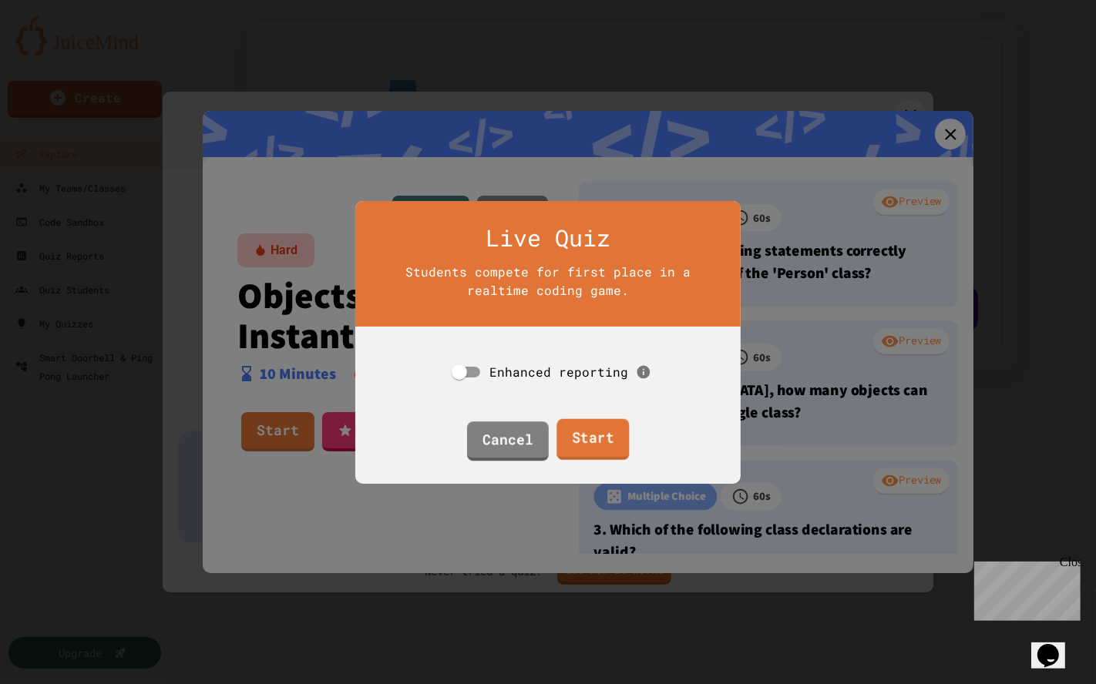
click at [571, 430] on link "Start" at bounding box center [592, 440] width 72 height 42
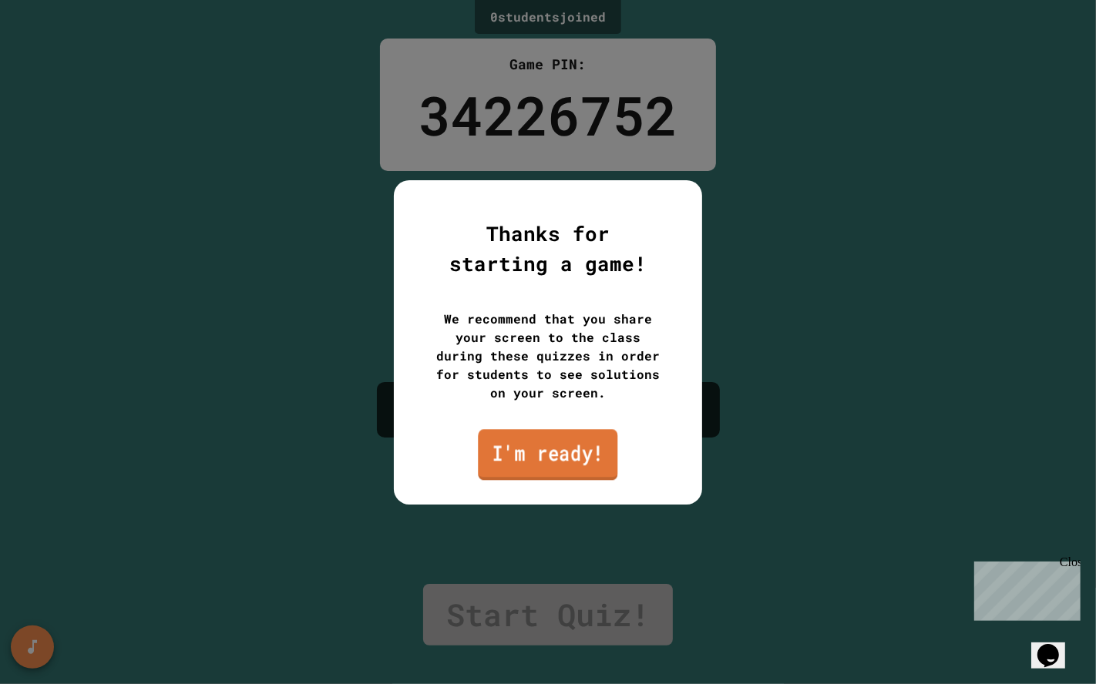
click at [575, 456] on link "I'm ready!" at bounding box center [548, 454] width 140 height 51
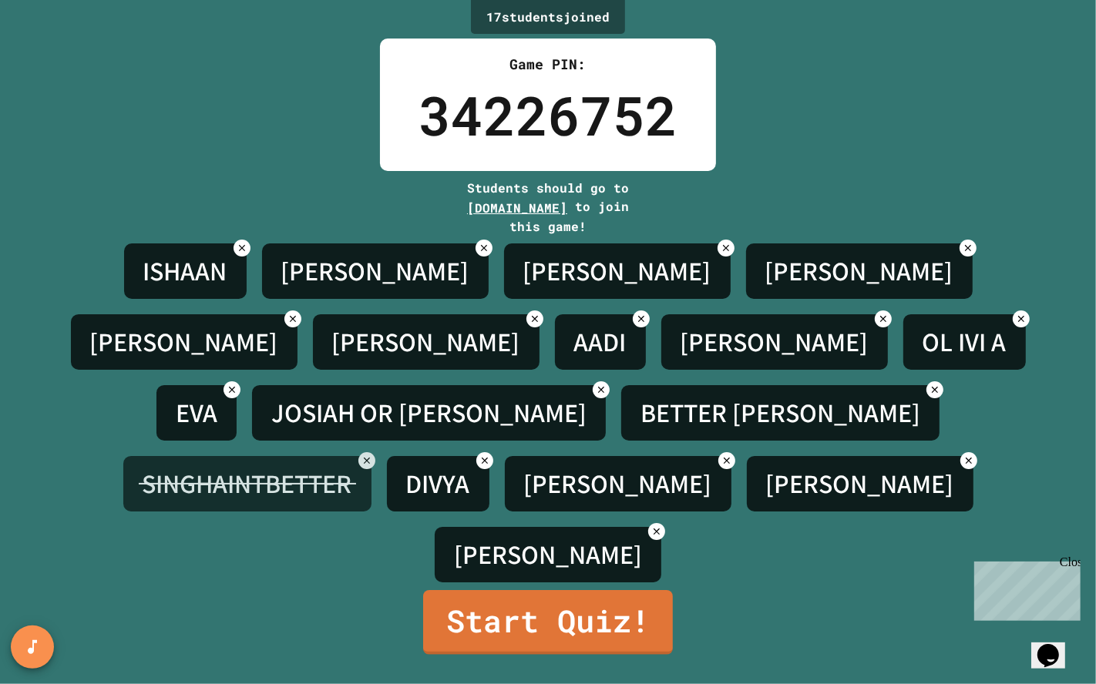
click at [607, 385] on icon at bounding box center [601, 390] width 11 height 11
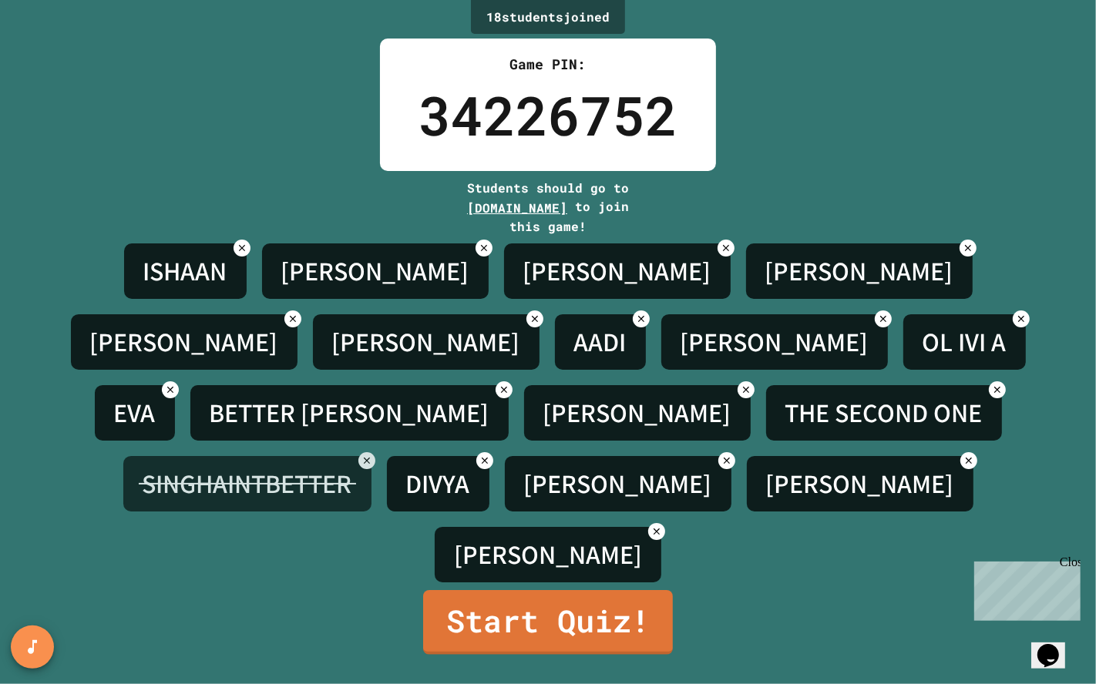
click at [1003, 385] on icon at bounding box center [997, 390] width 11 height 11
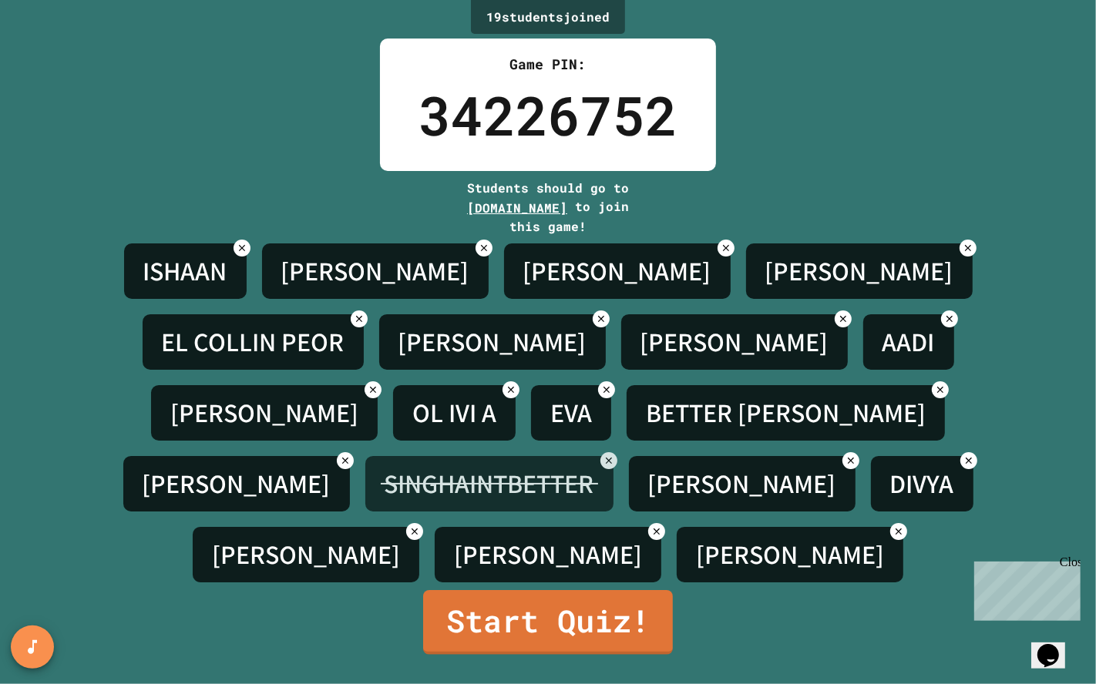
click at [648, 468] on h4 "[PERSON_NAME]" at bounding box center [742, 484] width 188 height 32
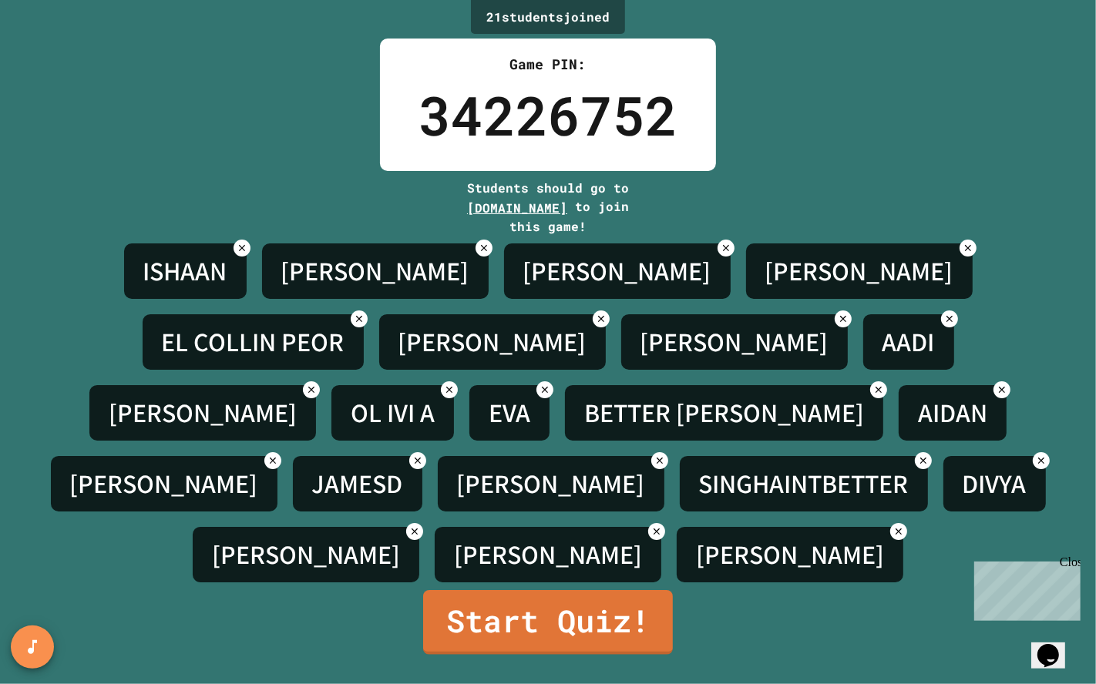
click at [412, 456] on icon at bounding box center [417, 461] width 11 height 11
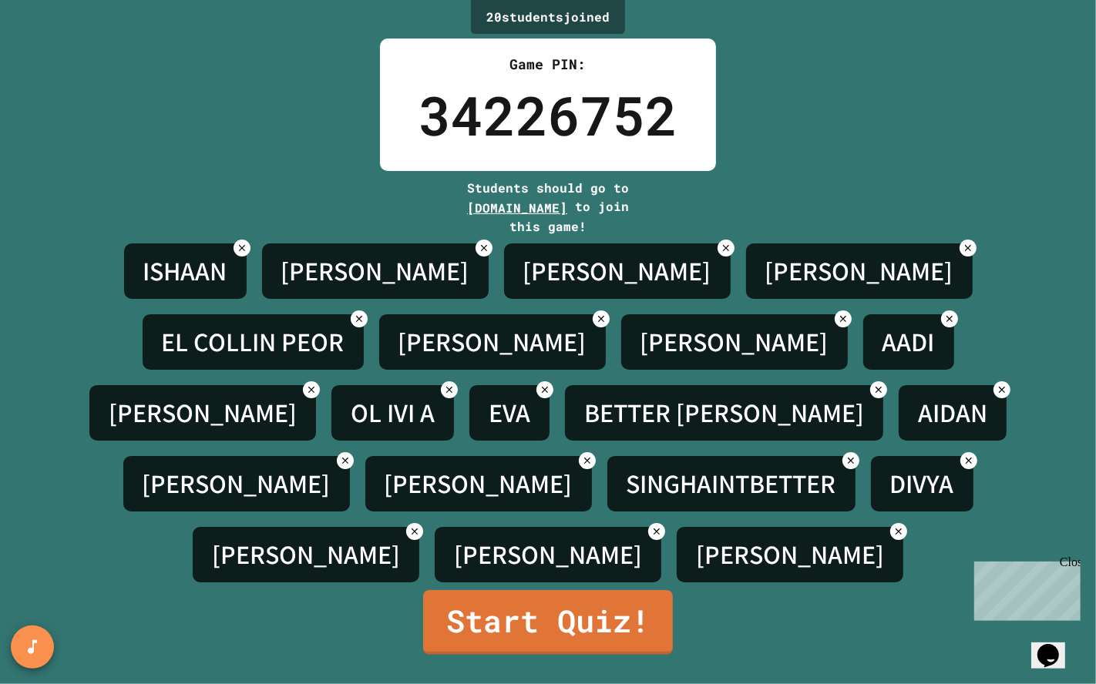
click at [634, 613] on link "Start Quiz!" at bounding box center [548, 622] width 250 height 65
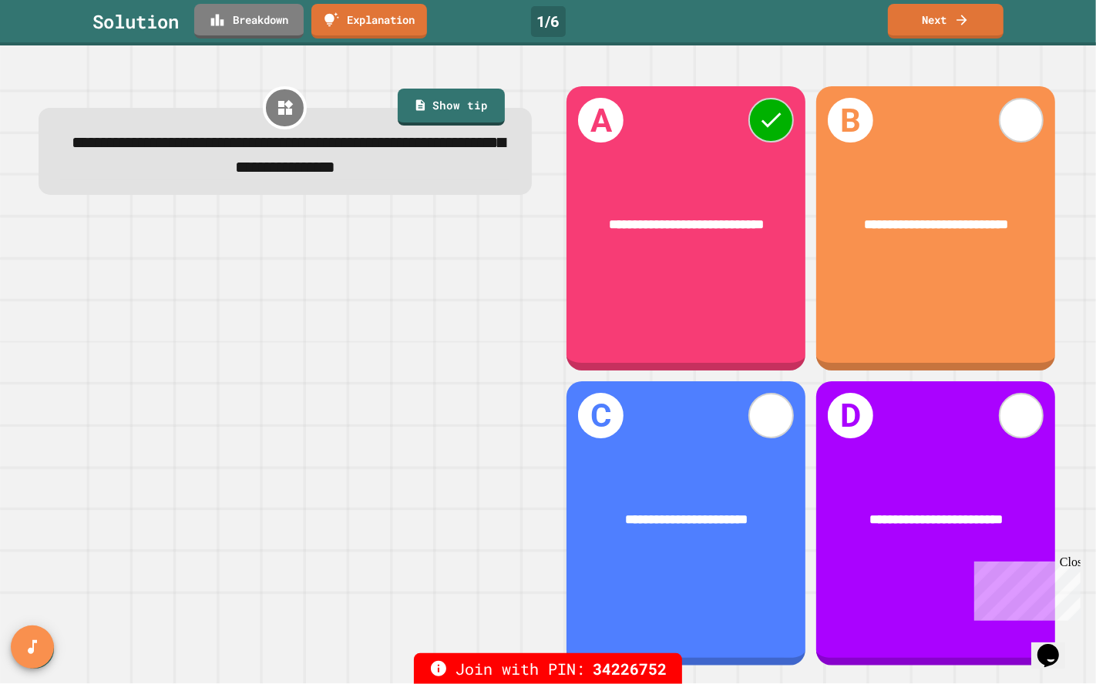
click at [962, 26] on icon at bounding box center [961, 19] width 15 height 15
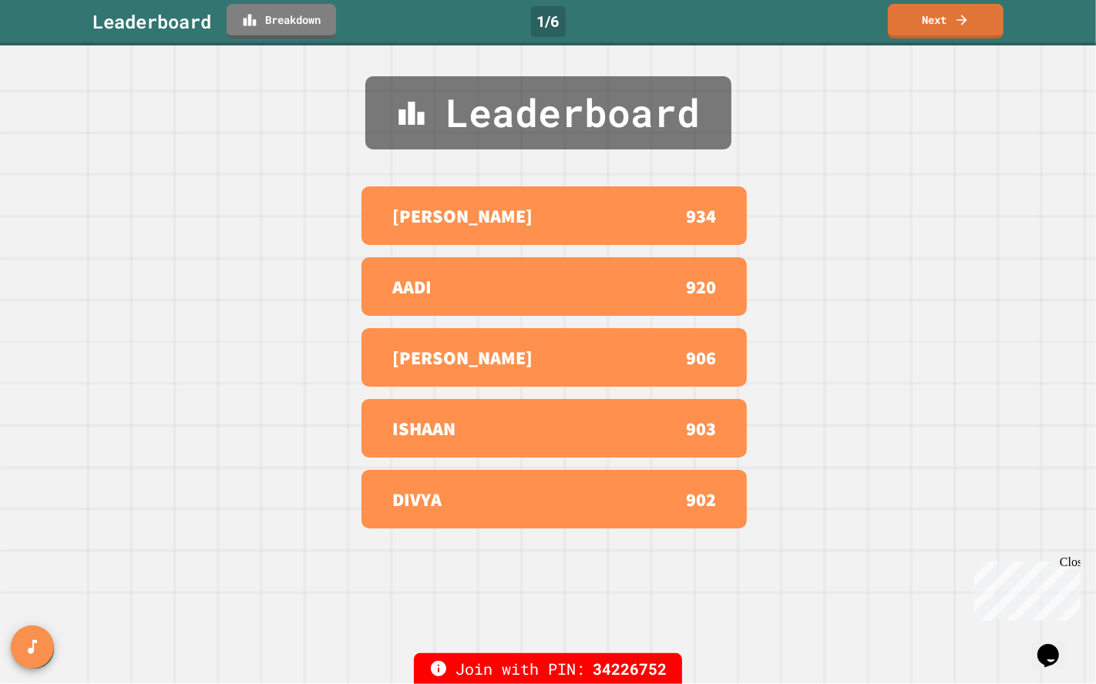
click at [985, 25] on link "Next" at bounding box center [946, 21] width 116 height 35
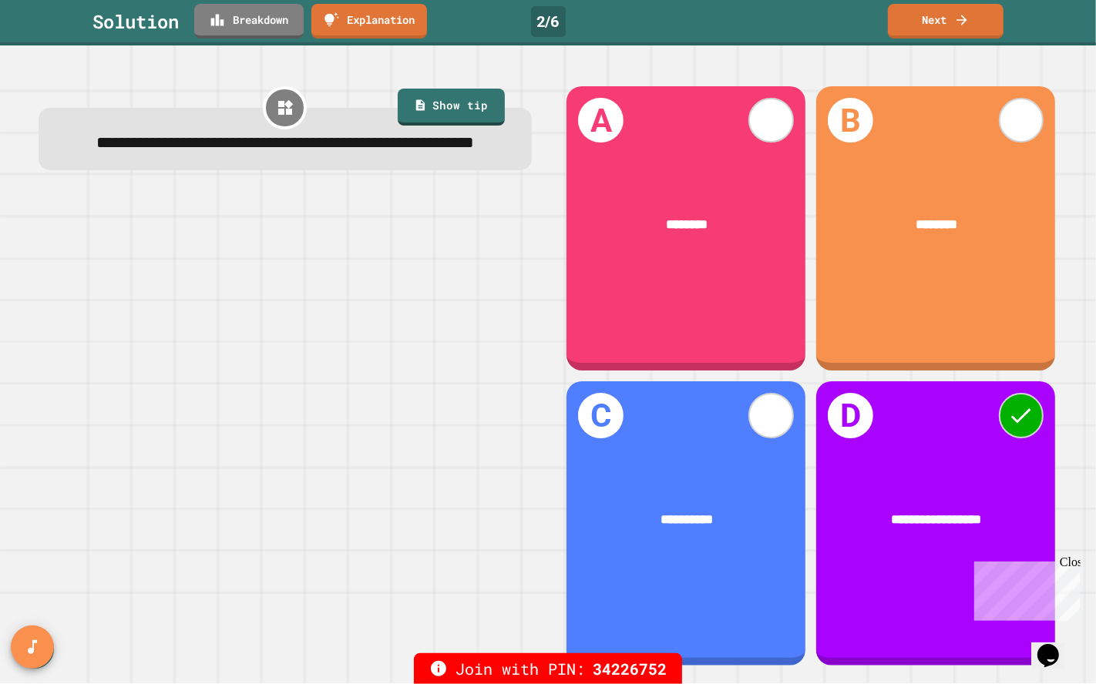
click at [961, 21] on icon at bounding box center [961, 19] width 15 height 15
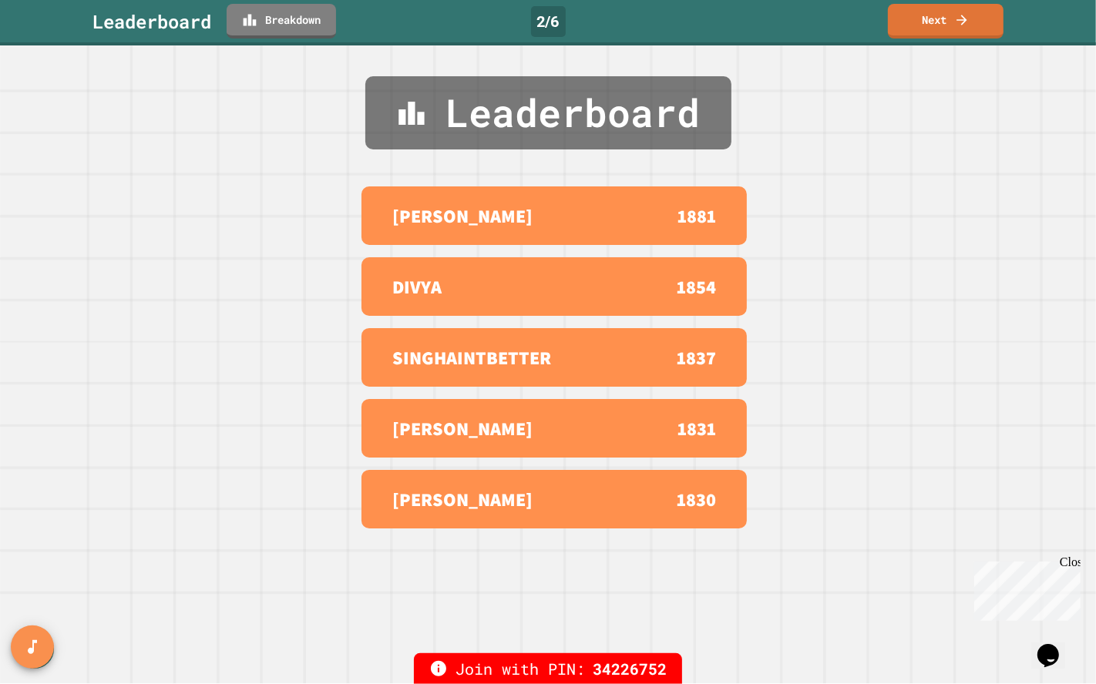
click at [960, 24] on icon at bounding box center [961, 19] width 15 height 15
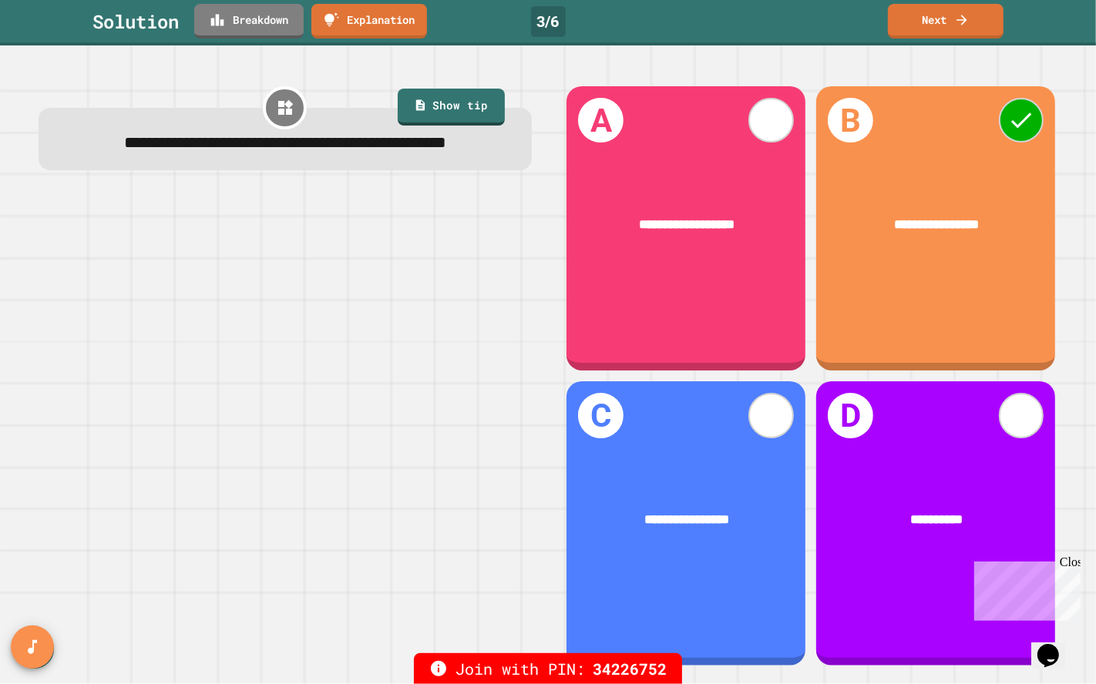
click at [963, 19] on icon at bounding box center [962, 20] width 10 height 10
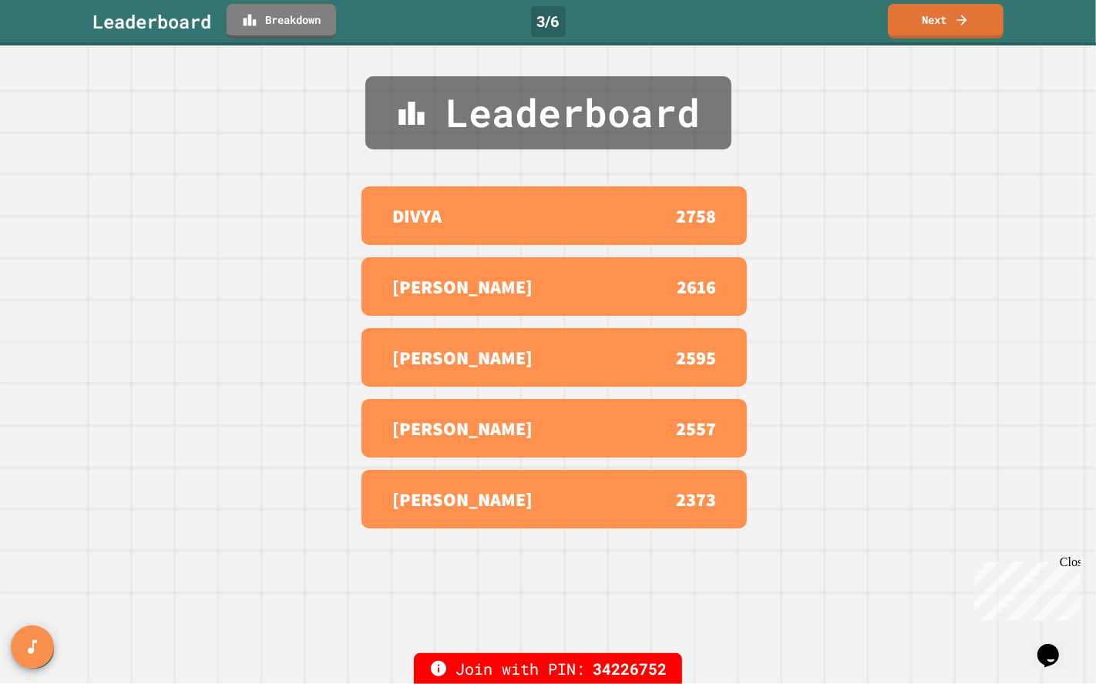
click at [960, 22] on icon at bounding box center [961, 19] width 15 height 15
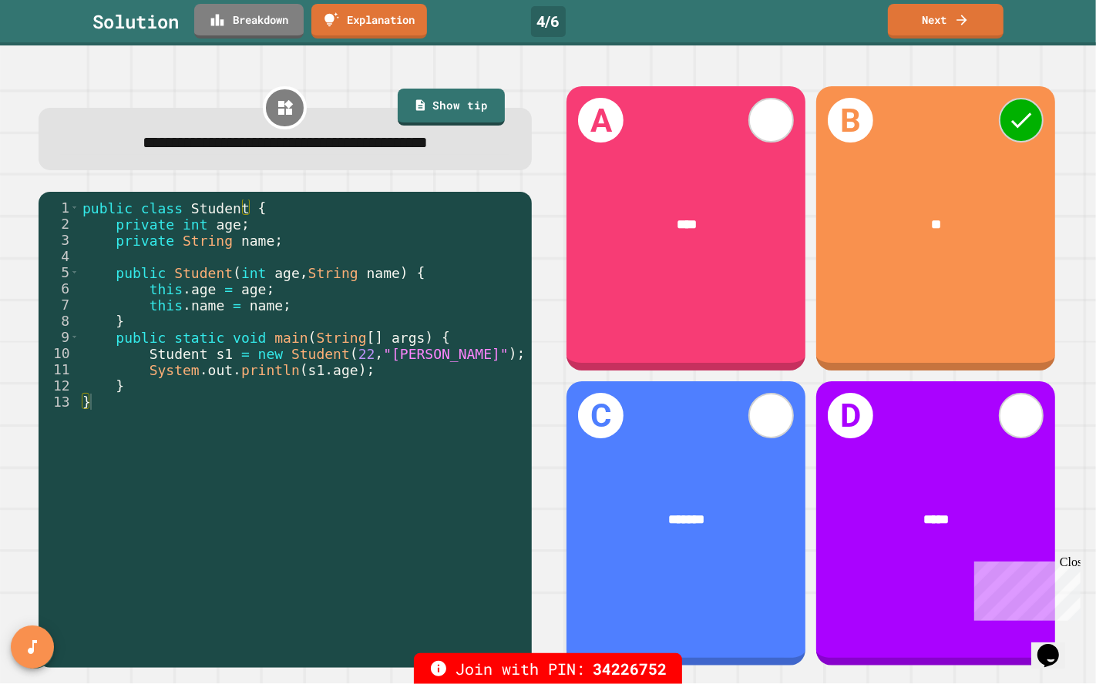
click at [977, 20] on link "Next" at bounding box center [946, 21] width 116 height 35
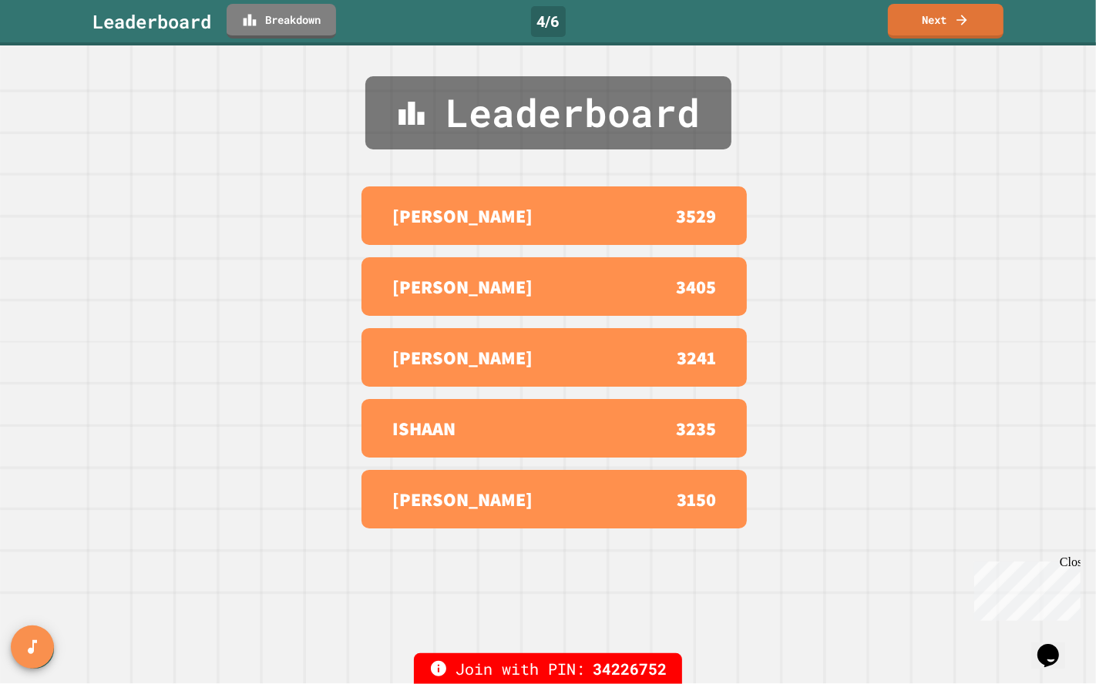
click at [957, 25] on icon at bounding box center [961, 19] width 15 height 15
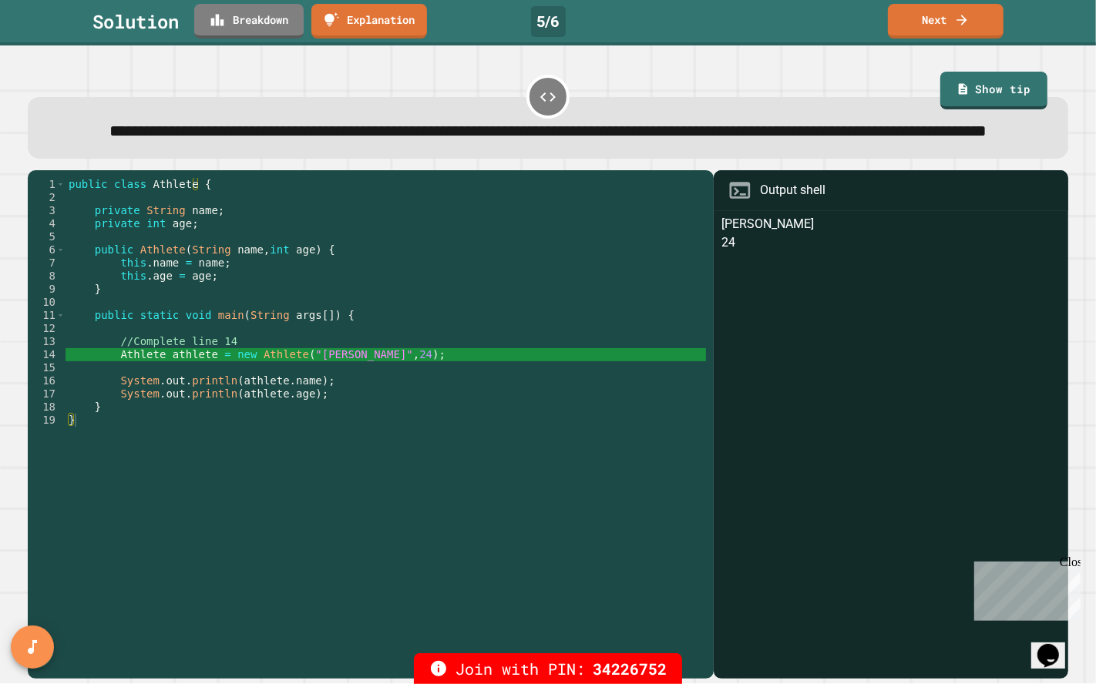
click at [956, 16] on icon at bounding box center [961, 19] width 15 height 15
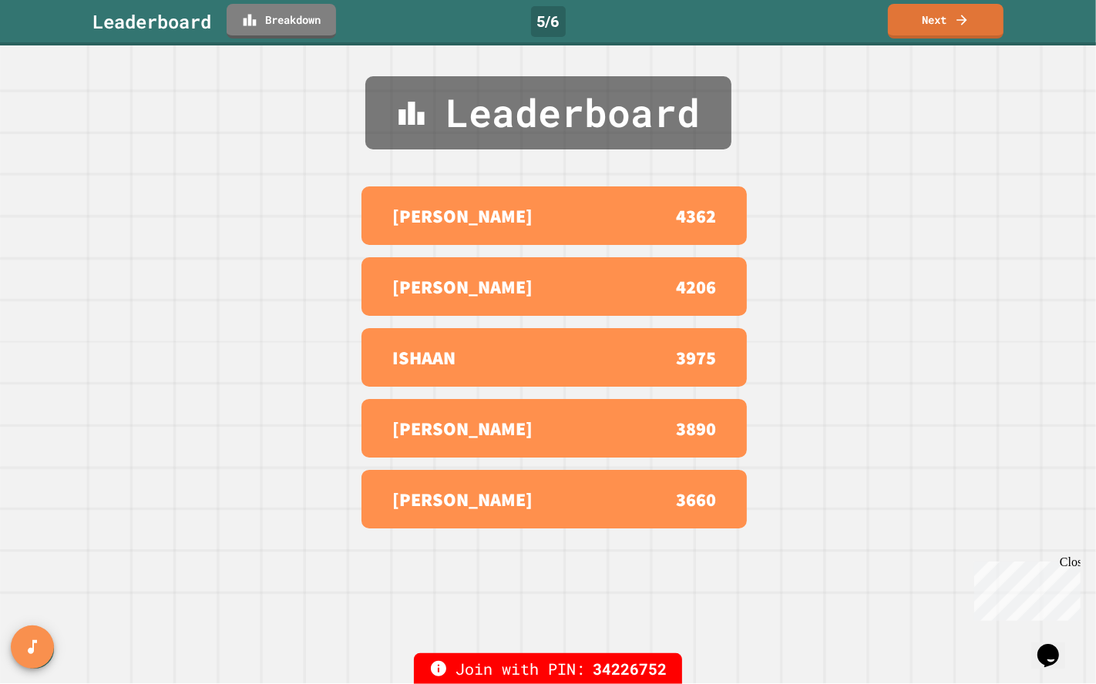
click at [954, 19] on icon at bounding box center [961, 19] width 15 height 15
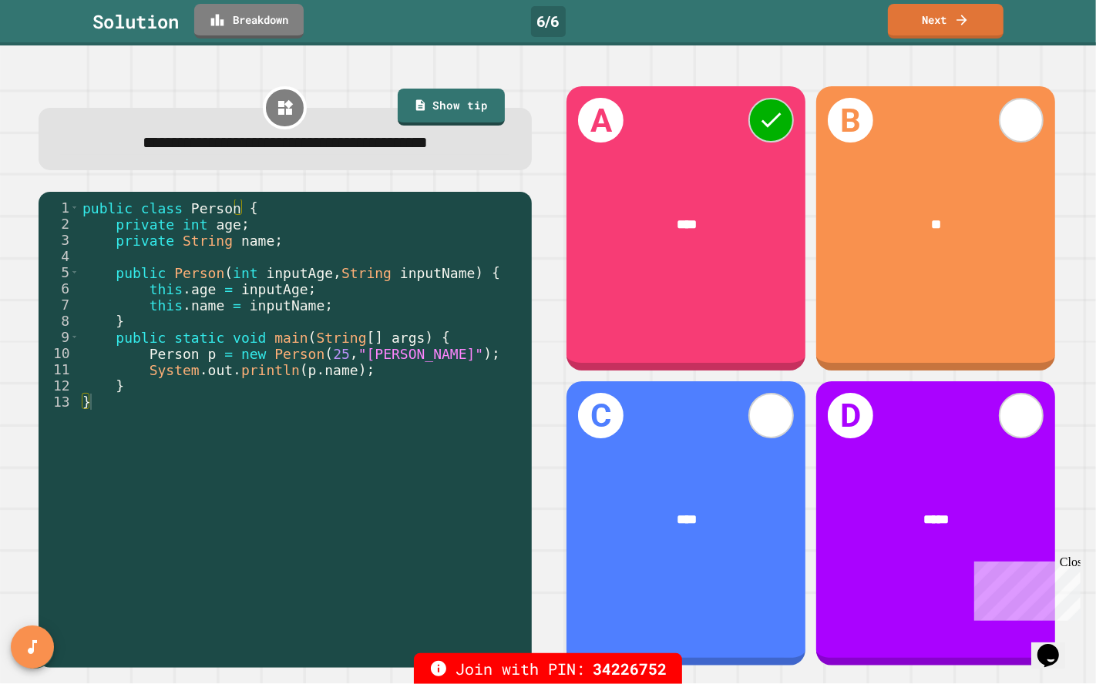
click at [959, 25] on icon at bounding box center [961, 19] width 15 height 15
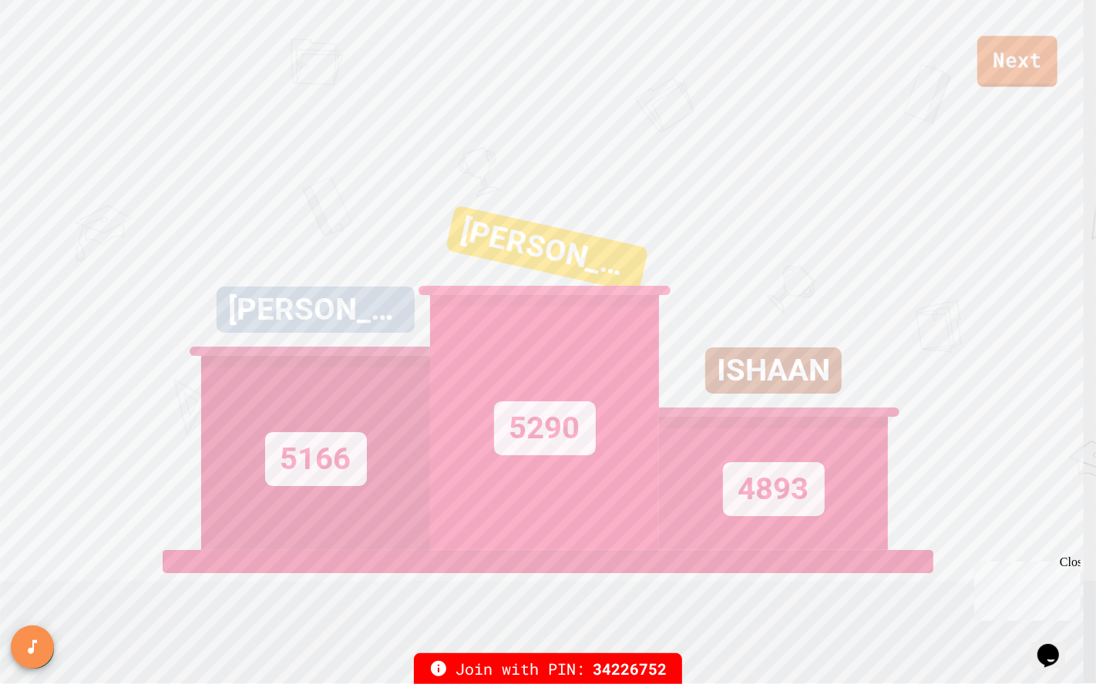
click at [1021, 59] on link "Next" at bounding box center [1017, 61] width 80 height 51
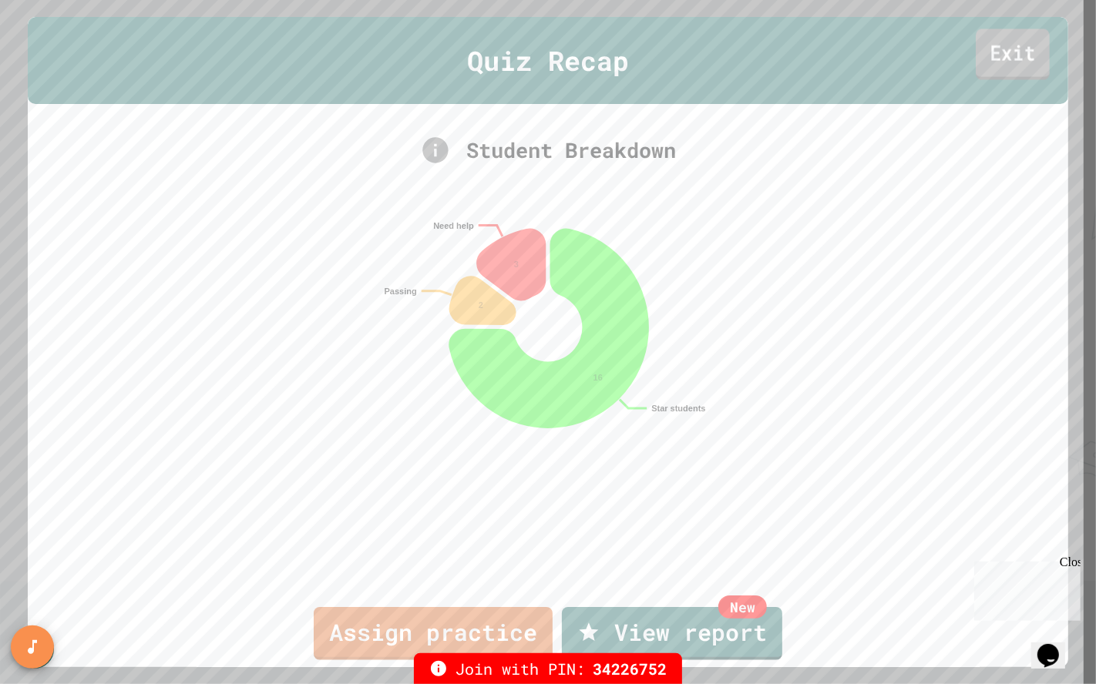
click at [1011, 62] on link "Exit" at bounding box center [1014, 54] width 74 height 51
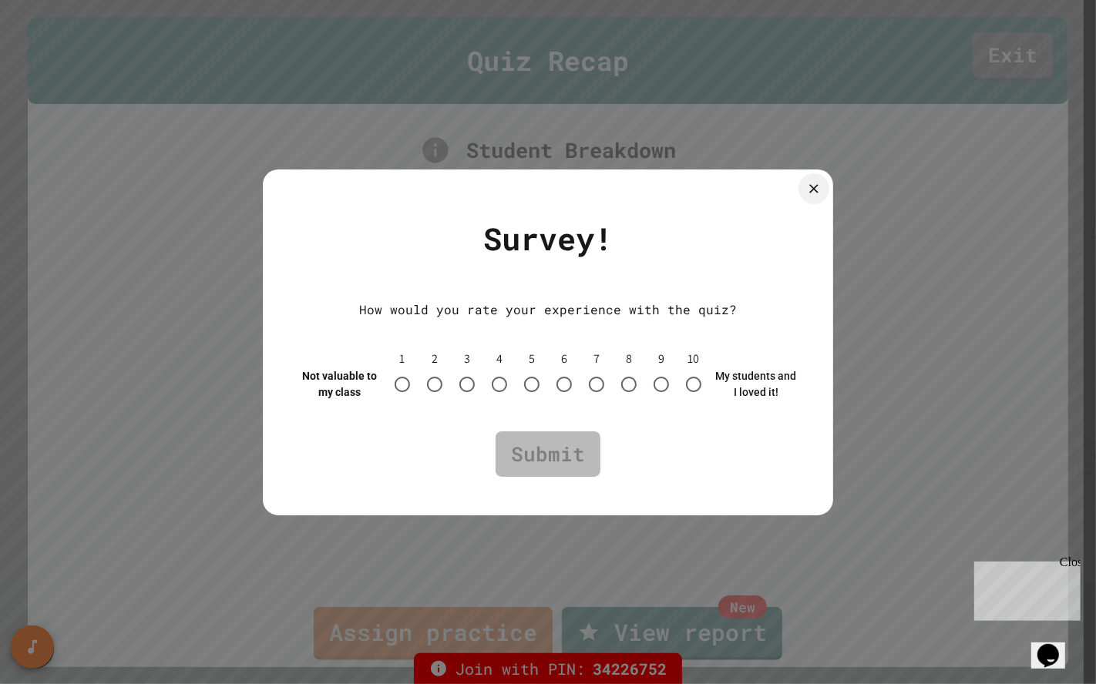
click at [815, 195] on icon at bounding box center [813, 188] width 15 height 15
